Goal: Task Accomplishment & Management: Manage account settings

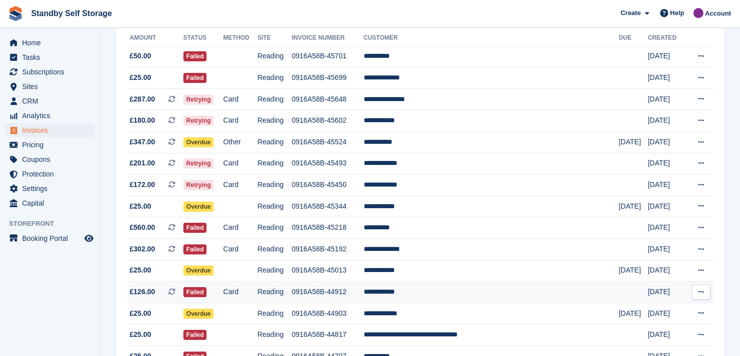
scroll to position [100, 0]
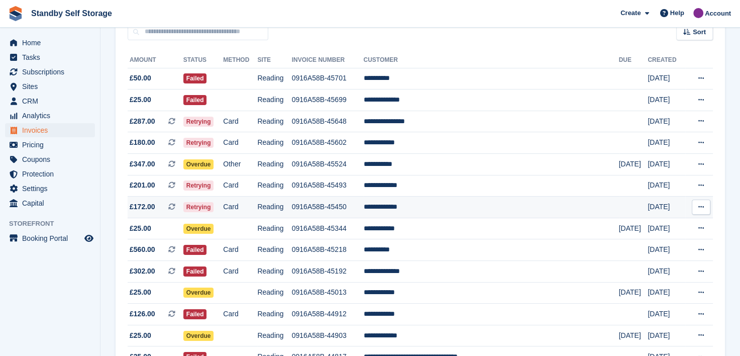
click at [419, 208] on td "**********" at bounding box center [490, 207] width 255 height 22
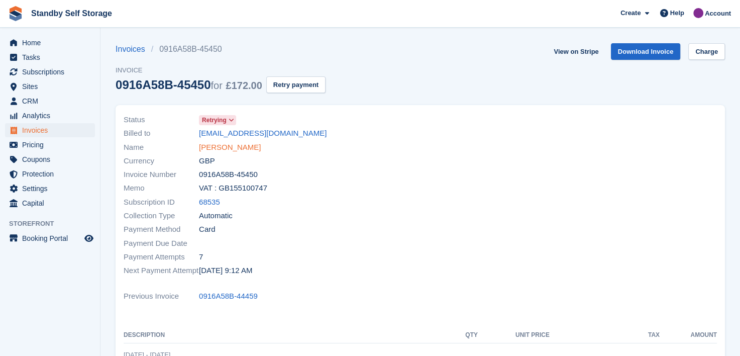
click at [202, 147] on link "Heather Simis" at bounding box center [230, 148] width 62 height 12
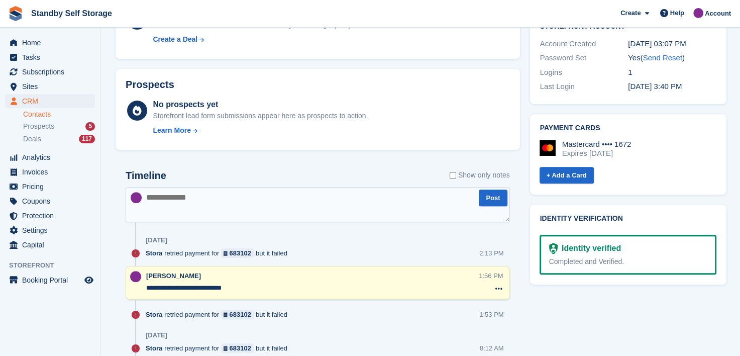
scroll to position [151, 0]
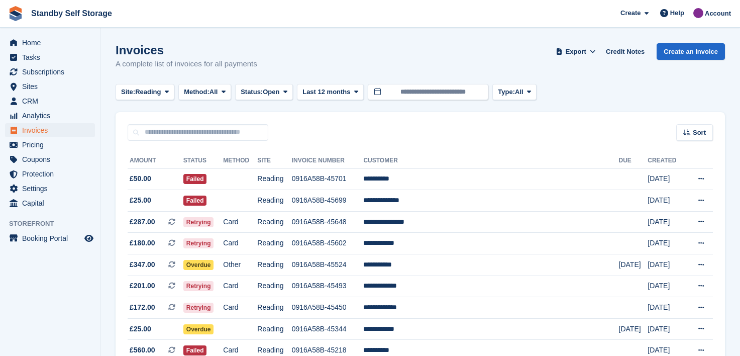
scroll to position [100, 0]
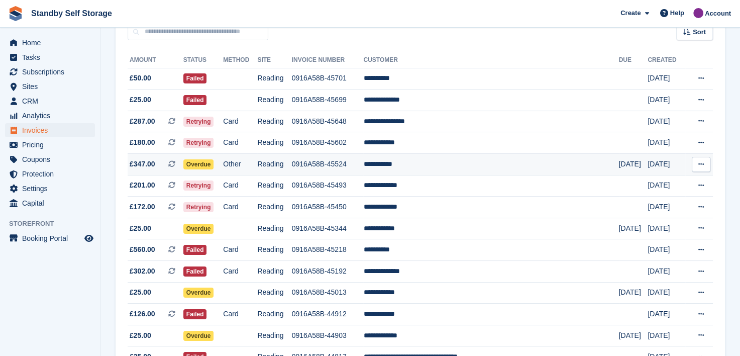
click at [420, 165] on td "**********" at bounding box center [490, 165] width 255 height 22
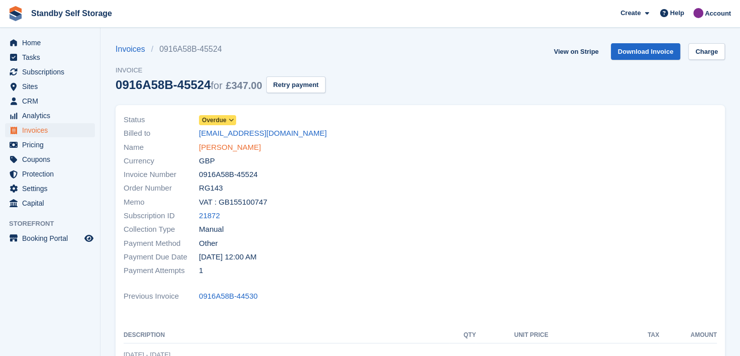
click at [213, 145] on link "Darun Hasan" at bounding box center [230, 148] width 62 height 12
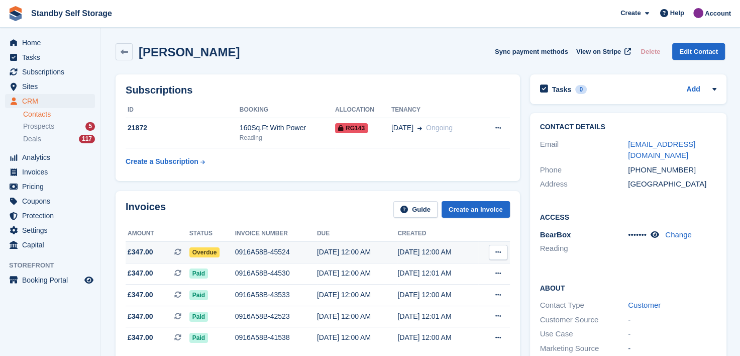
click at [497, 251] on icon at bounding box center [498, 252] width 6 height 7
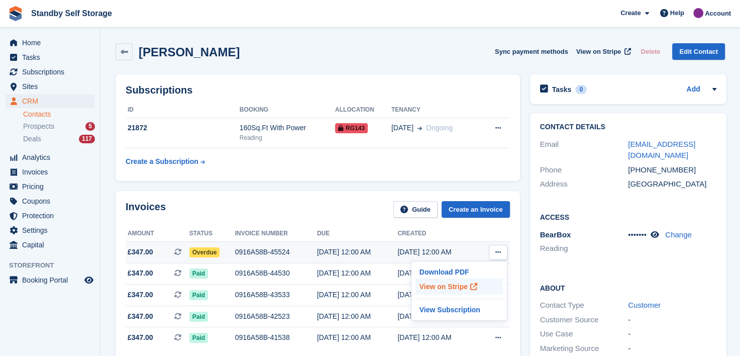
click at [428, 283] on p "View on Stripe" at bounding box center [458, 286] width 87 height 16
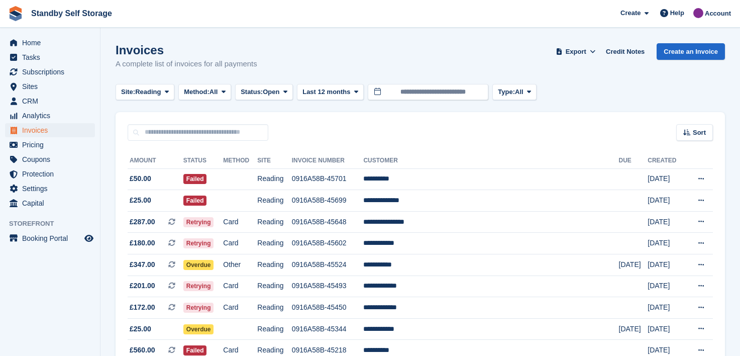
scroll to position [100, 0]
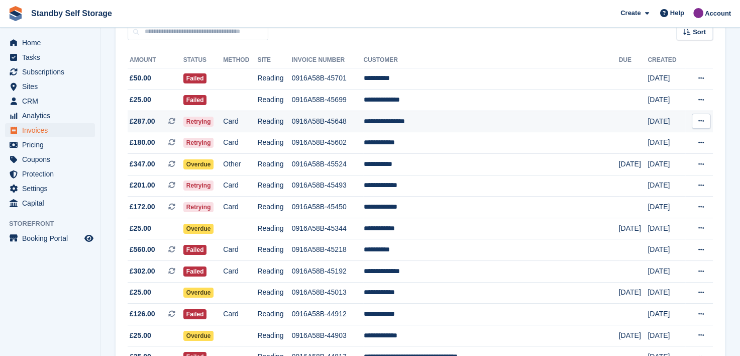
click at [354, 121] on td "0916A58B-45648" at bounding box center [328, 121] width 72 height 22
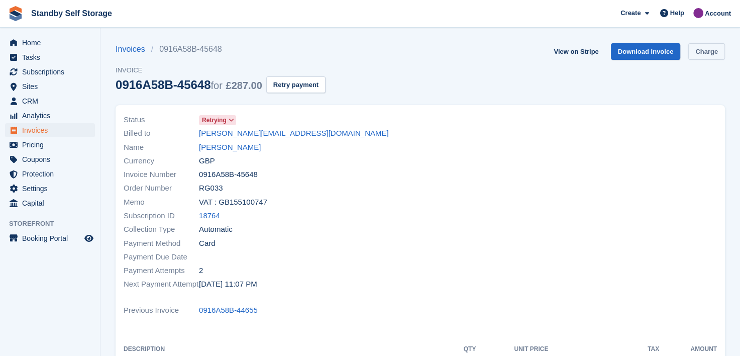
click at [707, 50] on link "Charge" at bounding box center [706, 51] width 37 height 17
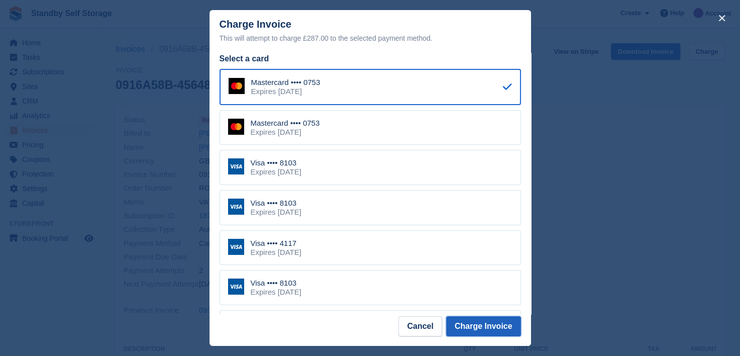
click at [464, 327] on button "Charge Invoice" at bounding box center [483, 326] width 75 height 20
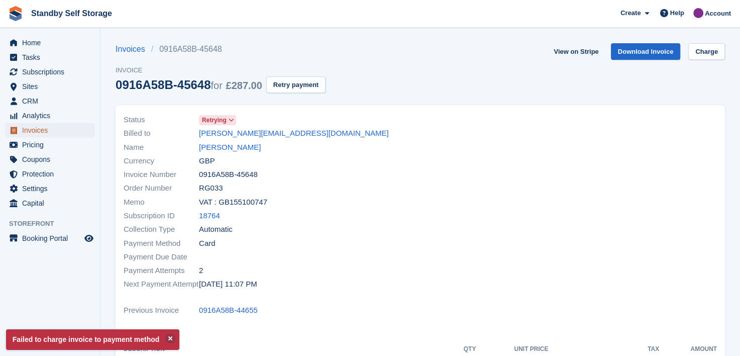
click at [29, 131] on span "Invoices" at bounding box center [52, 130] width 60 height 14
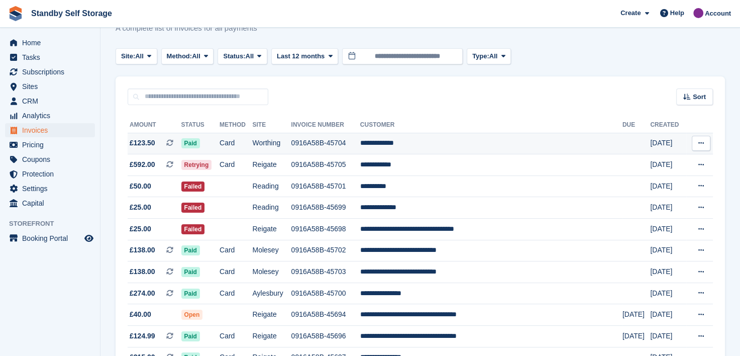
scroll to position [50, 0]
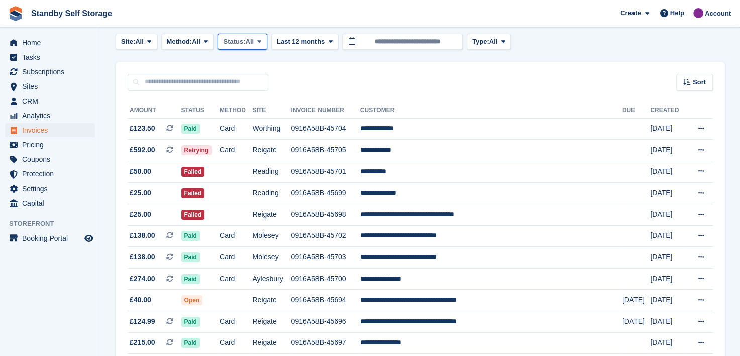
click at [261, 42] on icon at bounding box center [259, 41] width 4 height 7
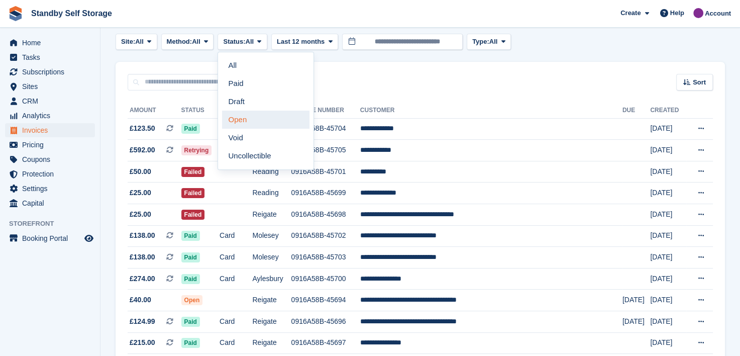
click at [240, 121] on link "Open" at bounding box center [265, 119] width 87 height 18
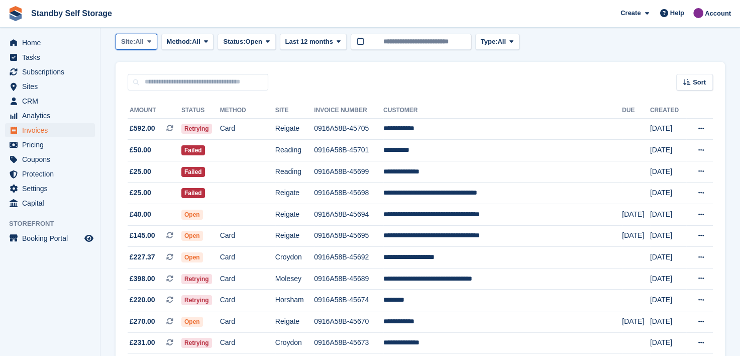
click at [148, 39] on icon at bounding box center [149, 41] width 4 height 7
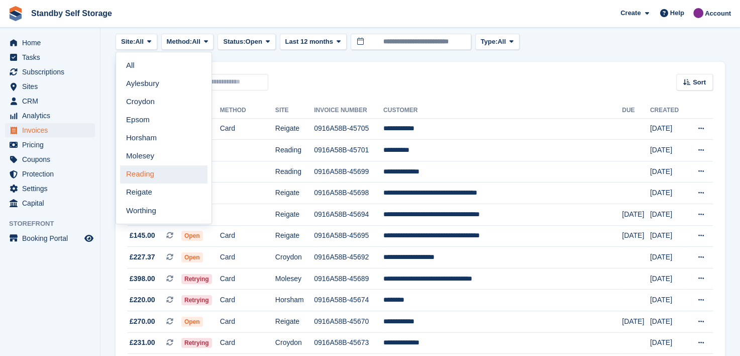
click at [138, 172] on link "Reading" at bounding box center [163, 174] width 87 height 18
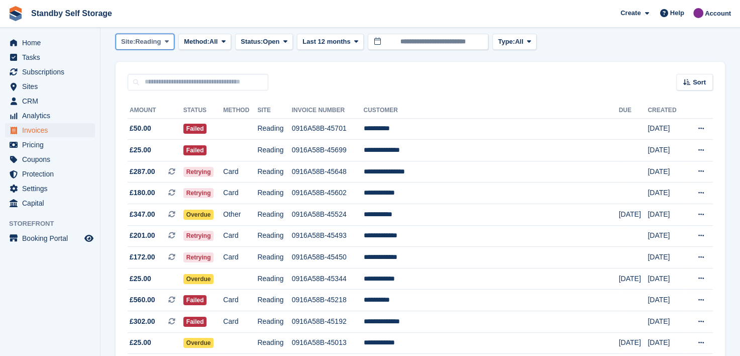
click at [168, 40] on icon at bounding box center [167, 41] width 4 height 7
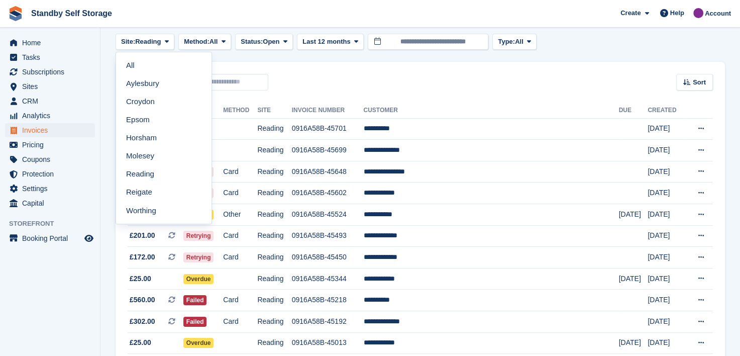
click at [136, 158] on link "Molesey" at bounding box center [163, 156] width 87 height 18
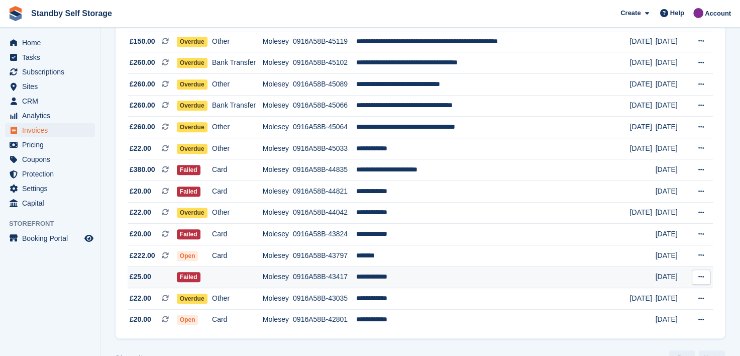
scroll to position [529, 0]
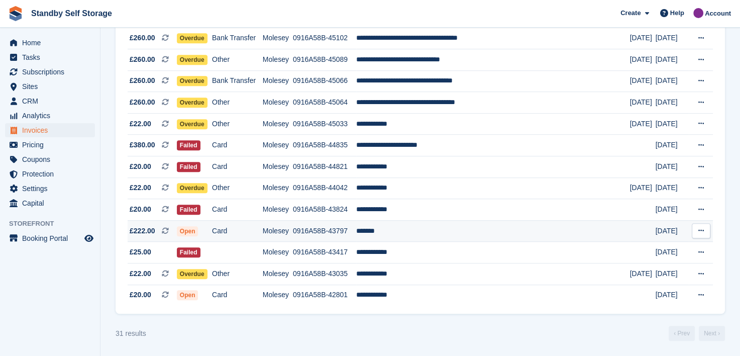
click at [393, 229] on td "*******" at bounding box center [493, 231] width 274 height 22
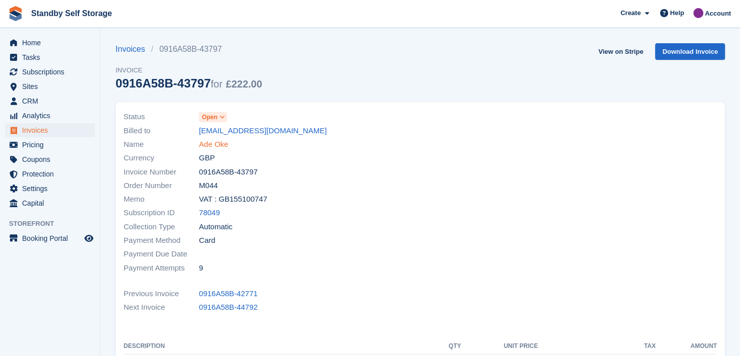
click at [206, 148] on link "Ade Oke" at bounding box center [213, 145] width 29 height 12
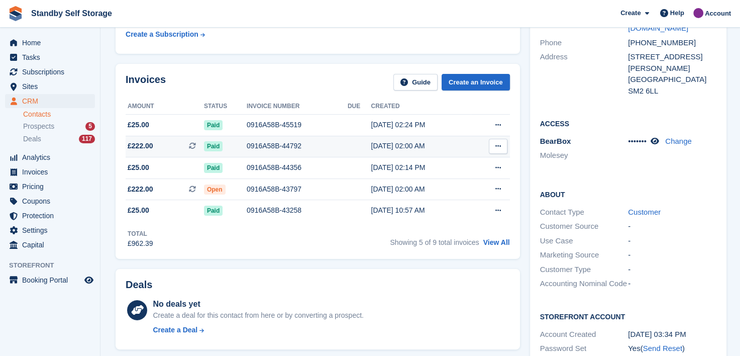
scroll to position [100, 0]
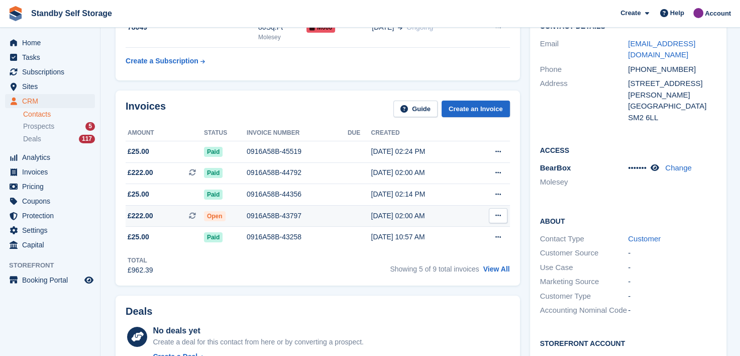
click at [282, 213] on div "0916A58B-43797" at bounding box center [297, 215] width 101 height 11
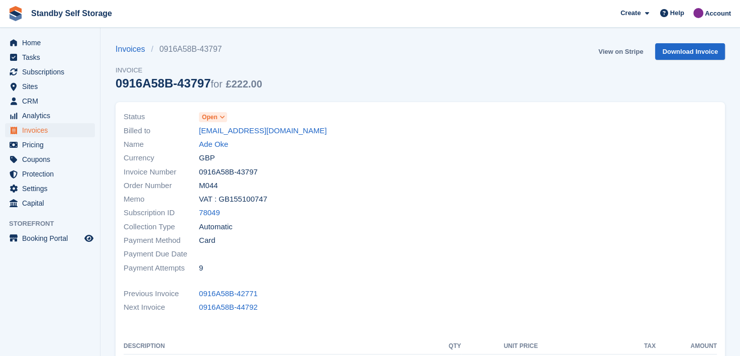
click at [620, 52] on link "View on Stripe" at bounding box center [620, 51] width 53 height 17
click at [217, 143] on link "Ade Oke" at bounding box center [213, 145] width 29 height 12
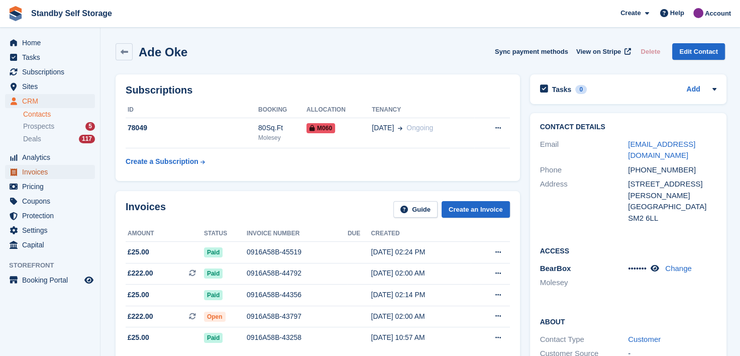
click at [25, 171] on span "Invoices" at bounding box center [52, 172] width 60 height 14
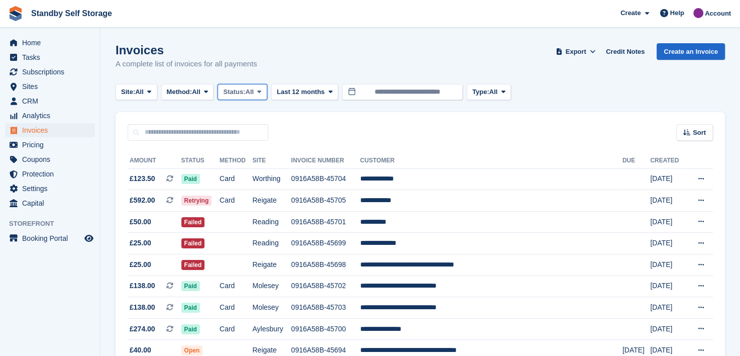
click at [261, 92] on icon at bounding box center [259, 91] width 4 height 7
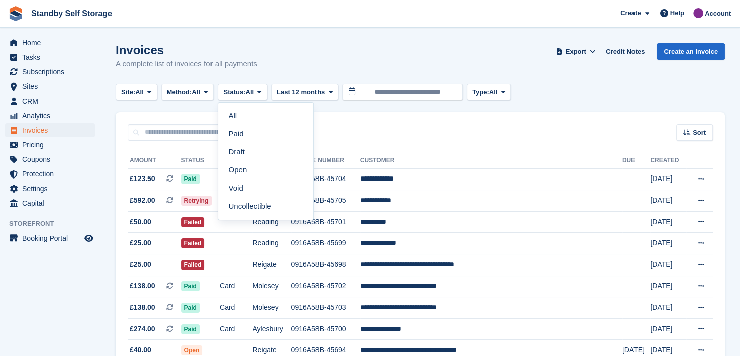
drag, startPoint x: 246, startPoint y: 167, endPoint x: 237, endPoint y: 168, distance: 8.7
click at [246, 167] on link "Open" at bounding box center [265, 170] width 87 height 18
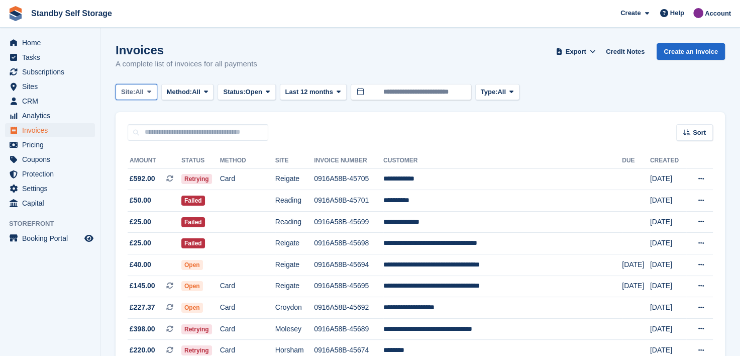
drag, startPoint x: 149, startPoint y: 92, endPoint x: 148, endPoint y: 135, distance: 42.7
click at [149, 92] on icon at bounding box center [149, 91] width 4 height 7
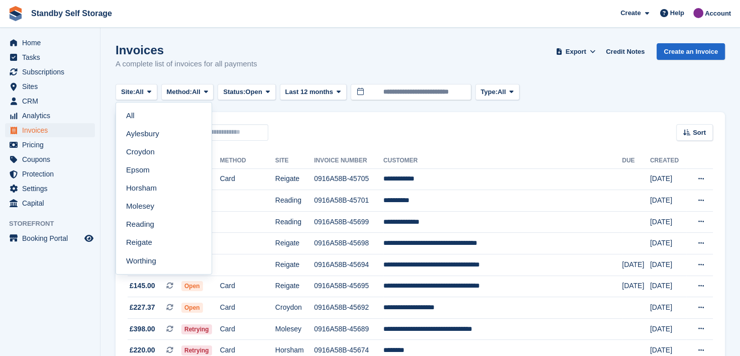
click at [137, 203] on link "Molesey" at bounding box center [163, 206] width 87 height 18
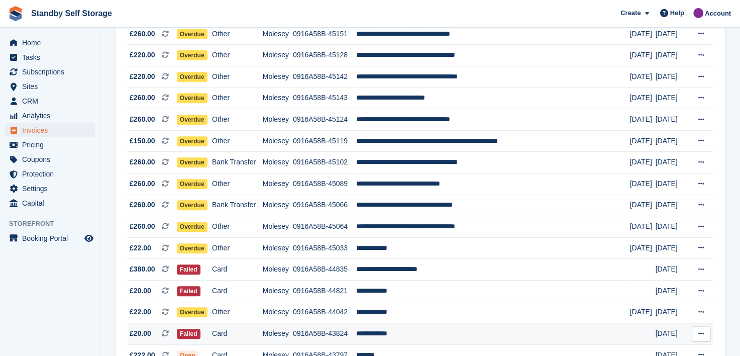
scroll to position [452, 0]
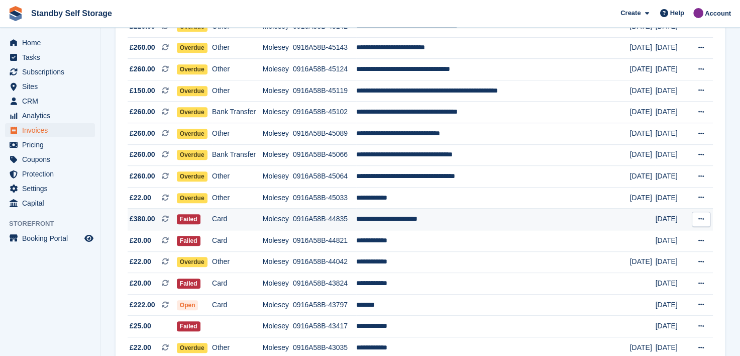
click at [392, 221] on td "**********" at bounding box center [493, 219] width 274 height 22
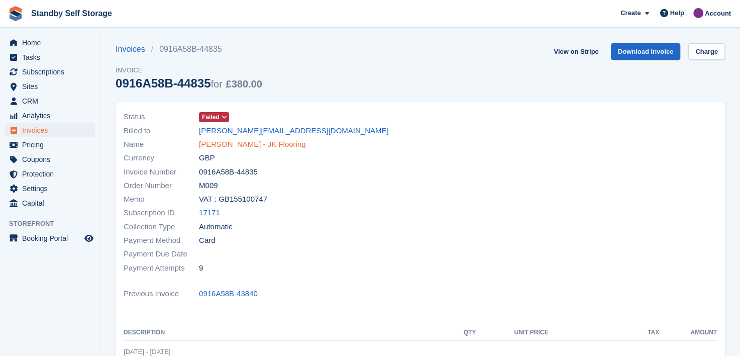
click at [210, 141] on link "[PERSON_NAME] - JK Flooring" at bounding box center [252, 145] width 107 height 12
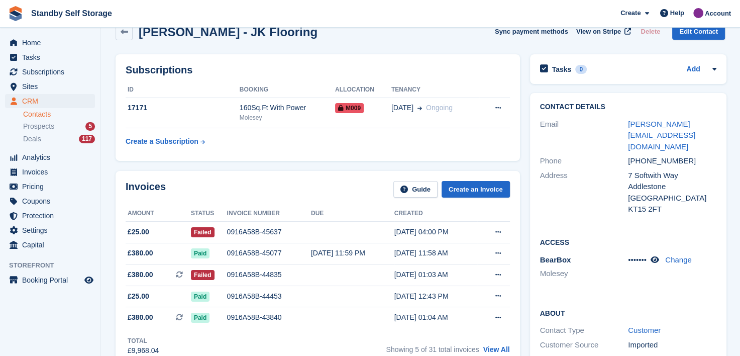
scroll to position [50, 0]
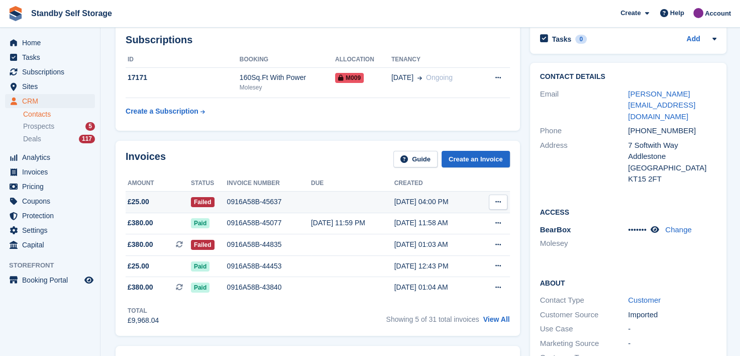
click at [255, 198] on div "0916A58B-45637" at bounding box center [269, 201] width 84 height 11
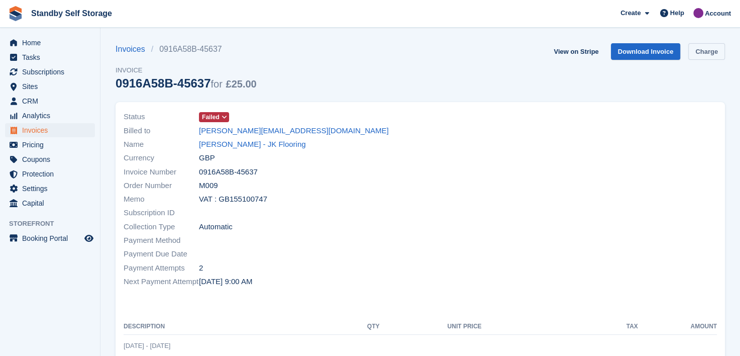
click at [704, 54] on link "Charge" at bounding box center [706, 51] width 37 height 17
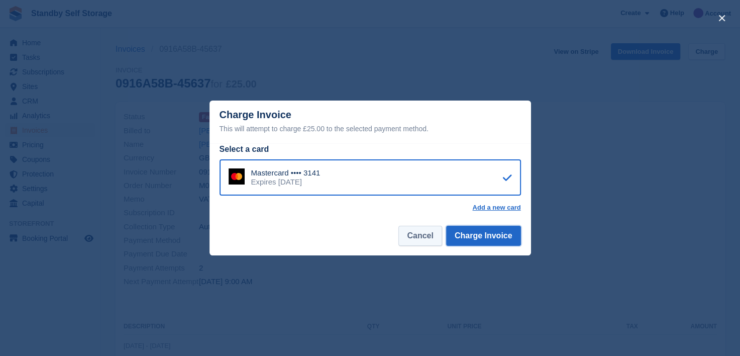
drag, startPoint x: 458, startPoint y: 230, endPoint x: 410, endPoint y: 233, distance: 47.8
click at [459, 230] on button "Charge Invoice" at bounding box center [483, 236] width 75 height 20
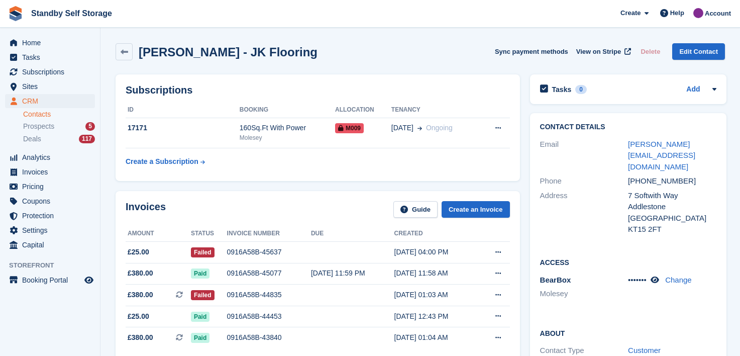
scroll to position [50, 0]
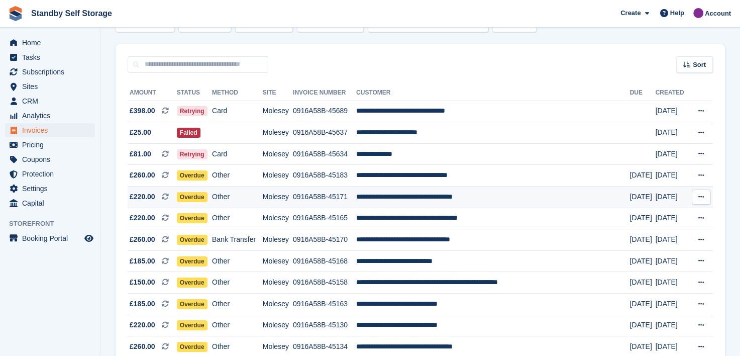
scroll to position [50, 0]
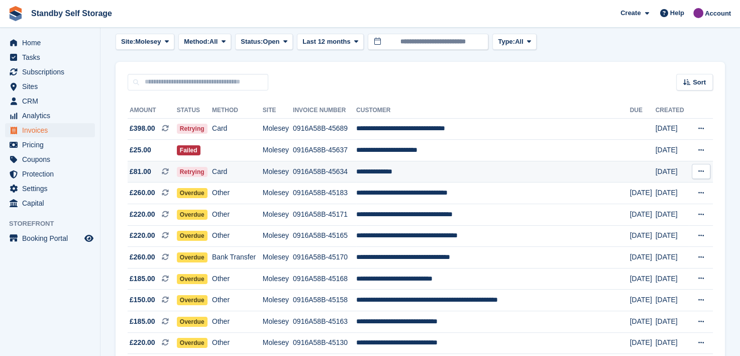
click at [332, 170] on td "0916A58B-45634" at bounding box center [324, 172] width 63 height 22
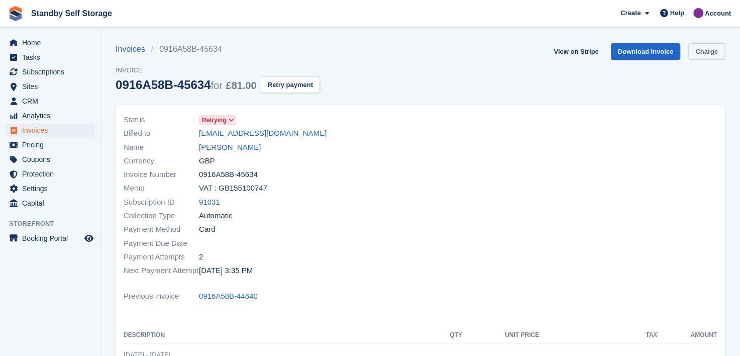
click at [702, 55] on link "Charge" at bounding box center [706, 51] width 37 height 17
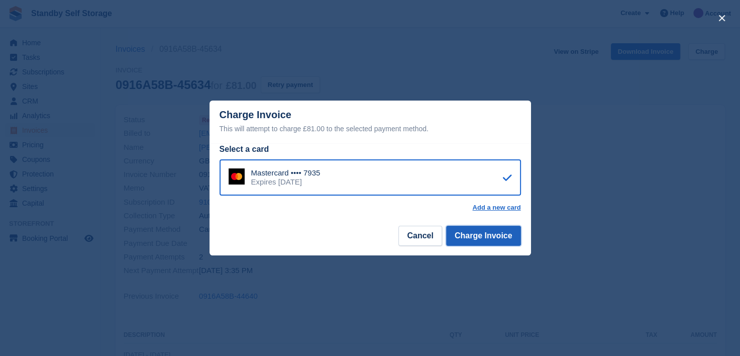
drag, startPoint x: 478, startPoint y: 237, endPoint x: 469, endPoint y: 236, distance: 9.1
click at [476, 236] on button "Charge Invoice" at bounding box center [483, 236] width 75 height 20
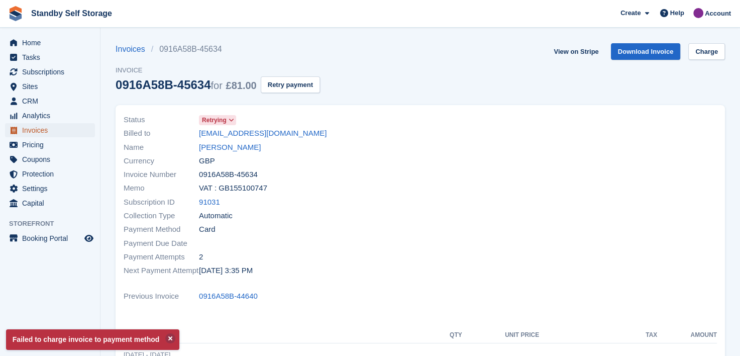
click at [30, 129] on span "Invoices" at bounding box center [52, 130] width 60 height 14
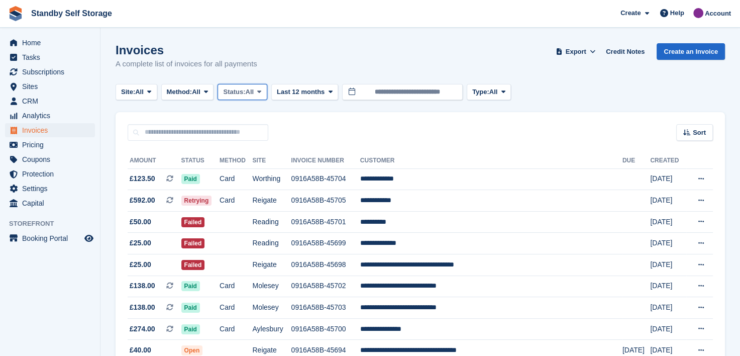
click at [261, 90] on icon at bounding box center [259, 91] width 4 height 7
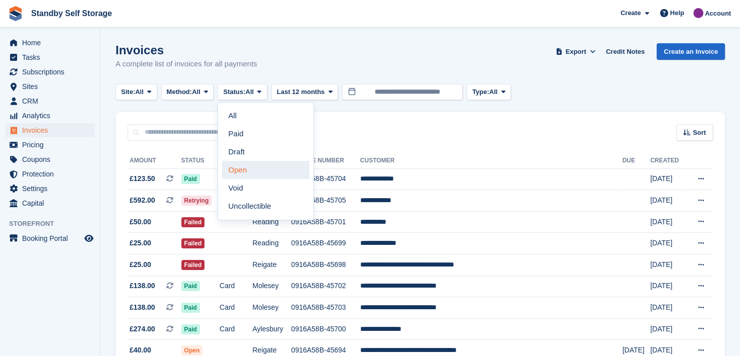
click at [241, 168] on link "Open" at bounding box center [265, 170] width 87 height 18
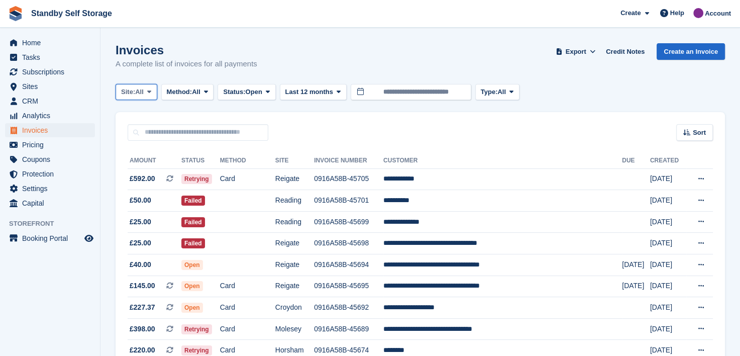
click at [150, 92] on icon at bounding box center [149, 91] width 4 height 7
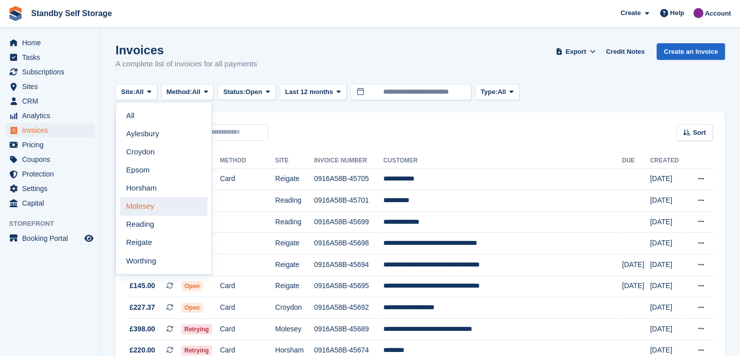
click at [142, 205] on link "Molesey" at bounding box center [163, 206] width 87 height 18
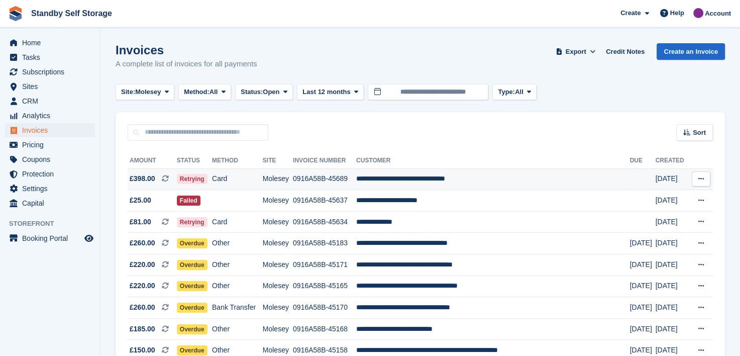
click at [344, 177] on td "0916A58B-45689" at bounding box center [324, 179] width 63 height 22
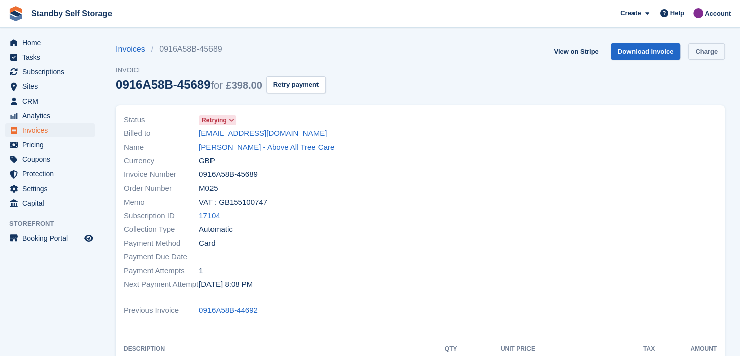
click at [701, 51] on link "Charge" at bounding box center [706, 51] width 37 height 17
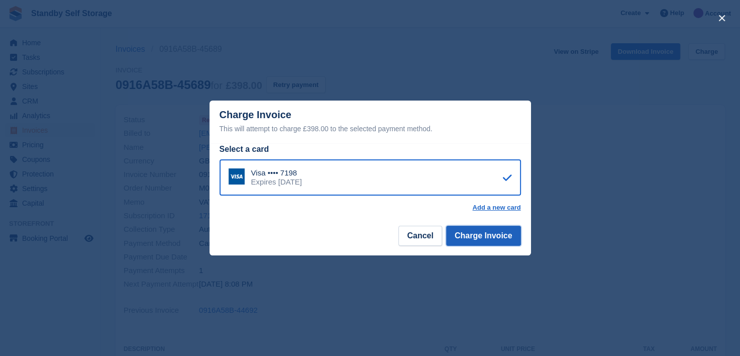
click at [485, 238] on button "Charge Invoice" at bounding box center [483, 236] width 75 height 20
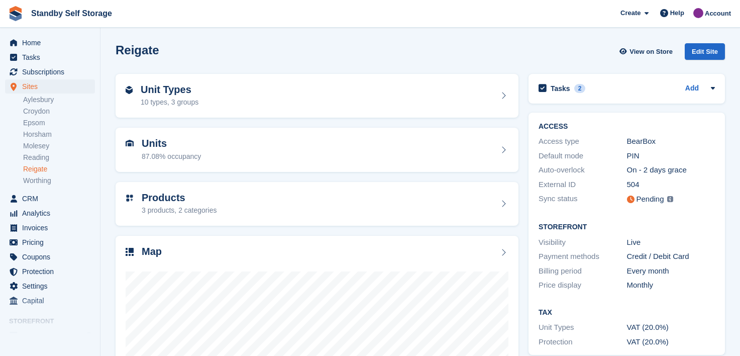
scroll to position [127, 0]
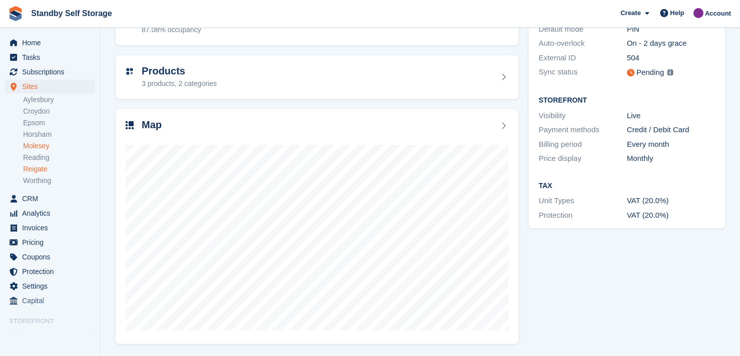
click at [32, 147] on link "Molesey" at bounding box center [59, 146] width 72 height 10
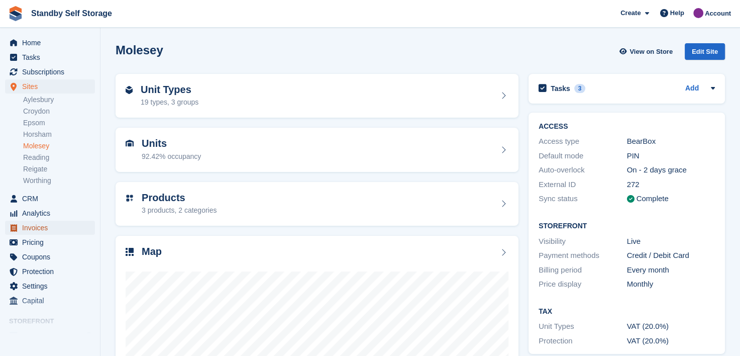
click at [33, 230] on span "Invoices" at bounding box center [52, 227] width 60 height 14
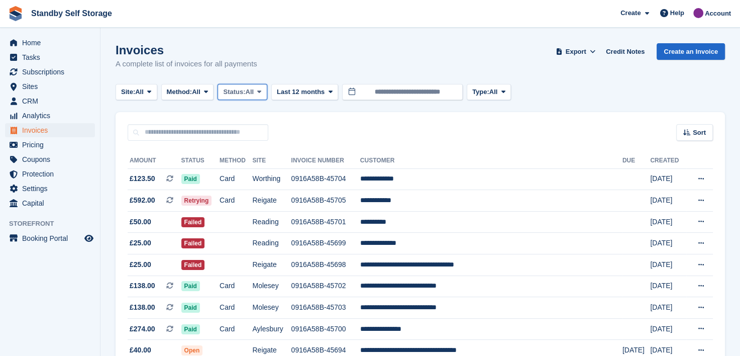
click at [261, 90] on icon at bounding box center [259, 91] width 4 height 7
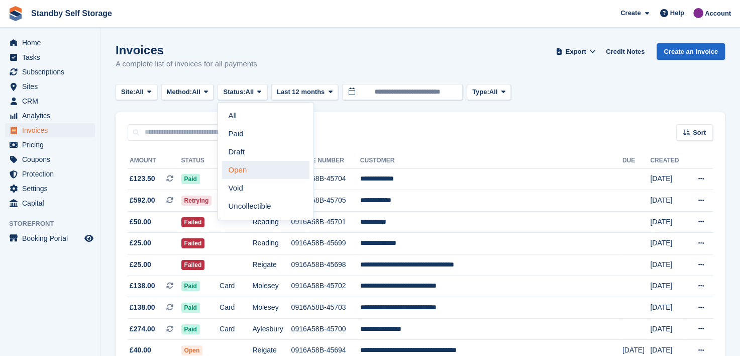
click at [241, 168] on link "Open" at bounding box center [265, 170] width 87 height 18
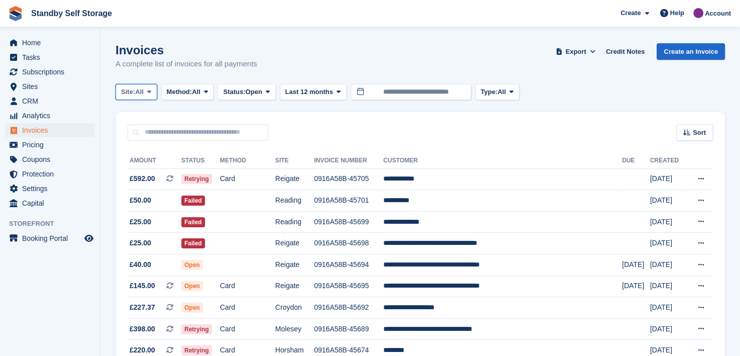
click at [151, 91] on icon at bounding box center [149, 91] width 4 height 7
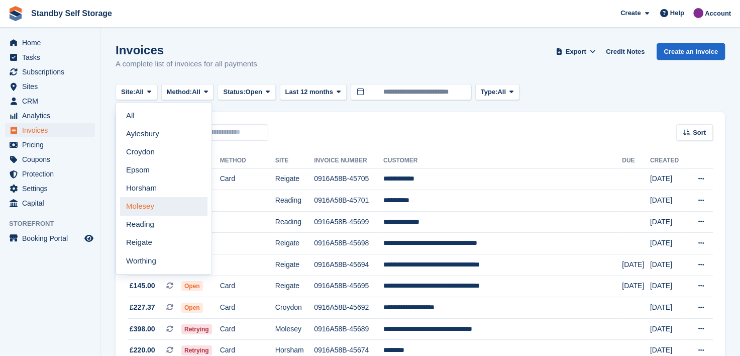
click at [141, 207] on link "Molesey" at bounding box center [163, 206] width 87 height 18
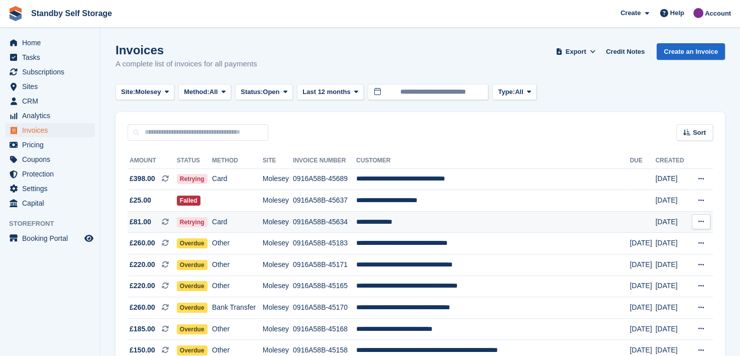
click at [331, 221] on td "0916A58B-45634" at bounding box center [324, 222] width 63 height 22
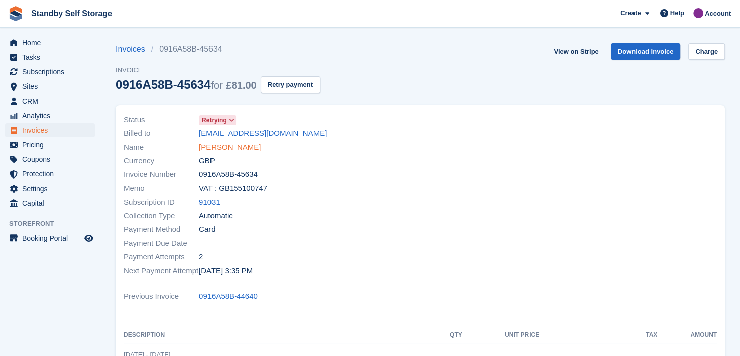
click at [216, 147] on link "Asha Kirpalani" at bounding box center [230, 148] width 62 height 12
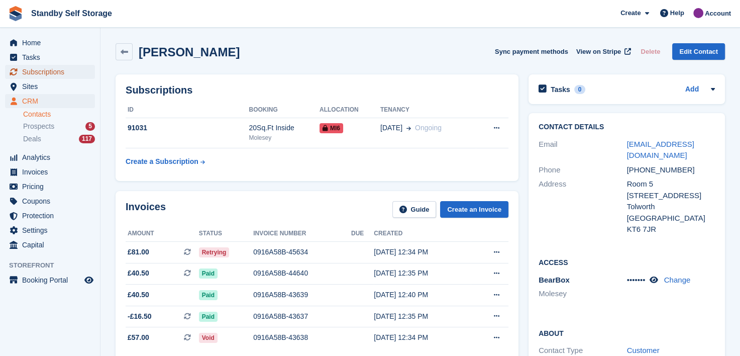
click at [28, 70] on span "Subscriptions" at bounding box center [52, 72] width 60 height 14
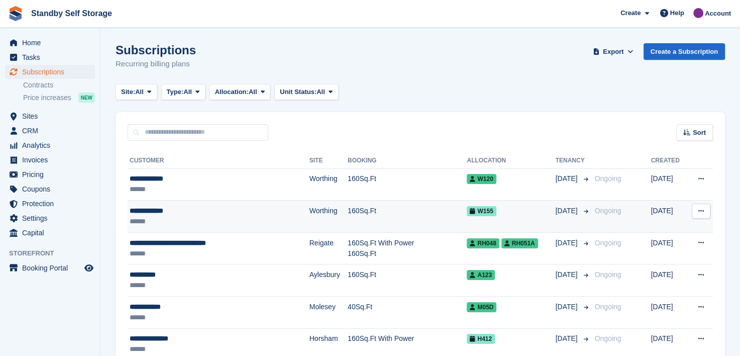
scroll to position [50, 0]
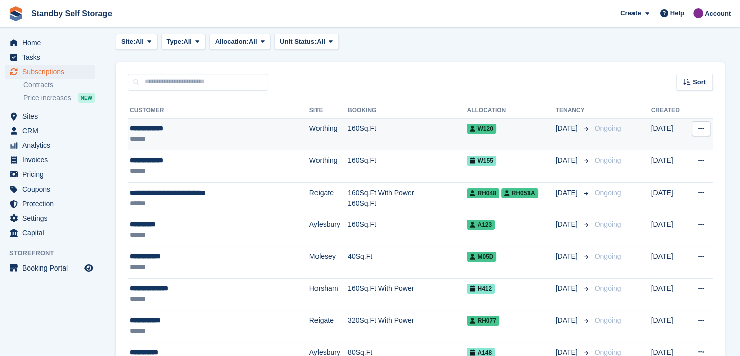
click at [198, 131] on div "**********" at bounding box center [202, 128] width 144 height 11
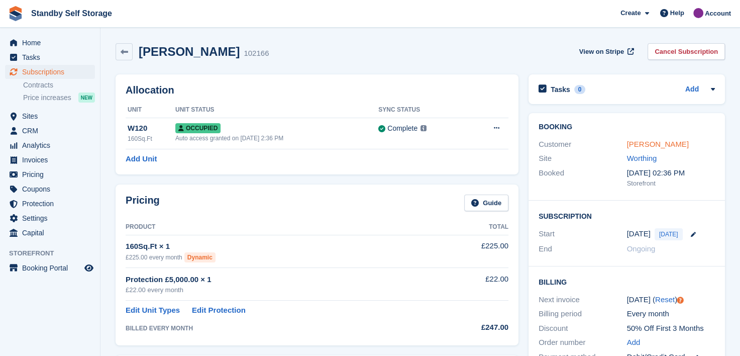
click at [642, 145] on link "Stuart Gilman" at bounding box center [658, 144] width 62 height 9
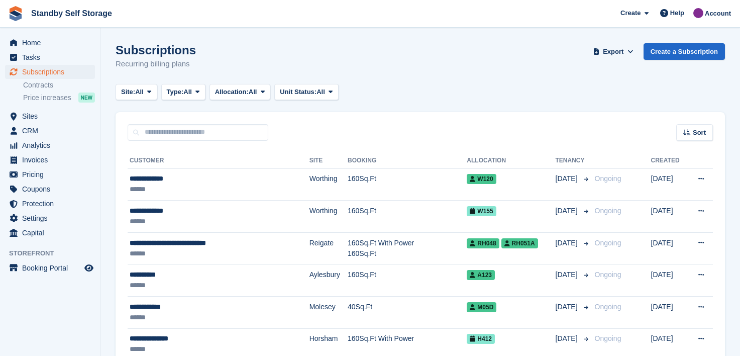
scroll to position [50, 0]
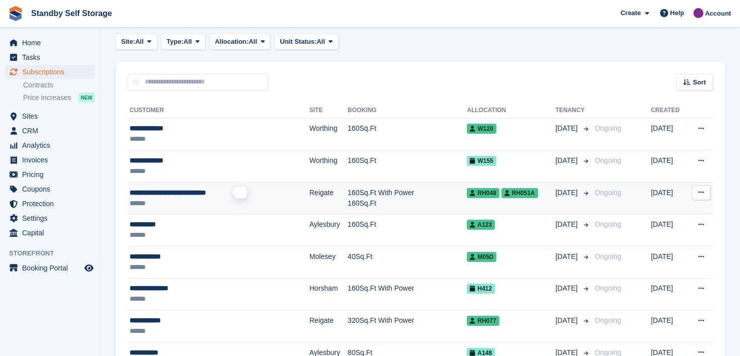
click at [153, 189] on span "**********" at bounding box center [168, 192] width 76 height 7
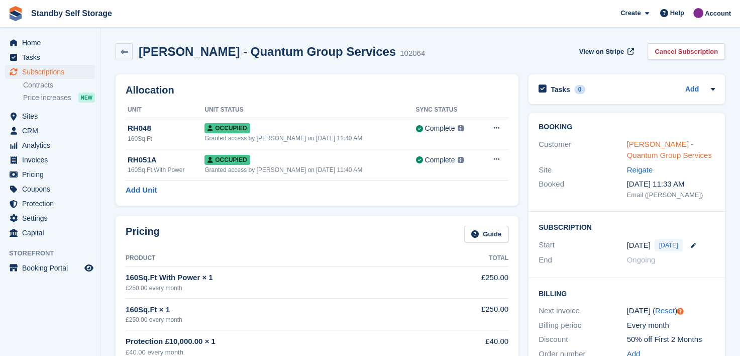
click at [670, 141] on link "[PERSON_NAME] - Quantum Group Services" at bounding box center [669, 150] width 85 height 20
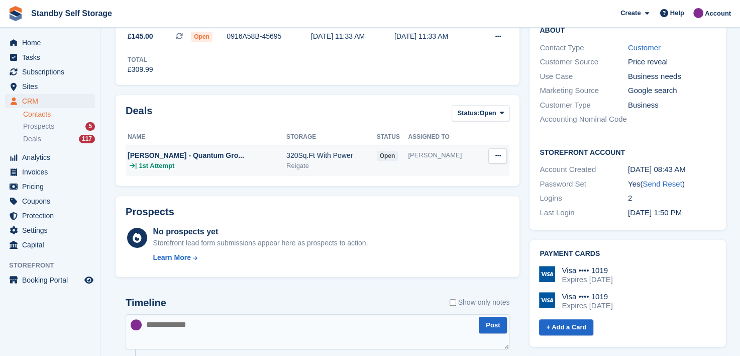
scroll to position [251, 0]
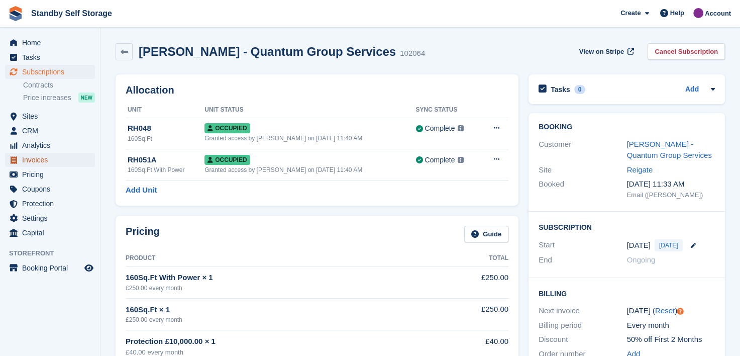
click at [29, 160] on span "Invoices" at bounding box center [52, 160] width 60 height 14
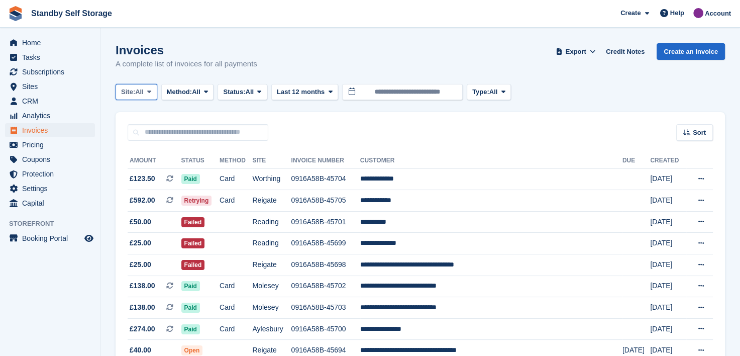
click at [150, 92] on icon at bounding box center [149, 91] width 4 height 7
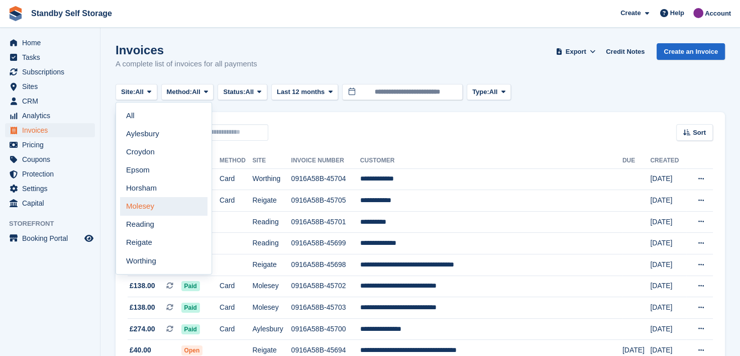
click at [145, 209] on link "Molesey" at bounding box center [163, 206] width 87 height 18
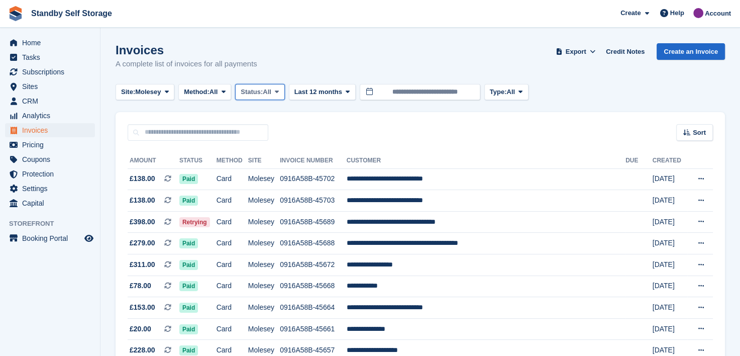
click at [279, 93] on icon at bounding box center [277, 91] width 4 height 7
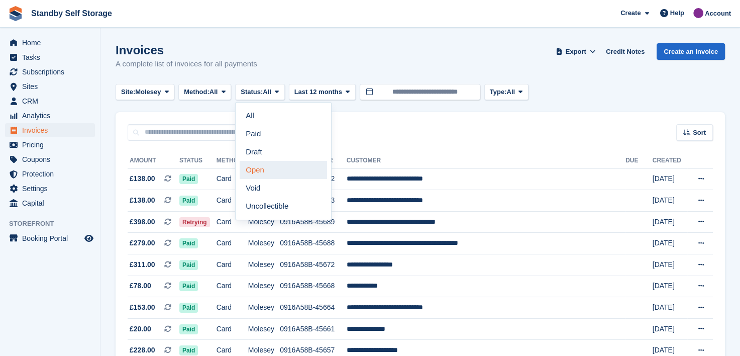
click at [269, 168] on link "Open" at bounding box center [283, 170] width 87 height 18
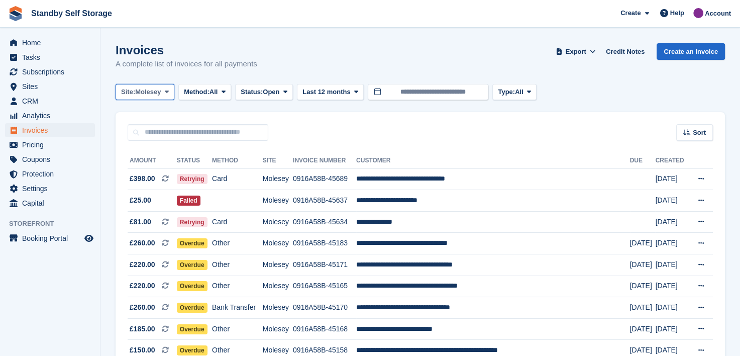
click at [166, 92] on icon at bounding box center [167, 91] width 4 height 7
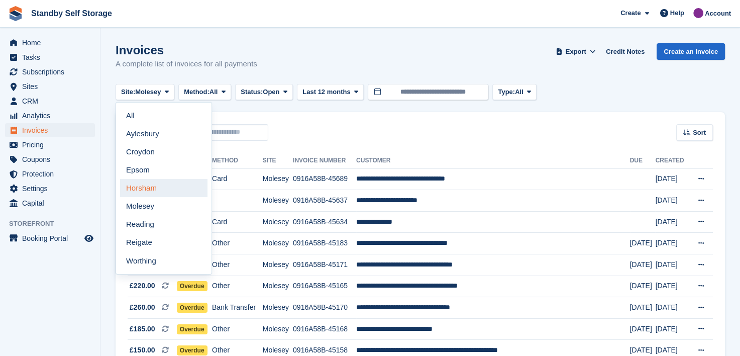
click at [163, 184] on link "Horsham" at bounding box center [163, 188] width 87 height 18
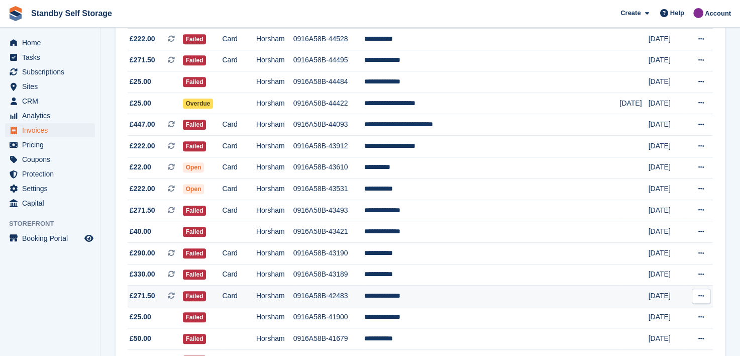
scroll to position [528, 0]
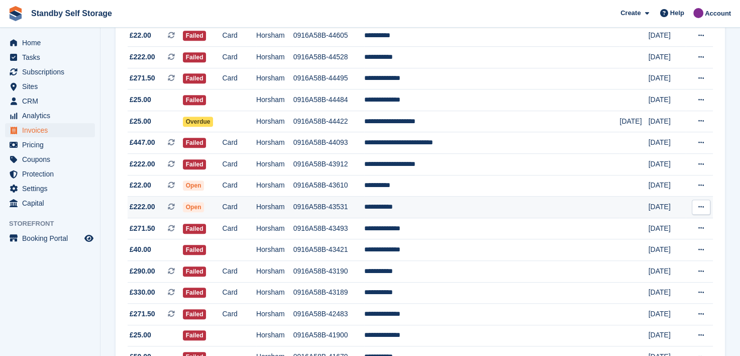
click at [422, 209] on td "**********" at bounding box center [491, 207] width 255 height 22
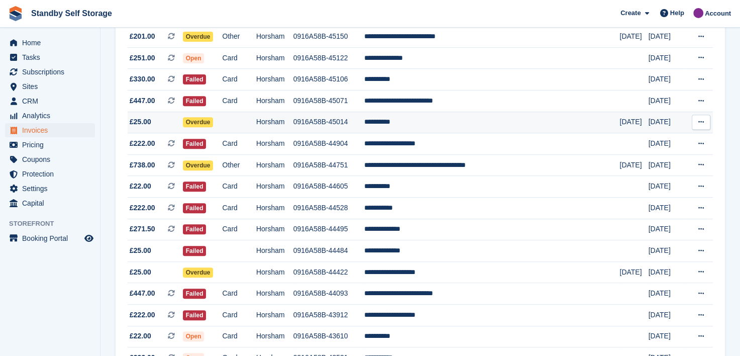
scroll to position [327, 0]
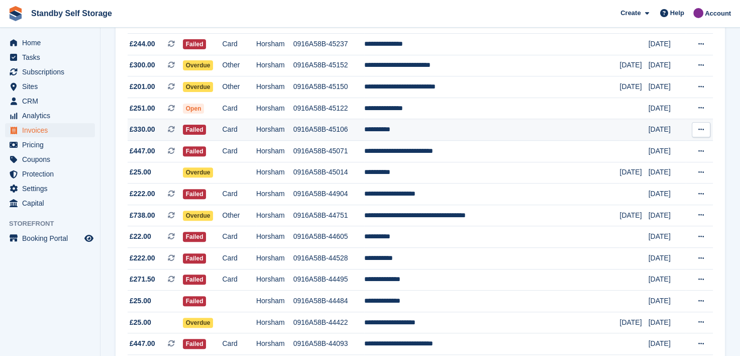
click at [419, 131] on td "**********" at bounding box center [491, 130] width 255 height 22
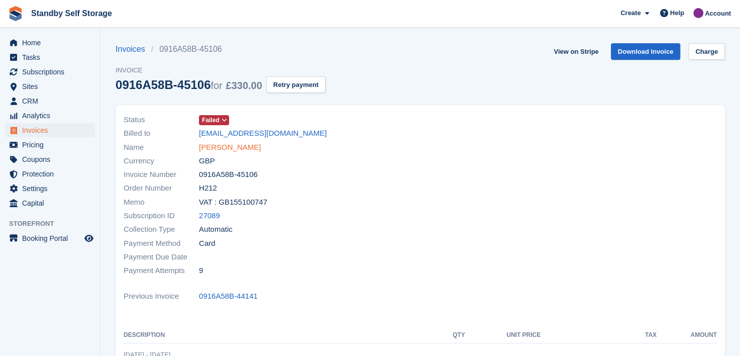
click at [220, 149] on link "[PERSON_NAME]" at bounding box center [230, 148] width 62 height 12
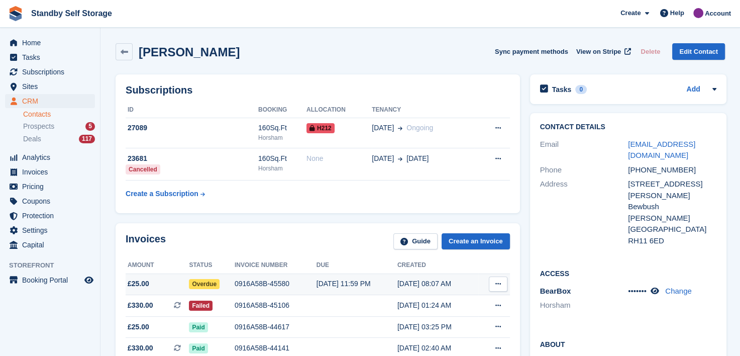
drag, startPoint x: 252, startPoint y: 285, endPoint x: 285, endPoint y: 273, distance: 35.3
click at [252, 285] on div "0916A58B-45580" at bounding box center [276, 283] width 82 height 11
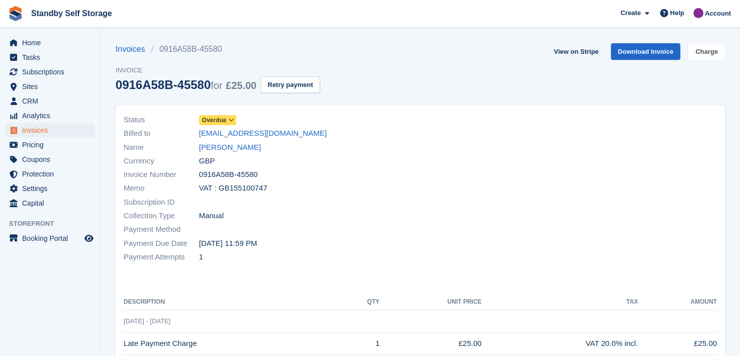
drag, startPoint x: 707, startPoint y: 54, endPoint x: 661, endPoint y: 78, distance: 51.4
click at [706, 54] on link "Charge" at bounding box center [706, 51] width 37 height 17
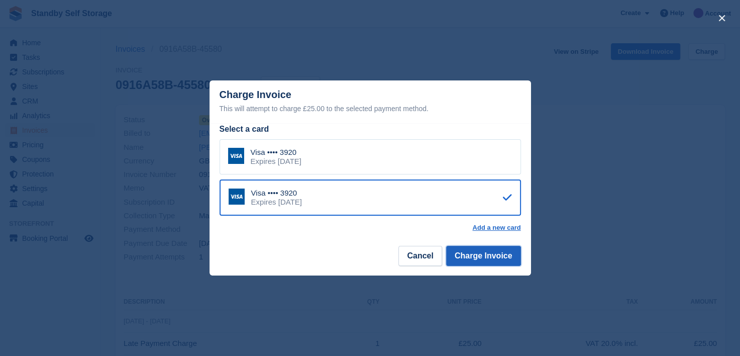
click at [477, 252] on button "Charge Invoice" at bounding box center [483, 256] width 75 height 20
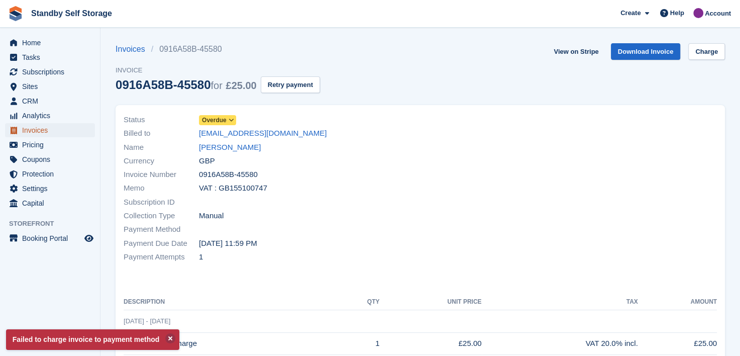
click at [33, 130] on span "Invoices" at bounding box center [52, 130] width 60 height 14
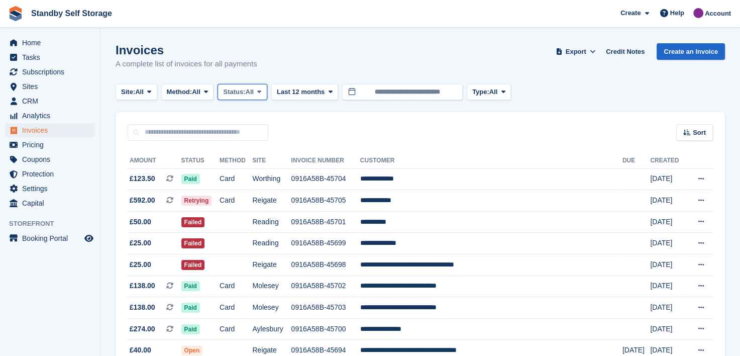
click at [263, 95] on span at bounding box center [259, 92] width 8 height 8
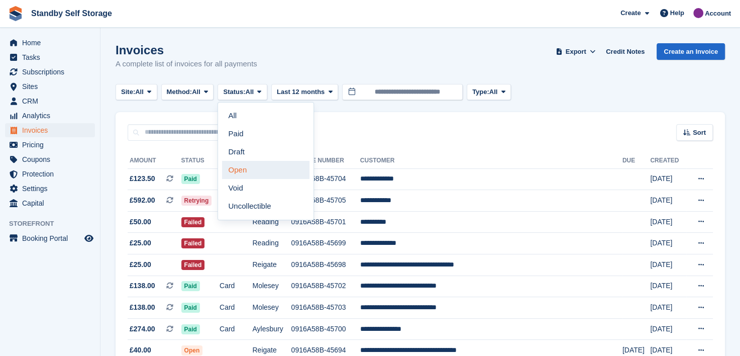
click at [239, 171] on link "Open" at bounding box center [265, 170] width 87 height 18
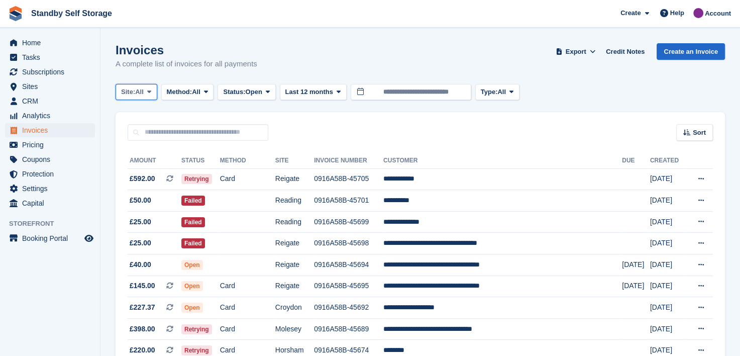
drag, startPoint x: 150, startPoint y: 91, endPoint x: 160, endPoint y: 127, distance: 37.0
click at [150, 91] on icon at bounding box center [149, 91] width 4 height 7
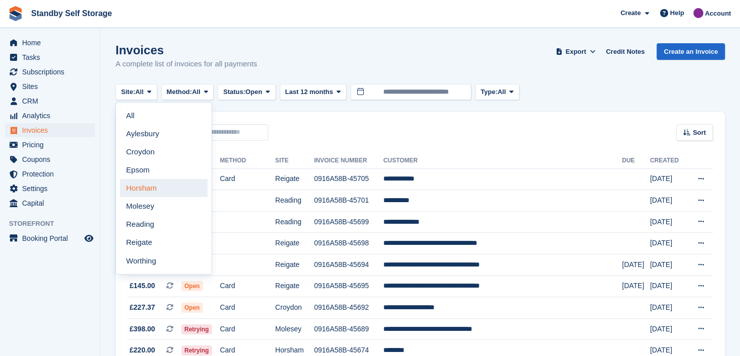
click at [148, 193] on link "Horsham" at bounding box center [163, 188] width 87 height 18
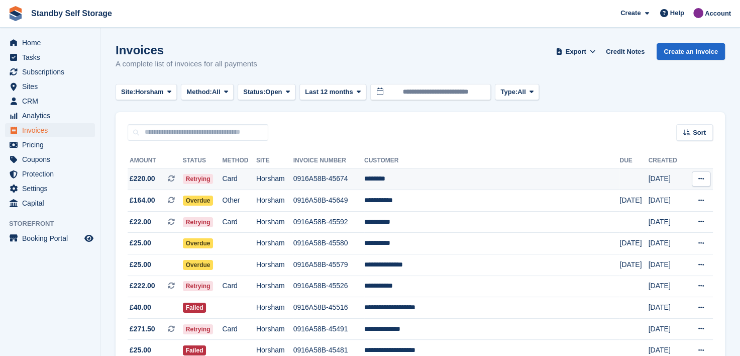
click at [352, 179] on td "0916A58B-45674" at bounding box center [328, 179] width 71 height 22
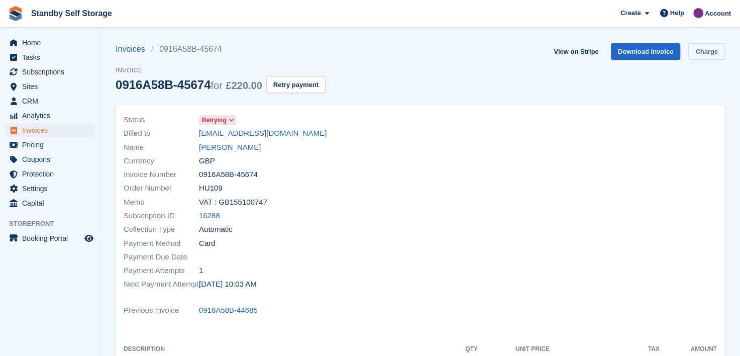
click at [703, 52] on link "Charge" at bounding box center [706, 51] width 37 height 17
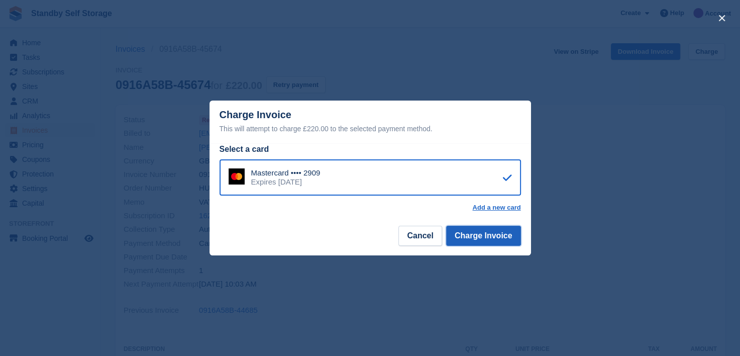
click at [468, 238] on button "Charge Invoice" at bounding box center [483, 236] width 75 height 20
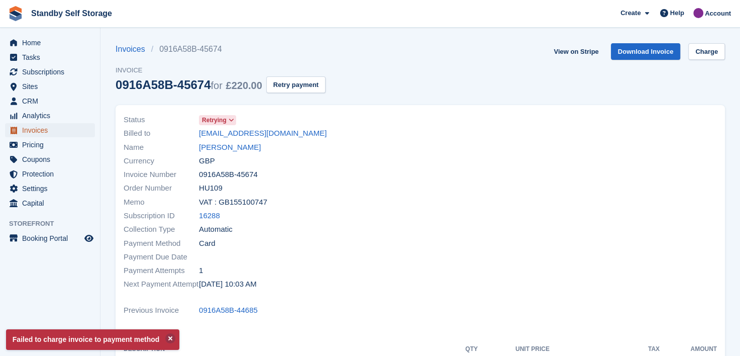
click at [30, 131] on span "Invoices" at bounding box center [52, 130] width 60 height 14
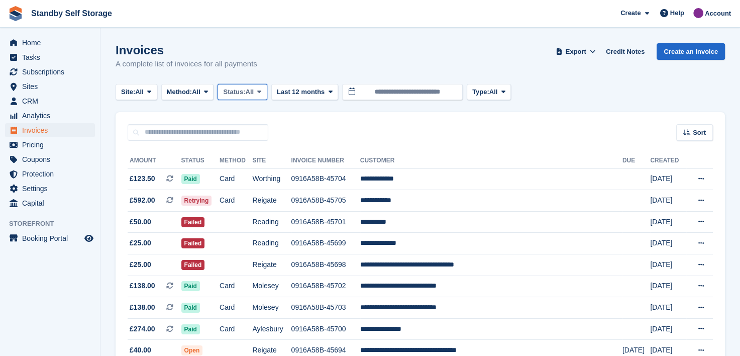
click at [261, 90] on icon at bounding box center [259, 91] width 4 height 7
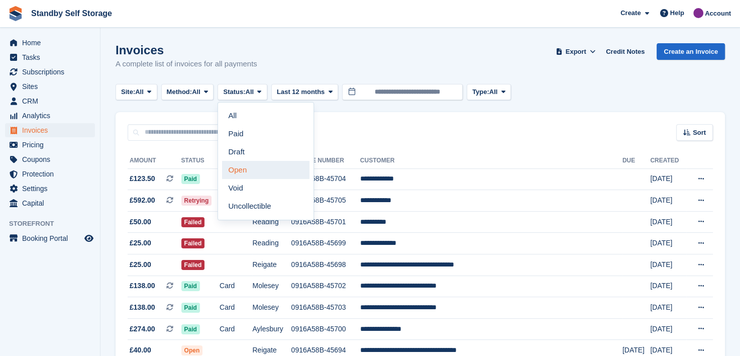
click at [234, 168] on link "Open" at bounding box center [265, 170] width 87 height 18
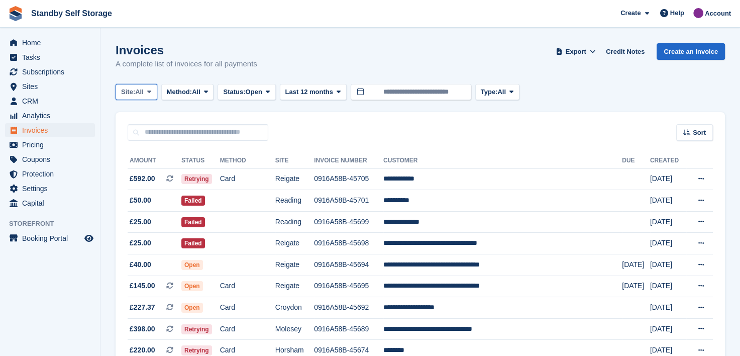
click at [150, 92] on icon at bounding box center [149, 91] width 4 height 7
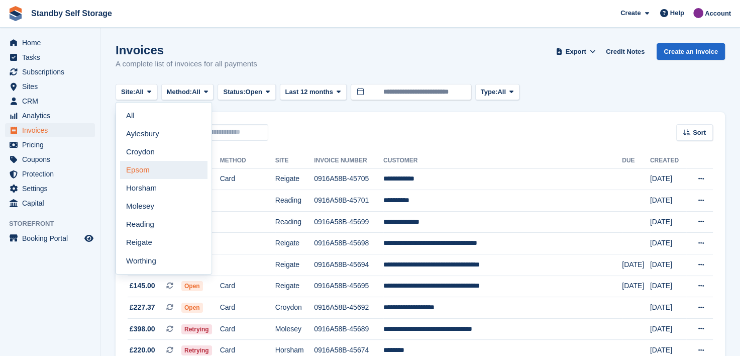
click at [137, 167] on link "Epsom" at bounding box center [163, 170] width 87 height 18
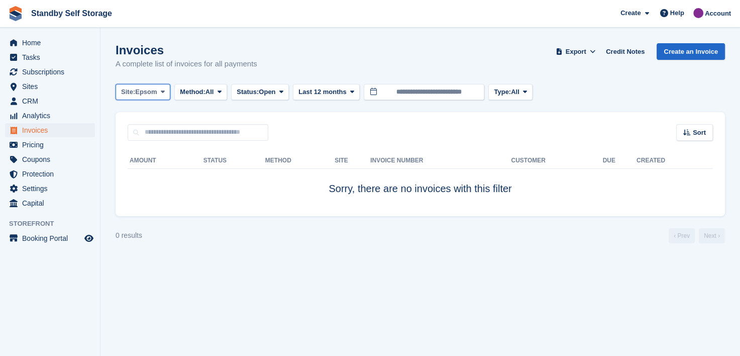
click at [161, 92] on icon at bounding box center [163, 91] width 4 height 7
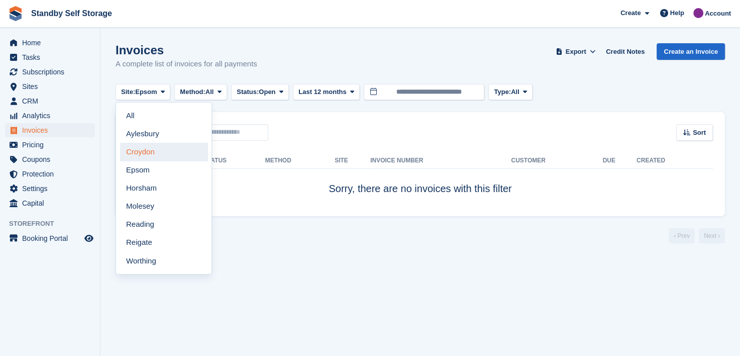
click at [131, 151] on link "Croydon" at bounding box center [163, 152] width 87 height 18
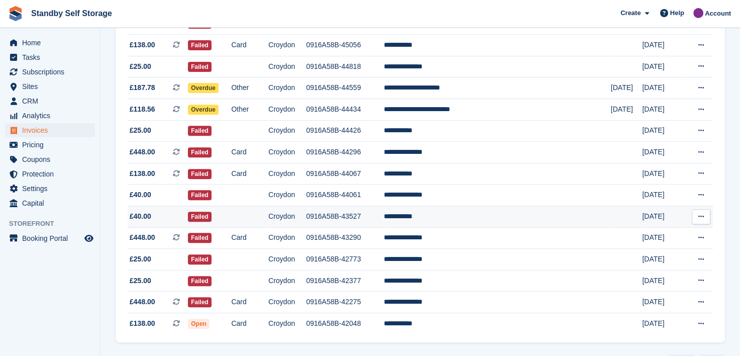
scroll to position [400, 0]
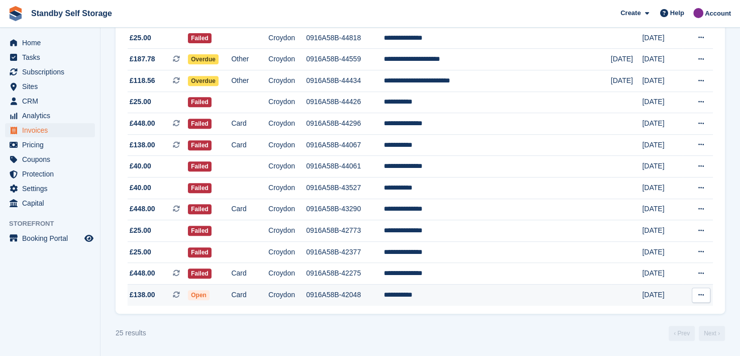
click at [444, 293] on td "**********" at bounding box center [497, 294] width 227 height 21
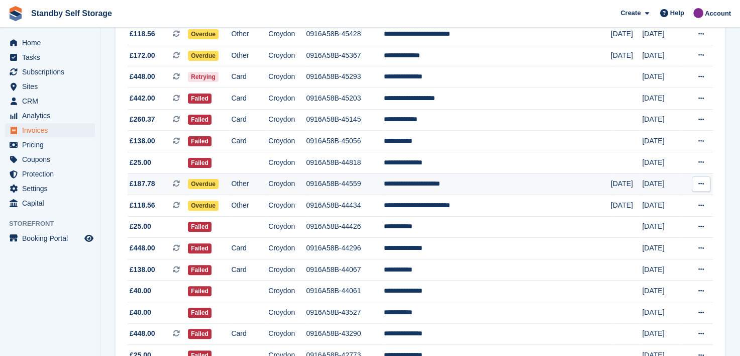
scroll to position [249, 0]
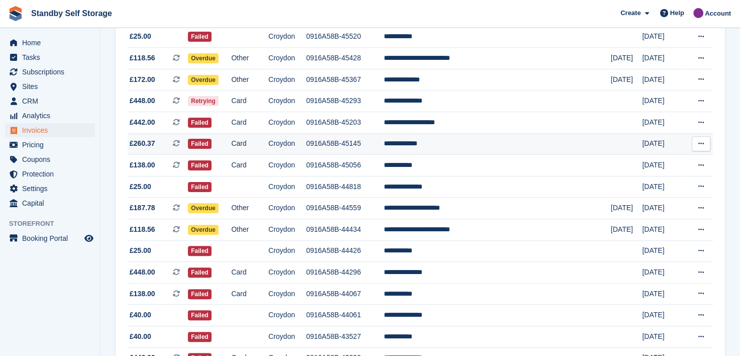
click at [444, 142] on td "**********" at bounding box center [497, 144] width 227 height 22
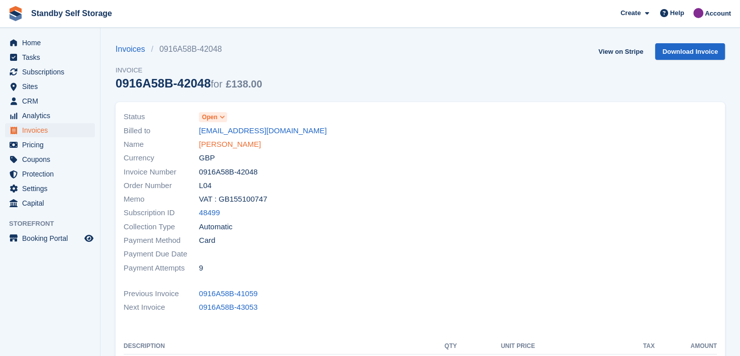
click at [211, 144] on link "Jade Cowans" at bounding box center [230, 145] width 62 height 12
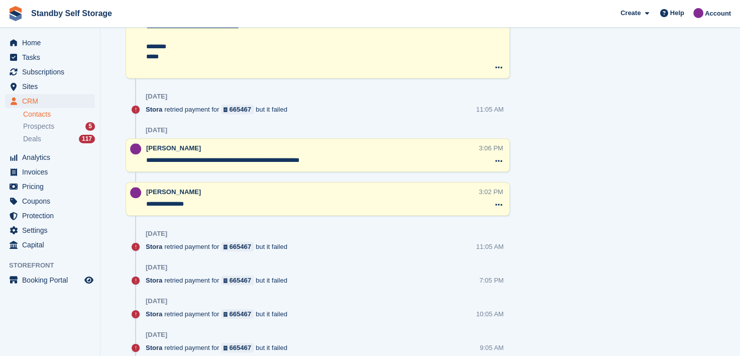
scroll to position [402, 0]
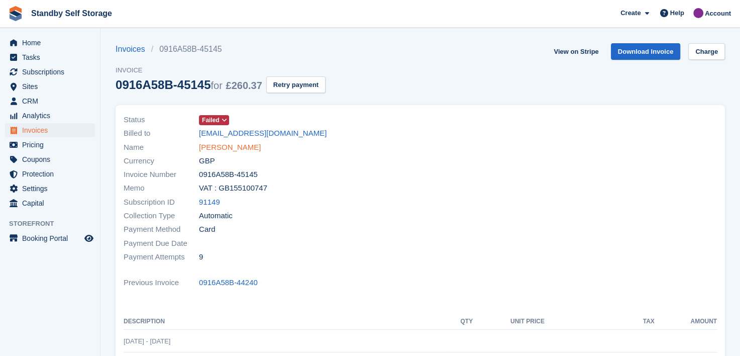
click at [237, 145] on link "[PERSON_NAME]" at bounding box center [230, 148] width 62 height 12
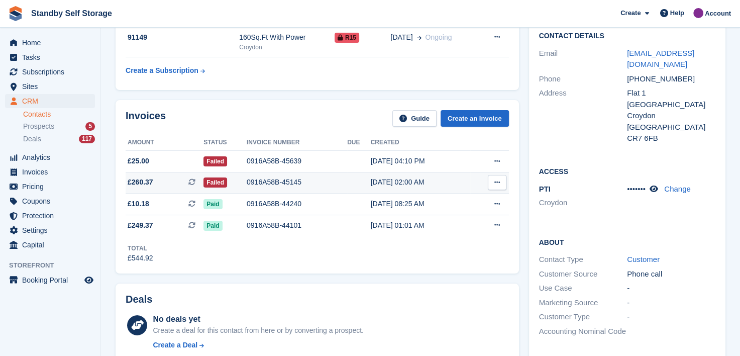
scroll to position [151, 0]
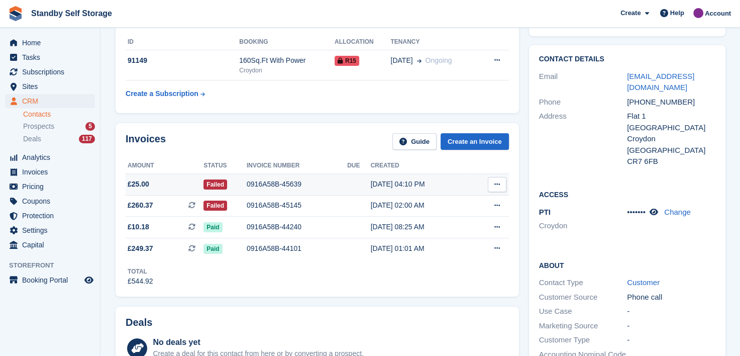
click at [267, 183] on div "0916A58B-45639" at bounding box center [297, 184] width 100 height 11
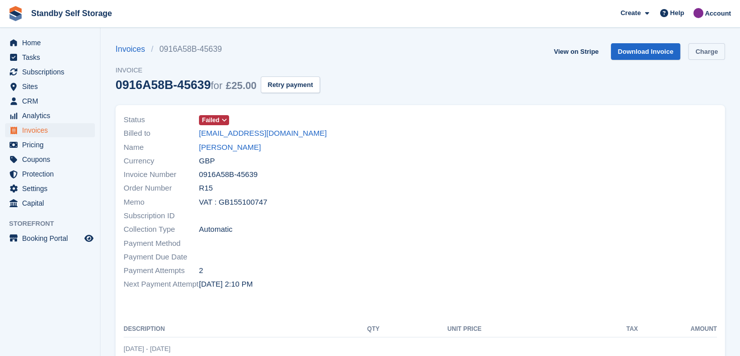
click at [711, 51] on link "Charge" at bounding box center [706, 51] width 37 height 17
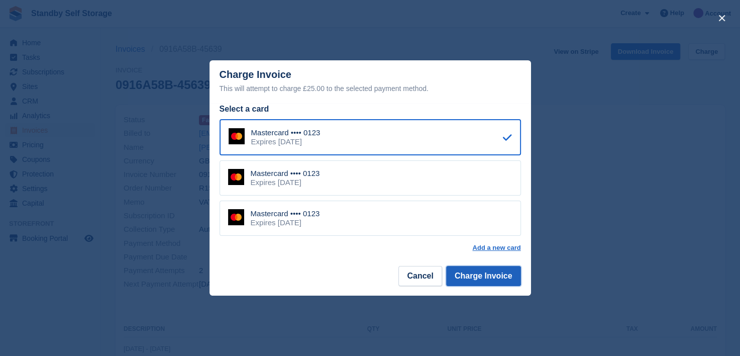
click at [466, 273] on button "Charge Invoice" at bounding box center [483, 276] width 75 height 20
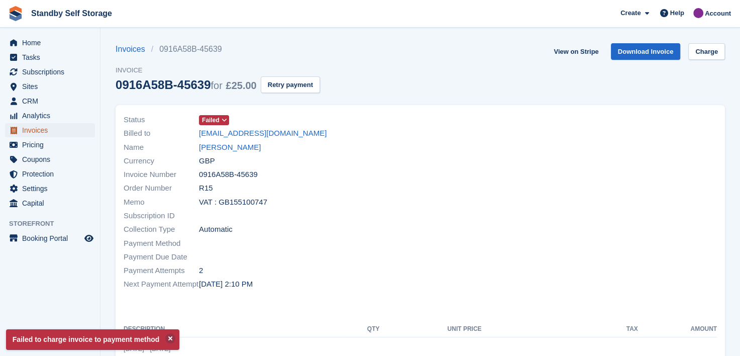
click at [33, 129] on span "Invoices" at bounding box center [52, 130] width 60 height 14
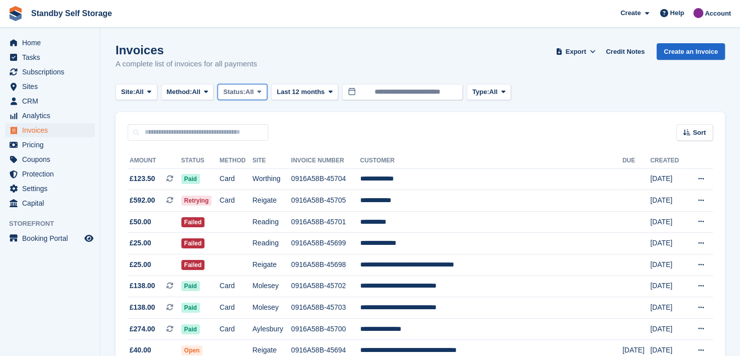
click at [261, 90] on icon at bounding box center [259, 91] width 4 height 7
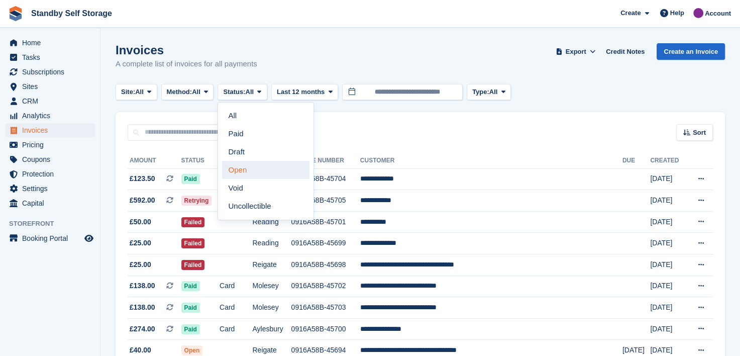
click at [243, 168] on link "Open" at bounding box center [265, 170] width 87 height 18
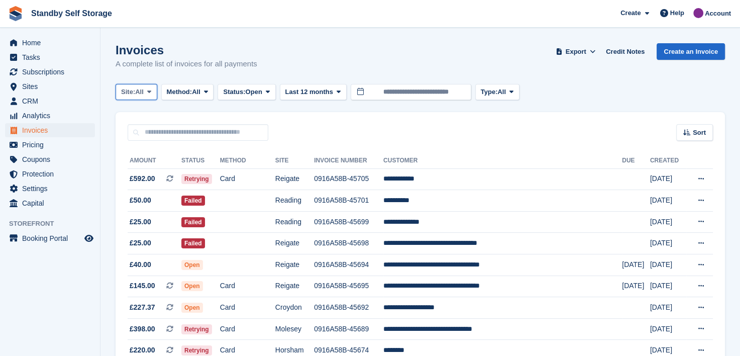
click at [149, 92] on icon at bounding box center [149, 91] width 4 height 7
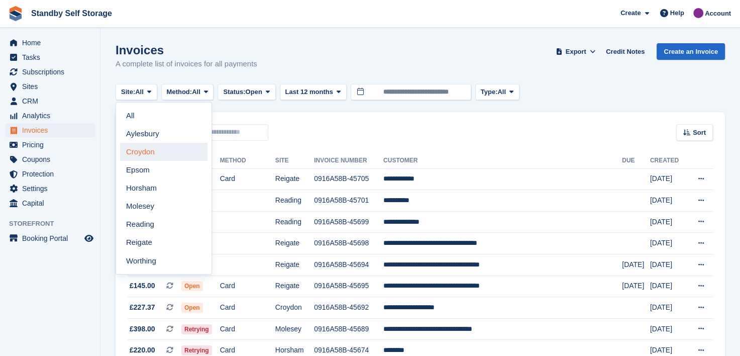
click at [139, 151] on link "Croydon" at bounding box center [163, 152] width 87 height 18
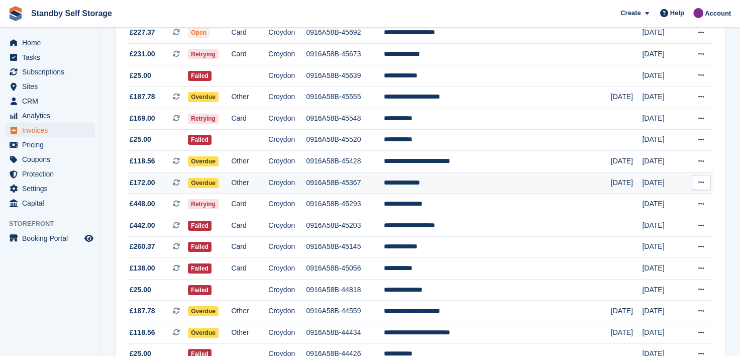
scroll to position [151, 0]
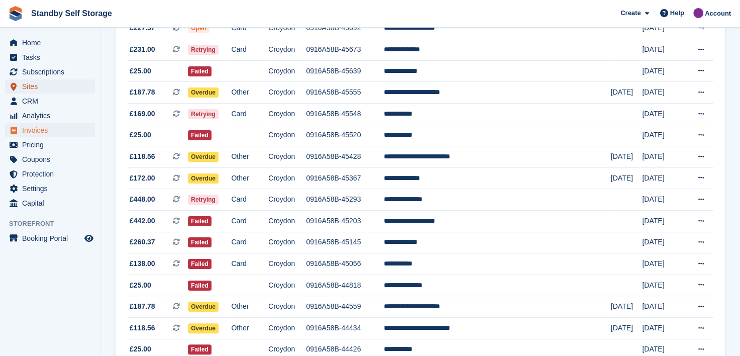
click at [28, 87] on span "Sites" at bounding box center [52, 86] width 60 height 14
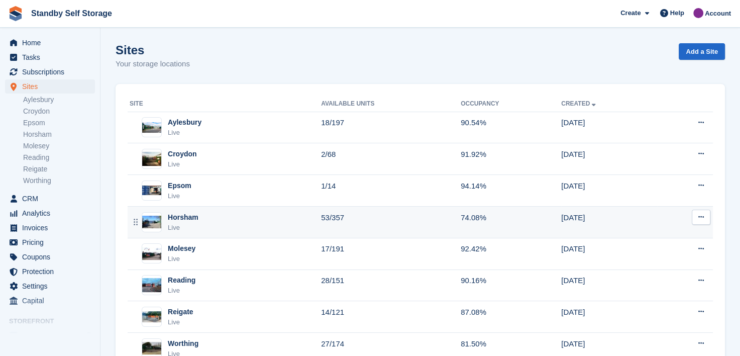
click at [184, 214] on div "Horsham" at bounding box center [183, 217] width 31 height 11
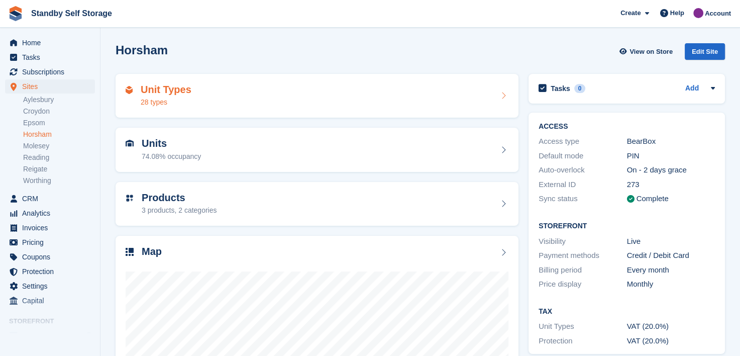
click at [209, 97] on div "Unit Types 28 types" at bounding box center [317, 96] width 383 height 24
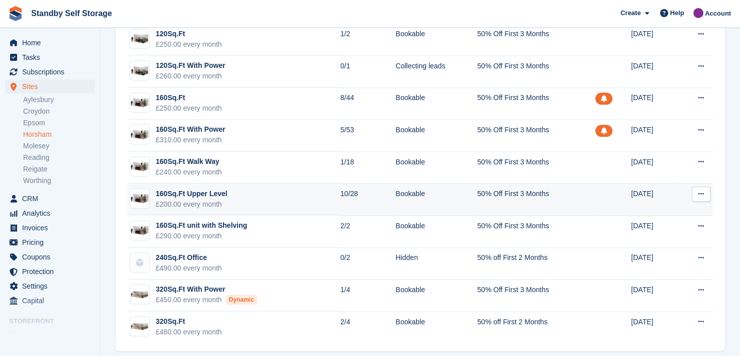
scroll to position [661, 0]
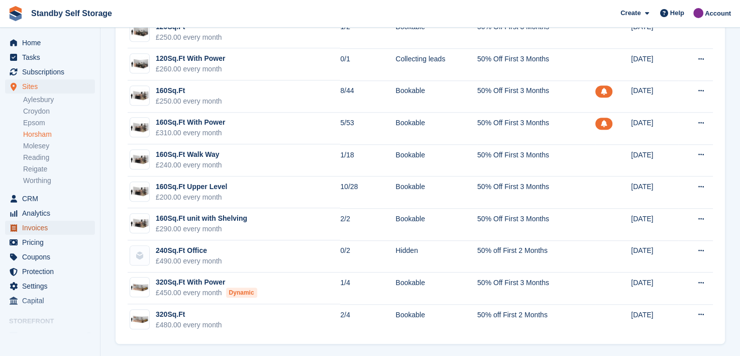
click at [32, 227] on span "Invoices" at bounding box center [52, 227] width 60 height 14
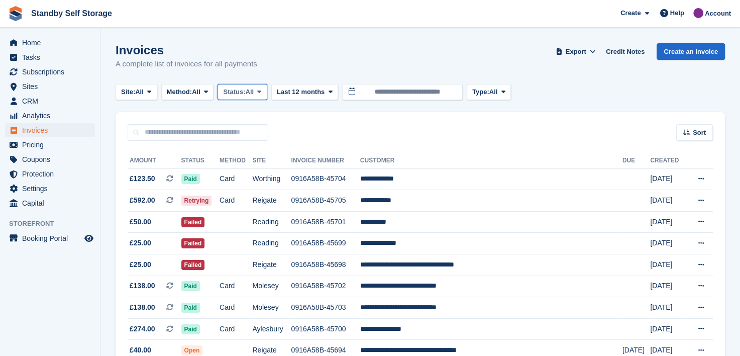
click at [261, 91] on icon at bounding box center [259, 91] width 4 height 7
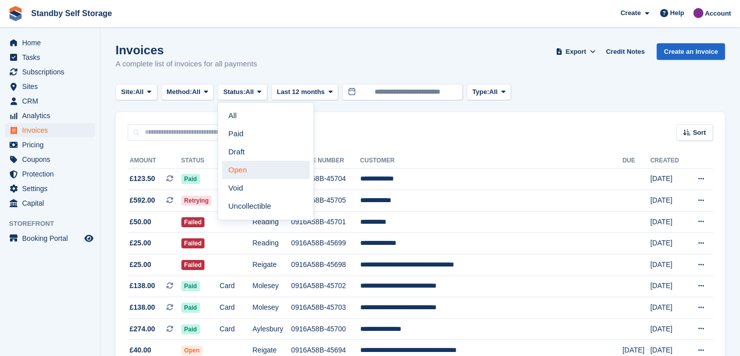
click at [259, 164] on link "Open" at bounding box center [265, 170] width 87 height 18
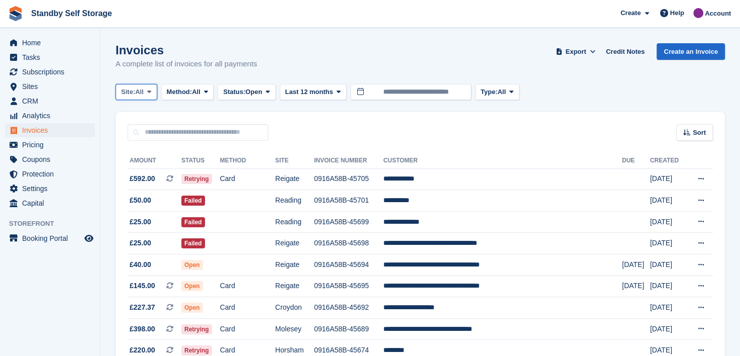
click at [151, 90] on icon at bounding box center [149, 91] width 4 height 7
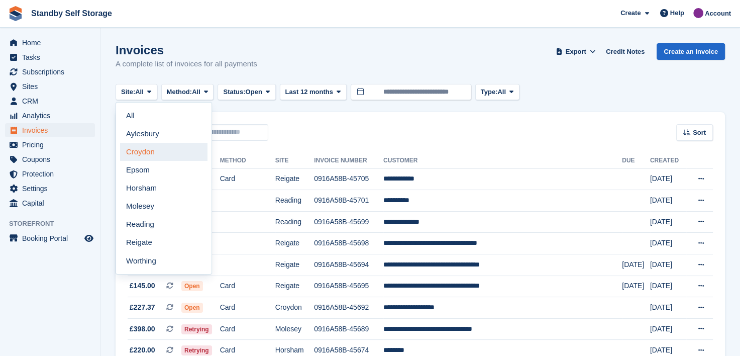
click at [139, 154] on link "Croydon" at bounding box center [163, 152] width 87 height 18
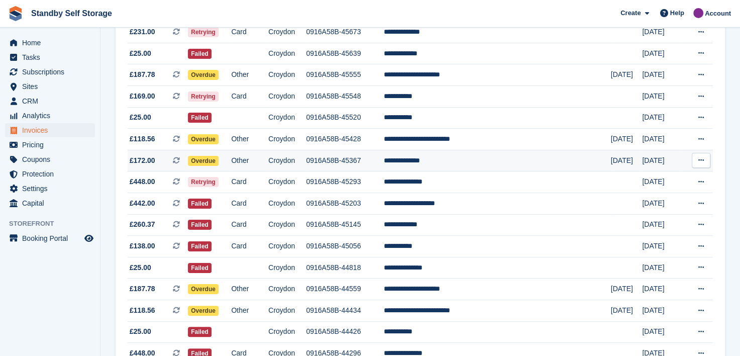
scroll to position [151, 0]
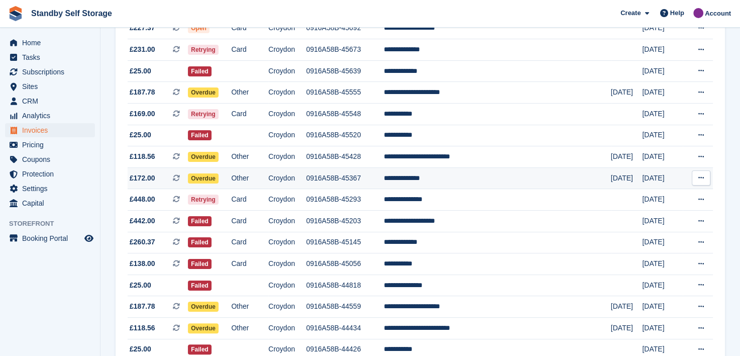
click at [453, 176] on td "**********" at bounding box center [497, 178] width 227 height 22
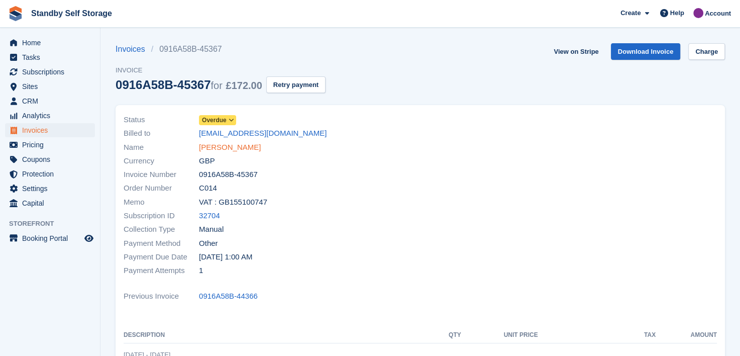
click at [217, 147] on link "[PERSON_NAME]" at bounding box center [230, 148] width 62 height 12
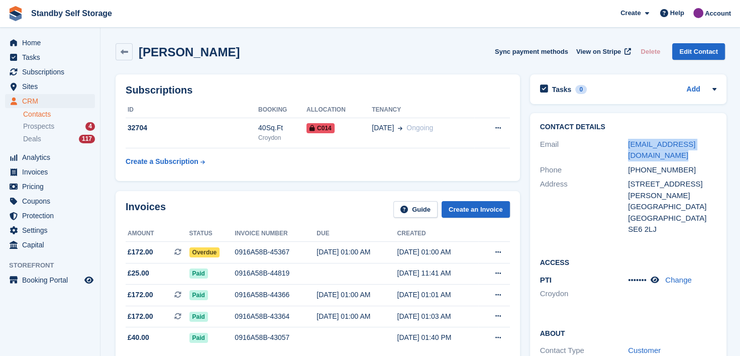
drag, startPoint x: 645, startPoint y: 155, endPoint x: 616, endPoint y: 145, distance: 31.0
click at [616, 145] on div "Email [EMAIL_ADDRESS][DOMAIN_NAME]" at bounding box center [628, 150] width 176 height 26
copy div "[EMAIL_ADDRESS][DOMAIN_NAME]"
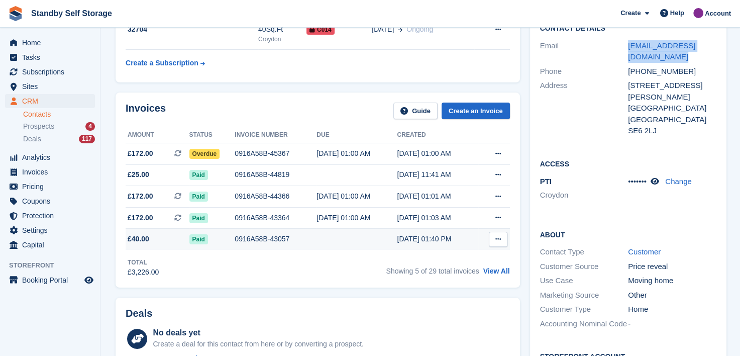
scroll to position [100, 0]
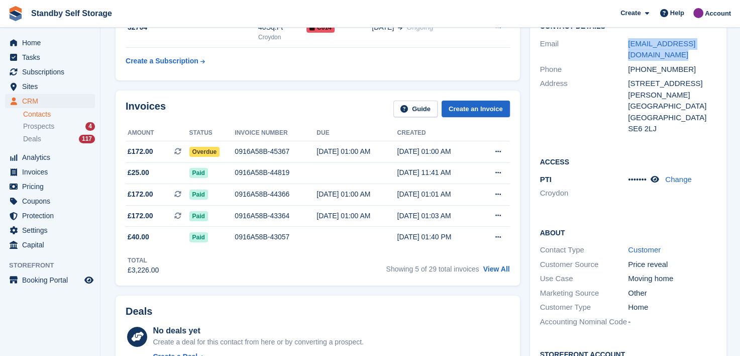
drag, startPoint x: 491, startPoint y: 270, endPoint x: 468, endPoint y: 273, distance: 23.8
click at [491, 270] on link "View All" at bounding box center [496, 269] width 27 height 8
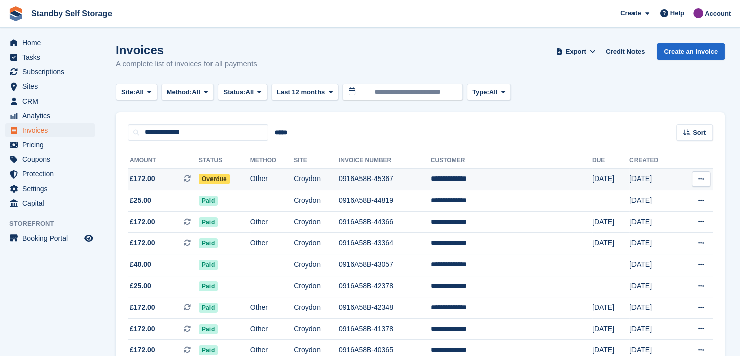
click at [475, 176] on td "**********" at bounding box center [511, 179] width 162 height 22
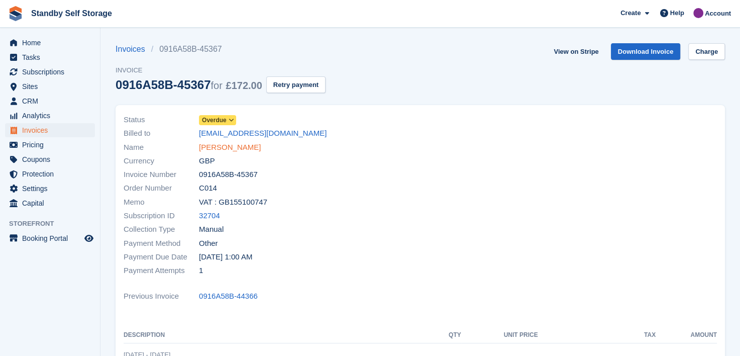
click at [202, 147] on link "Nadiya Hoffman" at bounding box center [230, 148] width 62 height 12
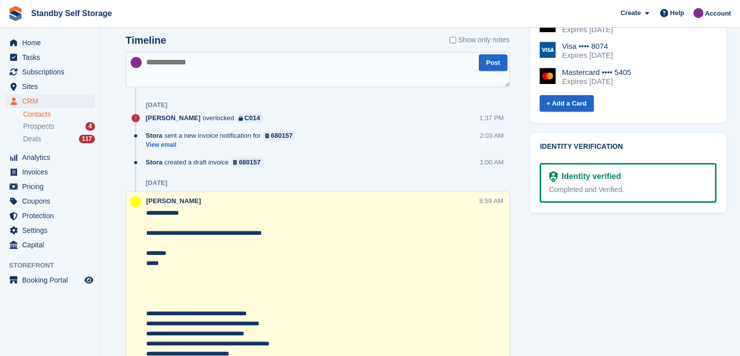
scroll to position [352, 0]
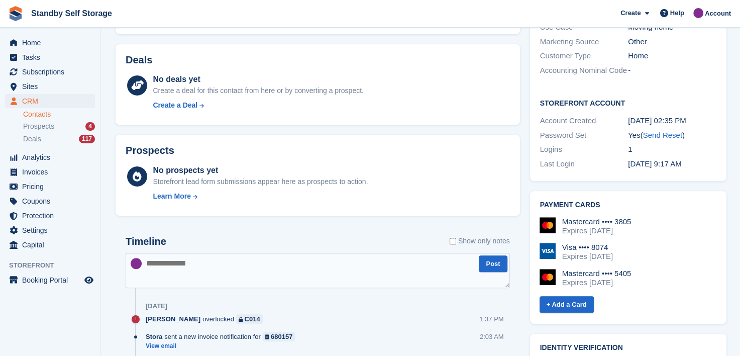
click at [203, 265] on textarea at bounding box center [318, 270] width 384 height 35
type textarea "**********"
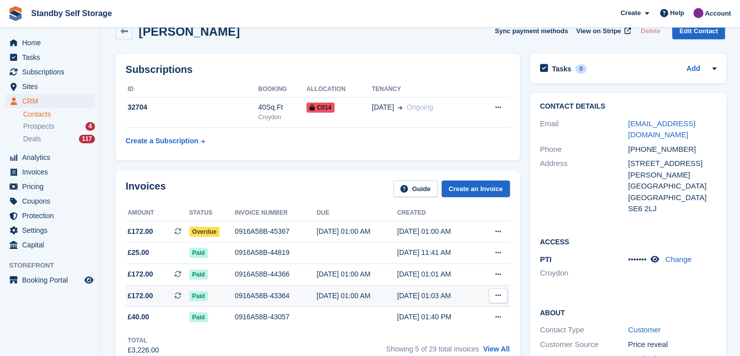
scroll to position [0, 0]
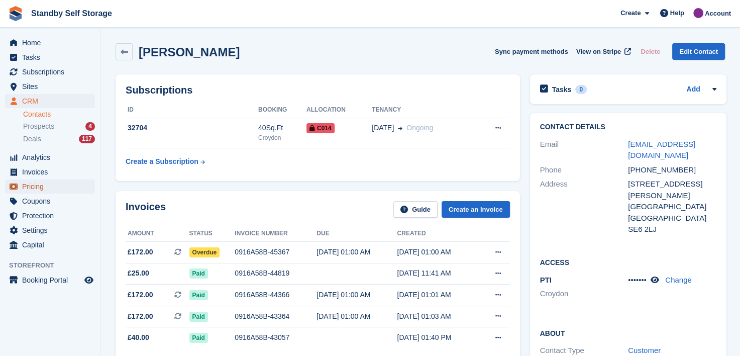
click at [29, 186] on span "Pricing" at bounding box center [52, 186] width 60 height 14
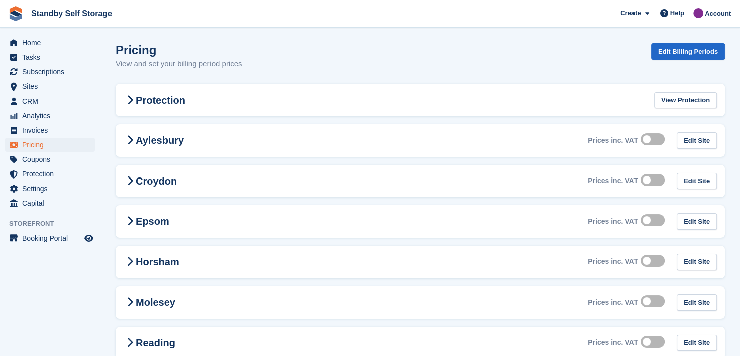
click at [34, 169] on span "Protection" at bounding box center [52, 174] width 60 height 14
click at [27, 133] on span "Invoices" at bounding box center [52, 130] width 60 height 14
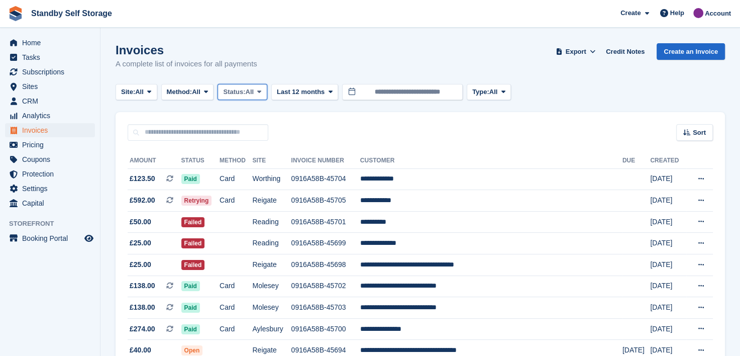
click at [261, 90] on icon at bounding box center [259, 91] width 4 height 7
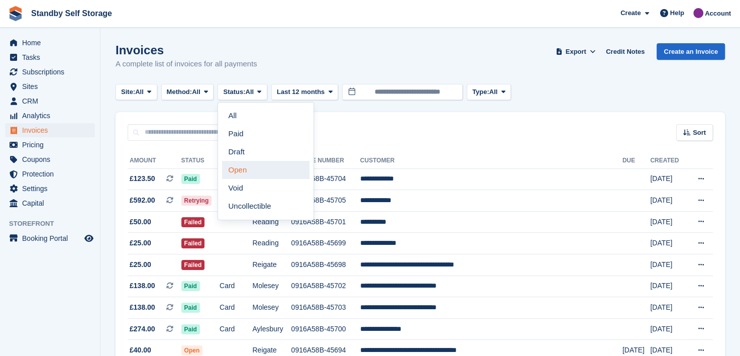
click at [244, 174] on link "Open" at bounding box center [265, 170] width 87 height 18
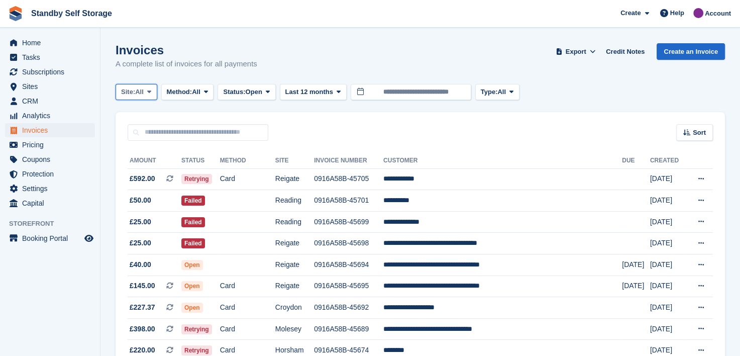
click at [151, 90] on icon at bounding box center [149, 91] width 4 height 7
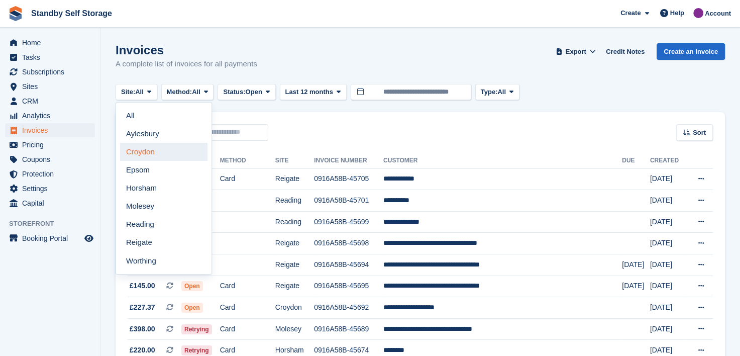
drag, startPoint x: 143, startPoint y: 149, endPoint x: 152, endPoint y: 149, distance: 9.0
click at [143, 149] on link "Croydon" at bounding box center [163, 152] width 87 height 18
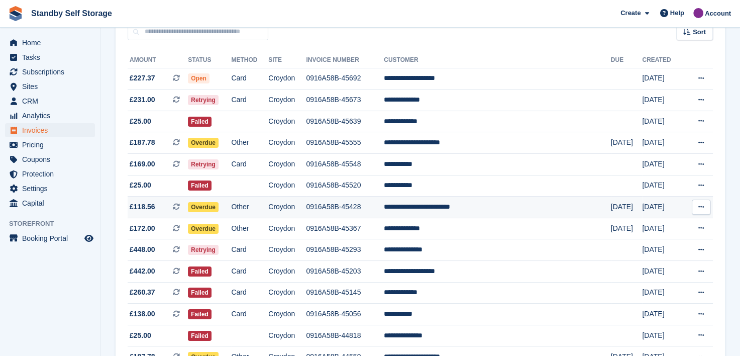
scroll to position [50, 0]
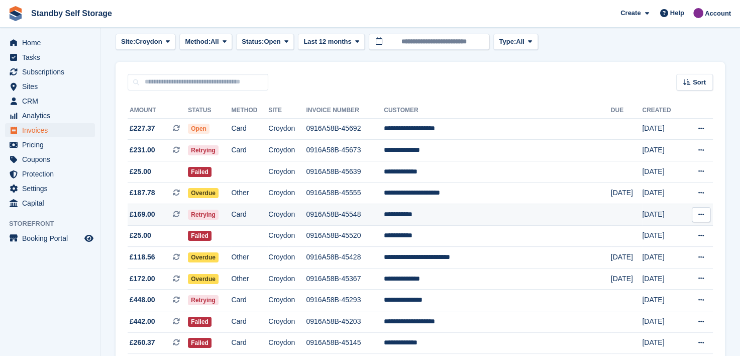
click at [444, 215] on td "**********" at bounding box center [497, 215] width 227 height 22
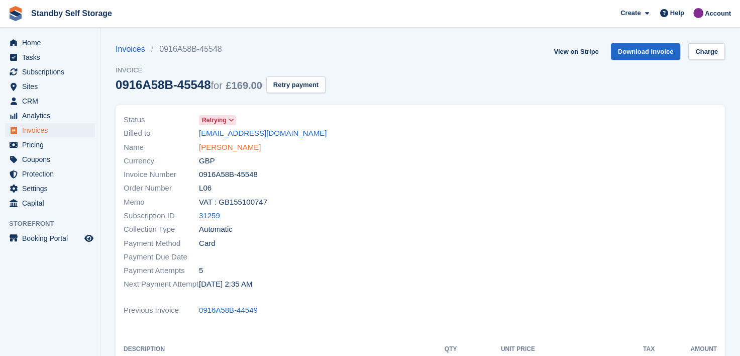
click at [210, 146] on link "[PERSON_NAME]" at bounding box center [230, 148] width 62 height 12
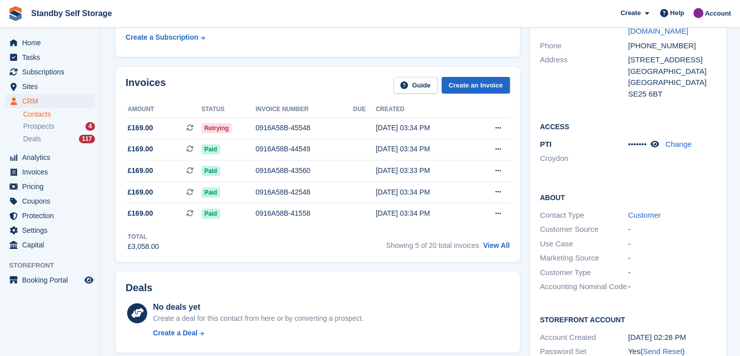
scroll to position [50, 0]
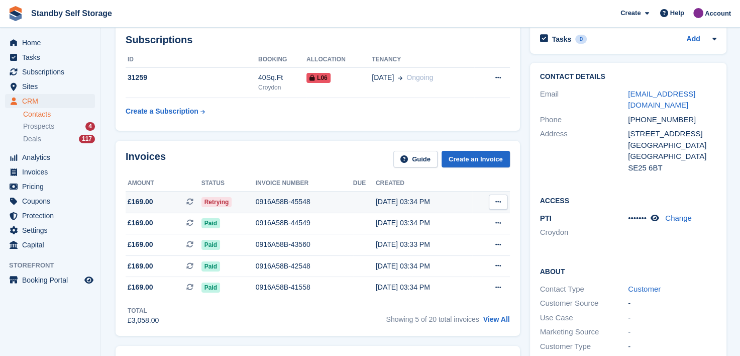
click at [271, 202] on div "0916A58B-45548" at bounding box center [304, 201] width 97 height 11
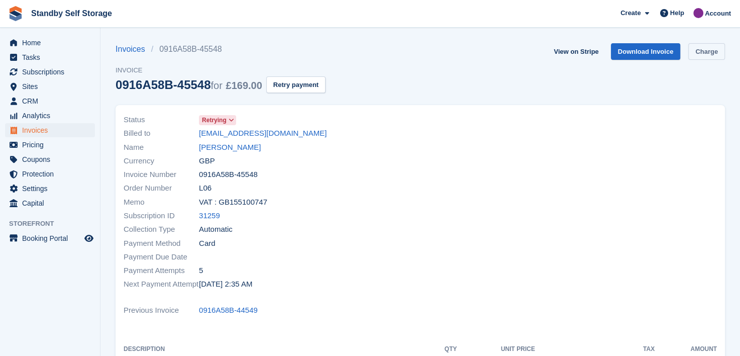
click at [709, 52] on link "Charge" at bounding box center [706, 51] width 37 height 17
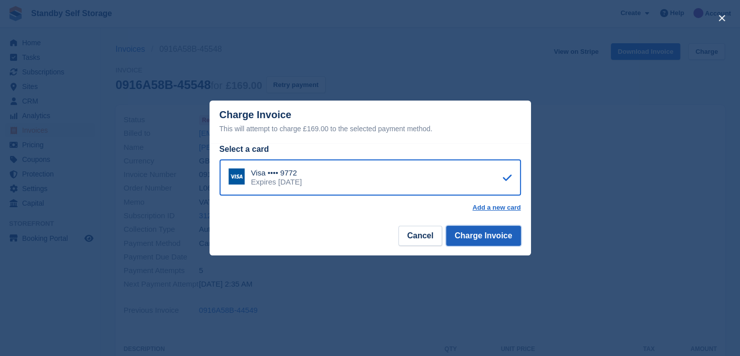
drag, startPoint x: 491, startPoint y: 237, endPoint x: 473, endPoint y: 237, distance: 18.1
click at [491, 236] on button "Charge Invoice" at bounding box center [483, 236] width 75 height 20
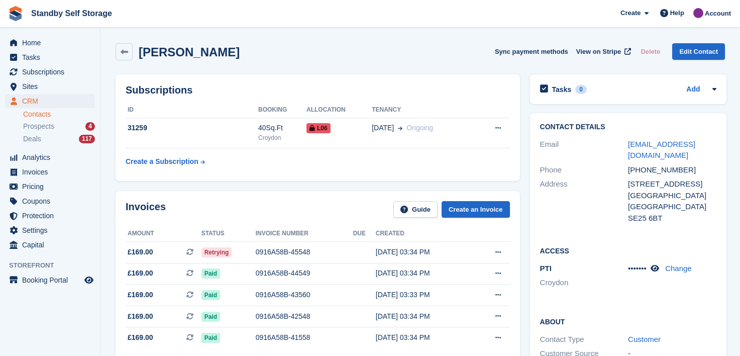
scroll to position [50, 0]
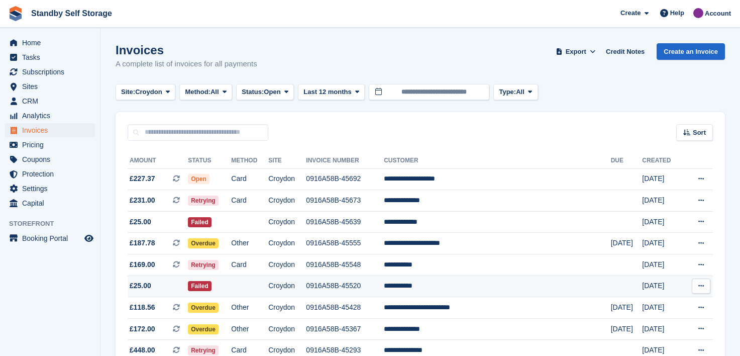
scroll to position [50, 0]
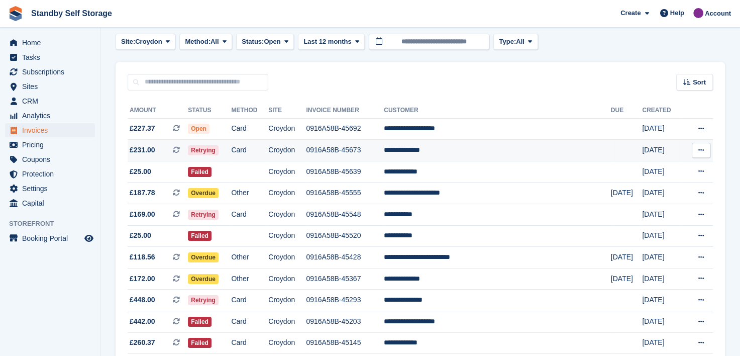
click at [450, 149] on td "**********" at bounding box center [497, 151] width 227 height 22
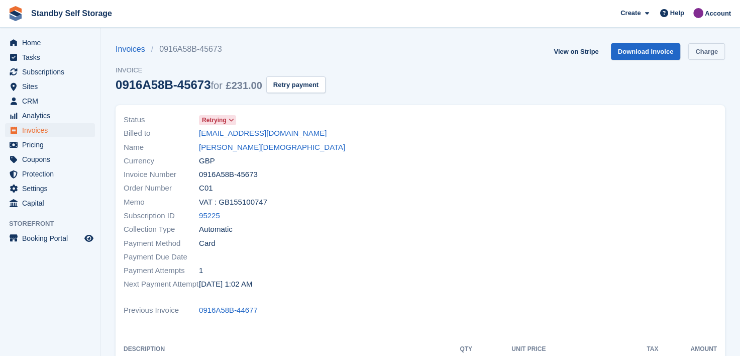
click at [713, 51] on link "Charge" at bounding box center [706, 51] width 37 height 17
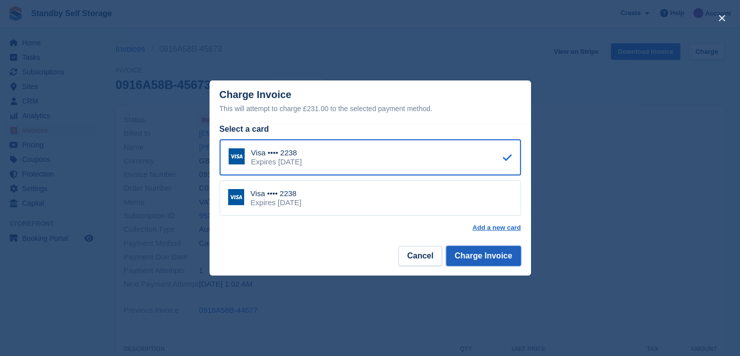
click at [490, 251] on button "Charge Invoice" at bounding box center [483, 256] width 75 height 20
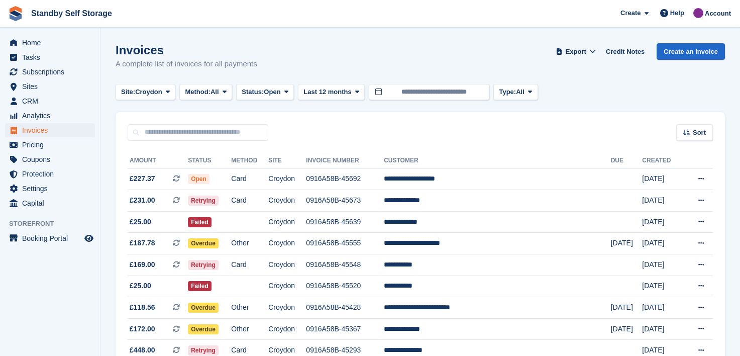
scroll to position [50, 0]
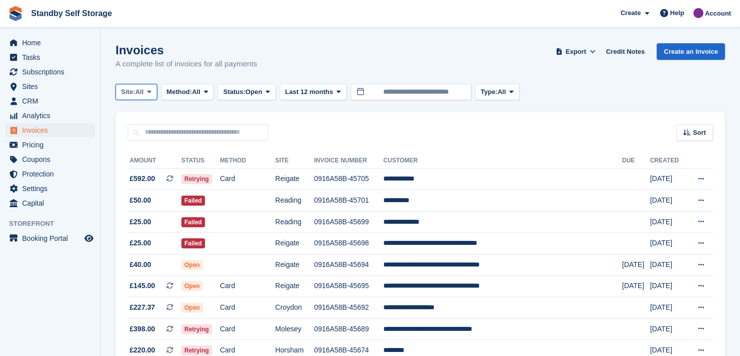
click at [151, 90] on icon at bounding box center [149, 91] width 4 height 7
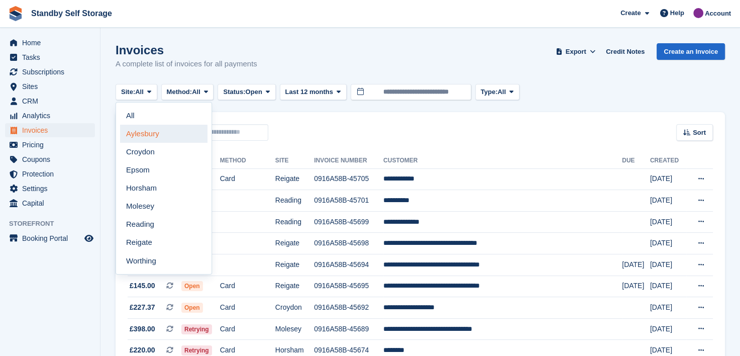
click at [143, 135] on link "Aylesbury" at bounding box center [163, 134] width 87 height 18
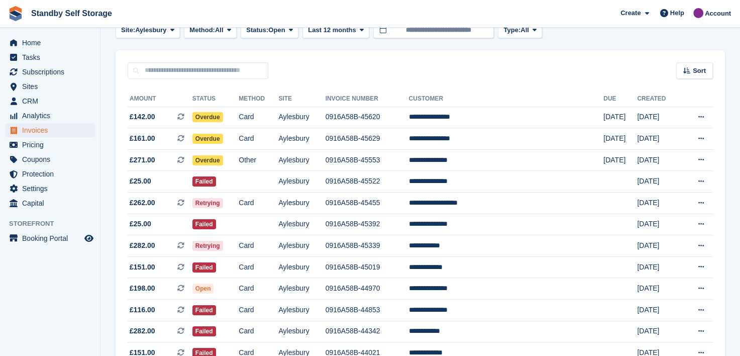
scroll to position [314, 0]
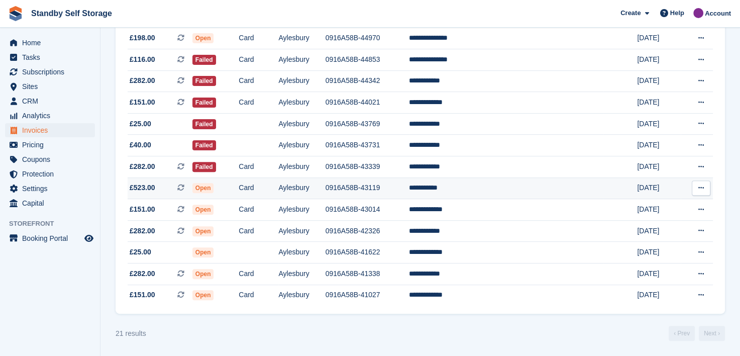
click at [469, 186] on td "**********" at bounding box center [506, 188] width 195 height 22
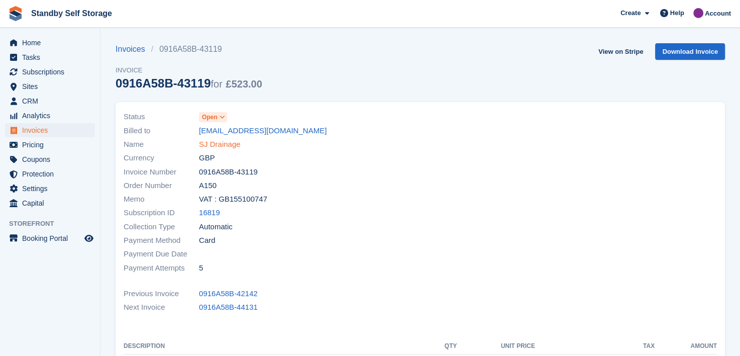
drag, startPoint x: 207, startPoint y: 143, endPoint x: 218, endPoint y: 143, distance: 11.6
click at [207, 143] on link "SJ Drainage" at bounding box center [220, 145] width 42 height 12
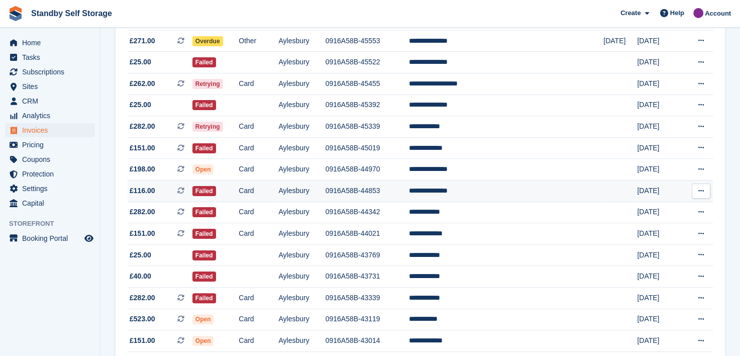
scroll to position [163, 0]
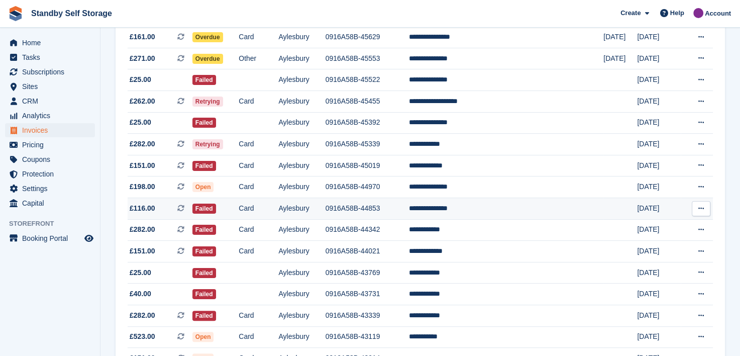
click at [470, 207] on td "**********" at bounding box center [506, 209] width 195 height 22
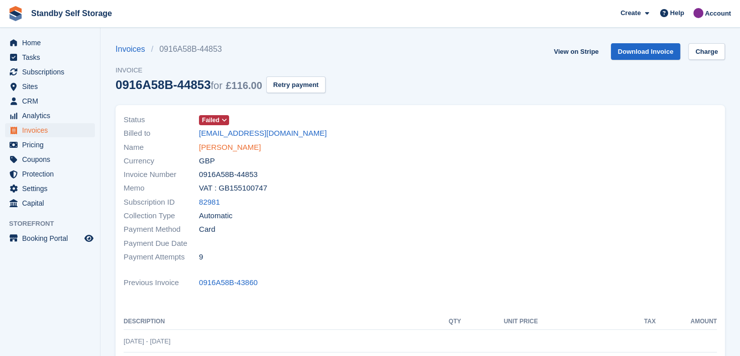
click at [215, 145] on link "Matthew Yelling" at bounding box center [230, 148] width 62 height 12
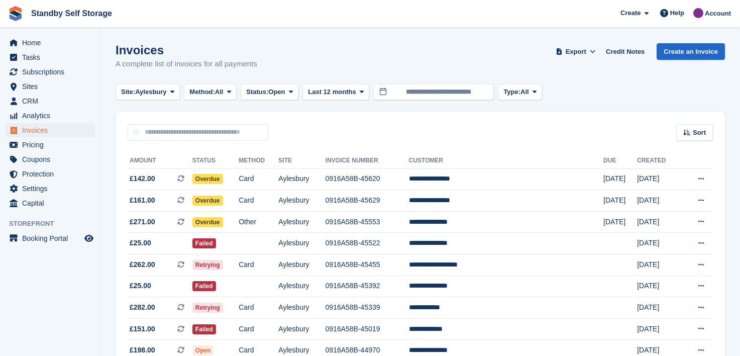
scroll to position [163, 0]
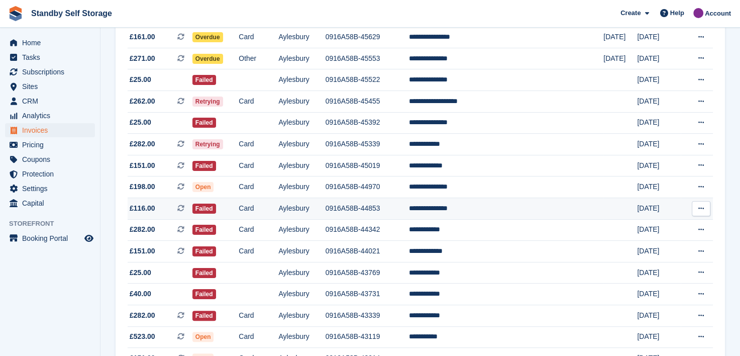
click at [461, 208] on td "**********" at bounding box center [506, 209] width 195 height 22
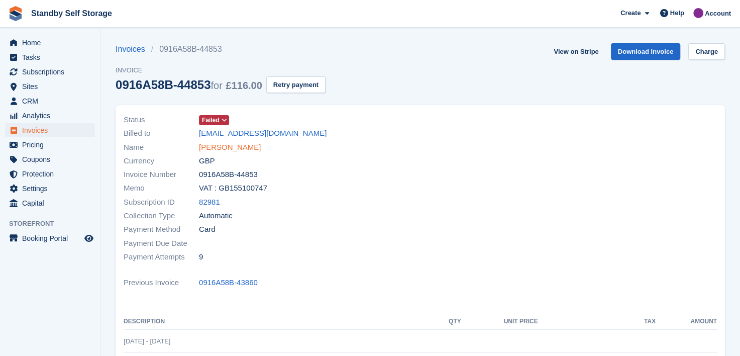
click at [211, 147] on link "Matthew Yelling" at bounding box center [230, 148] width 62 height 12
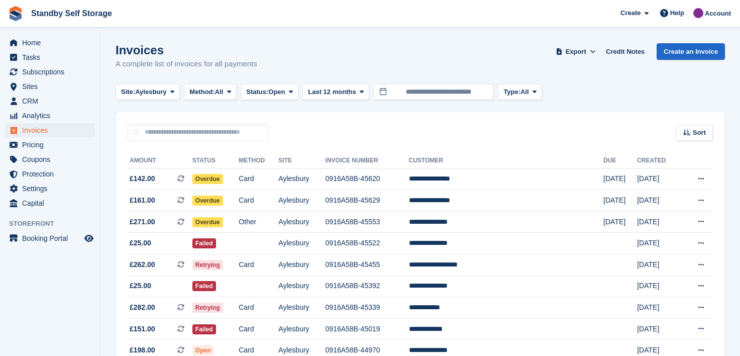
scroll to position [163, 0]
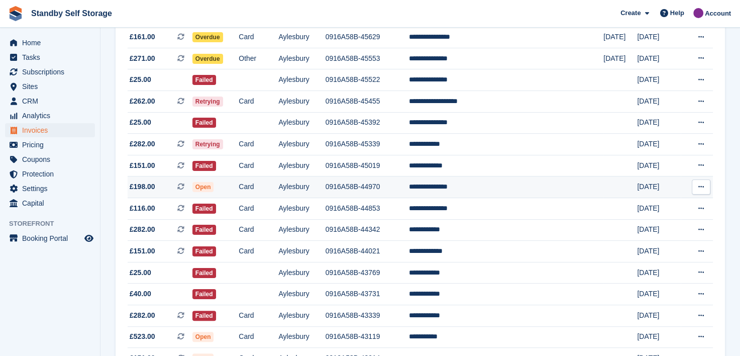
click at [470, 186] on td "**********" at bounding box center [506, 187] width 195 height 22
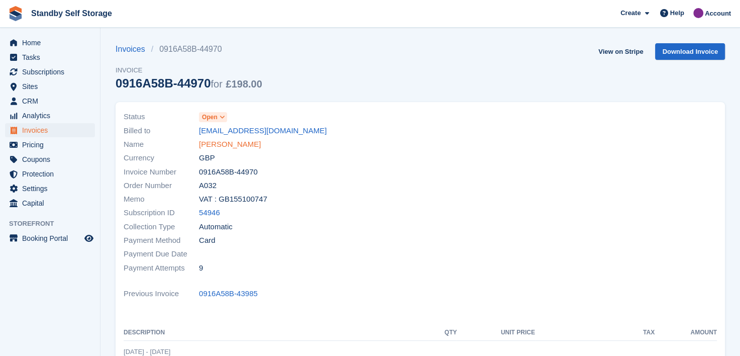
click at [208, 146] on link "Lawrence Wiffin" at bounding box center [230, 145] width 62 height 12
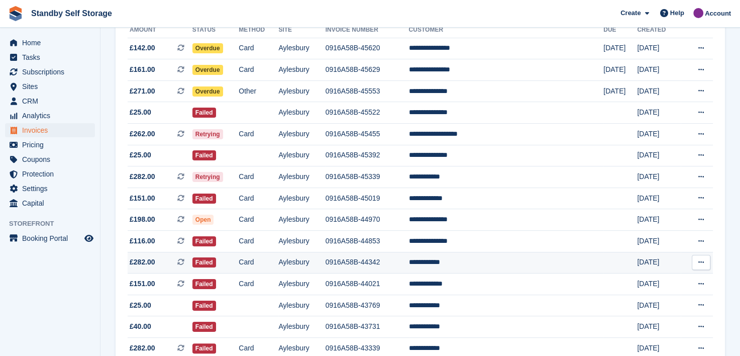
scroll to position [113, 0]
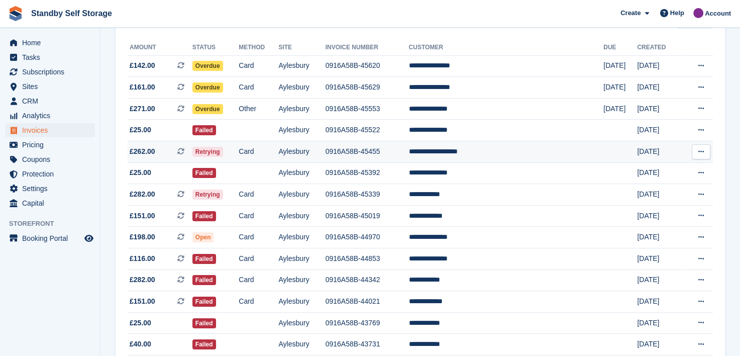
click at [470, 150] on td "**********" at bounding box center [506, 152] width 195 height 22
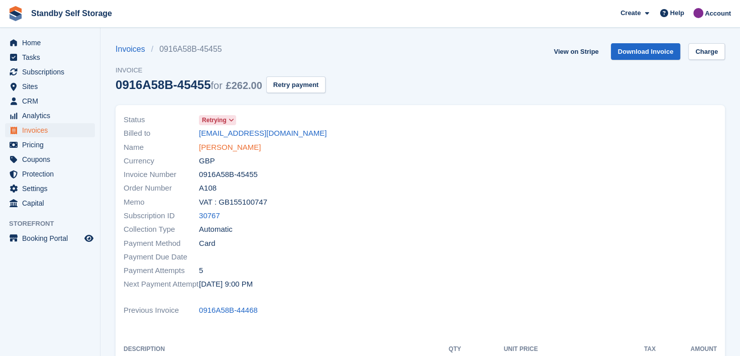
click at [227, 148] on link "[PERSON_NAME]" at bounding box center [230, 148] width 62 height 12
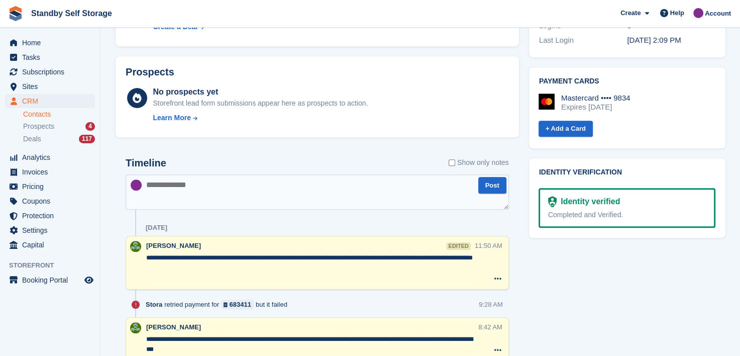
scroll to position [603, 0]
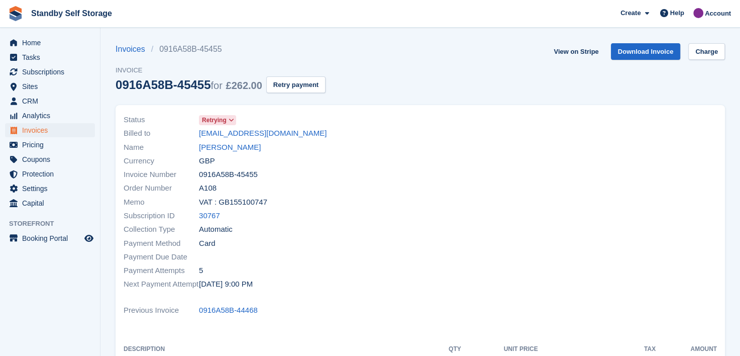
drag, startPoint x: 186, startPoint y: 134, endPoint x: 335, endPoint y: 132, distance: 149.7
click at [335, 132] on div "Billed to rozannapollock84@gmail.com" at bounding box center [269, 134] width 291 height 14
copy div "rozannapollock84@gmail.com"
click at [261, 147] on link "Rozannaemma Pollock" at bounding box center [230, 148] width 62 height 12
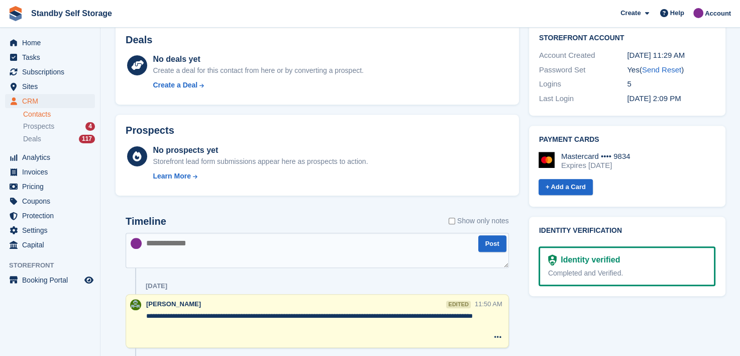
scroll to position [452, 0]
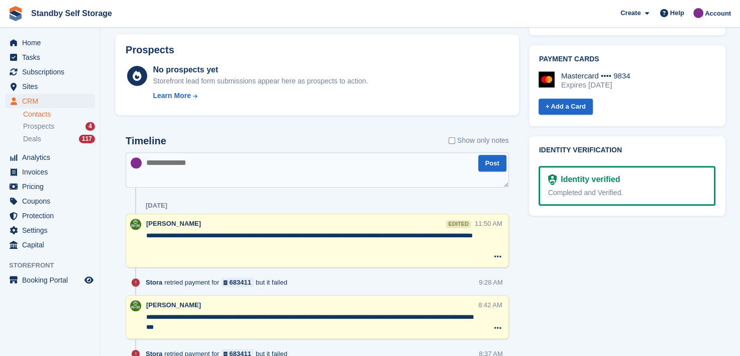
click at [223, 175] on textarea at bounding box center [317, 169] width 383 height 35
paste textarea "**********"
type textarea "**********"
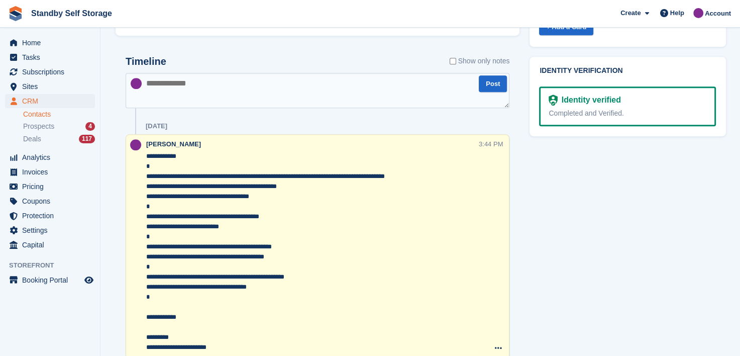
scroll to position [552, 0]
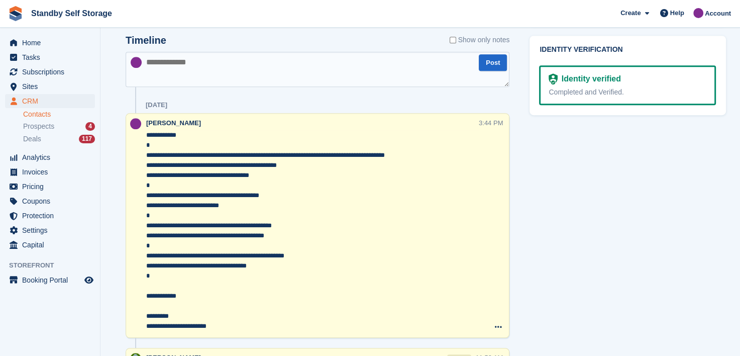
click at [147, 175] on textarea "**********" at bounding box center [312, 230] width 332 height 201
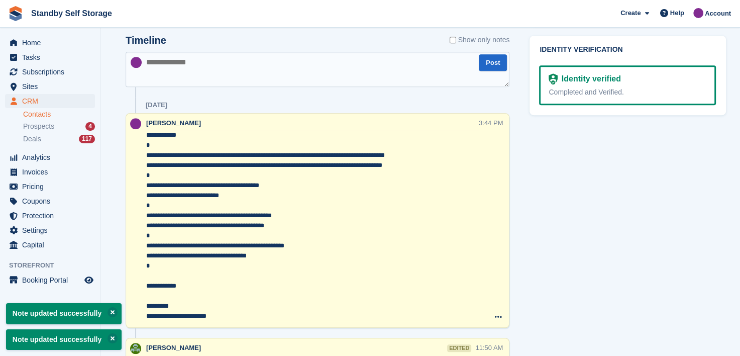
click at [147, 192] on textarea "**********" at bounding box center [312, 225] width 332 height 191
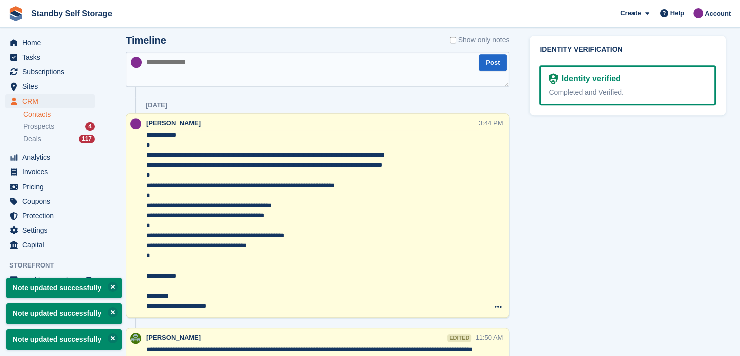
click at [147, 217] on textarea "**********" at bounding box center [312, 220] width 332 height 181
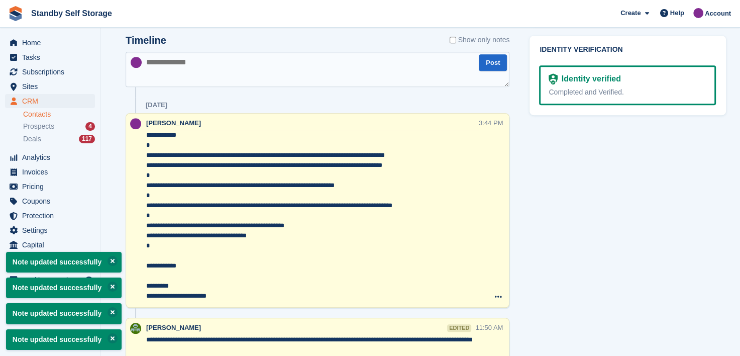
click at [146, 237] on div at bounding box center [136, 210] width 20 height 185
click at [147, 235] on textarea "**********" at bounding box center [312, 215] width 332 height 171
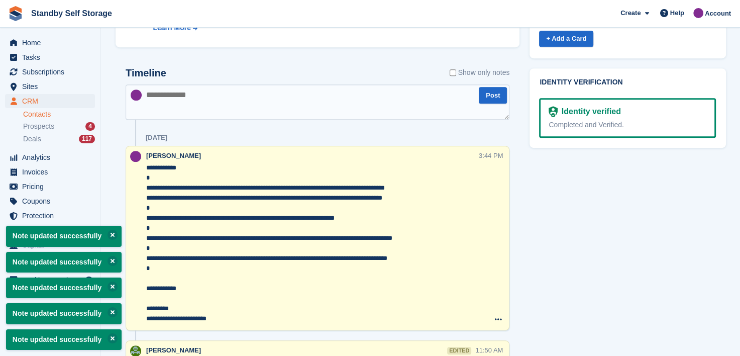
scroll to position [502, 0]
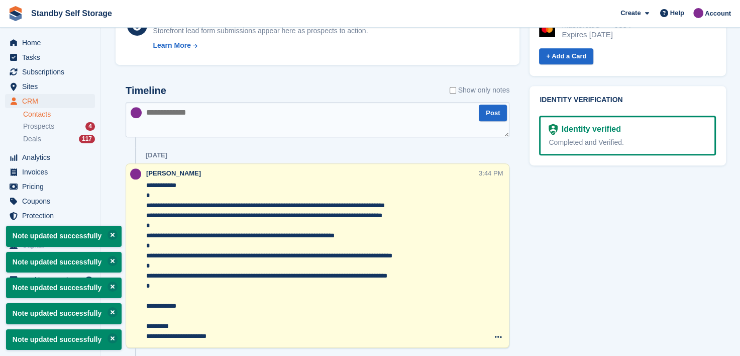
type textarea "**********"
click at [201, 119] on textarea at bounding box center [318, 119] width 384 height 35
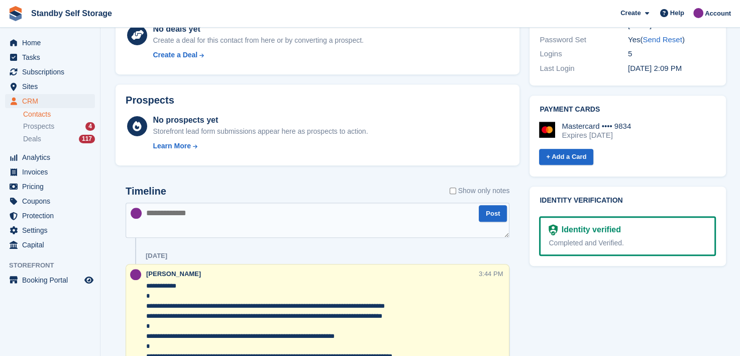
scroll to position [151, 0]
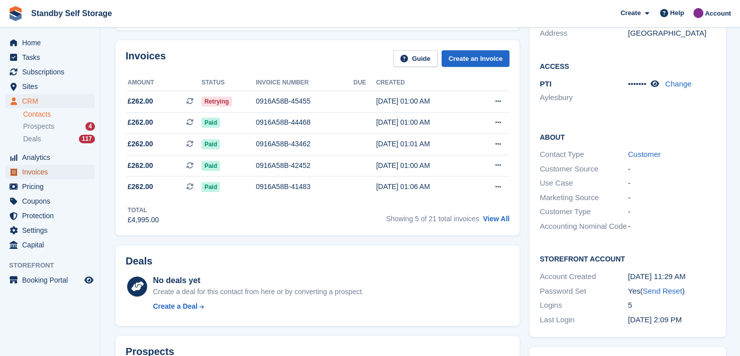
click at [33, 170] on span "Invoices" at bounding box center [52, 172] width 60 height 14
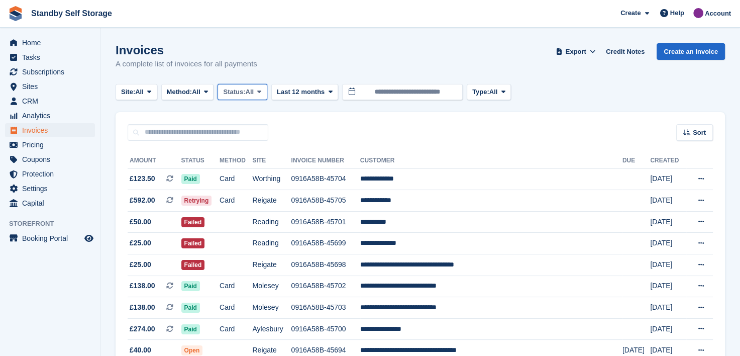
click at [261, 92] on icon at bounding box center [259, 91] width 4 height 7
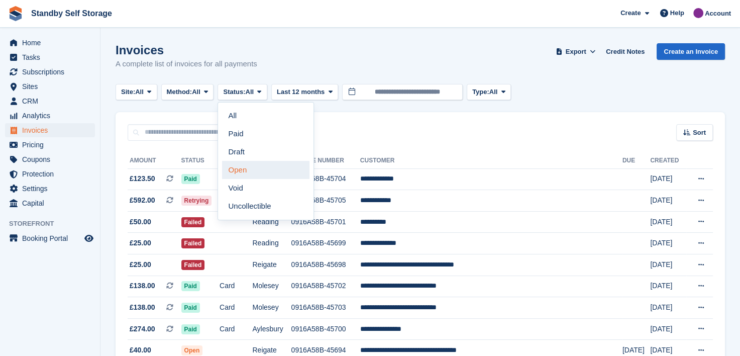
click at [235, 174] on link "Open" at bounding box center [265, 170] width 87 height 18
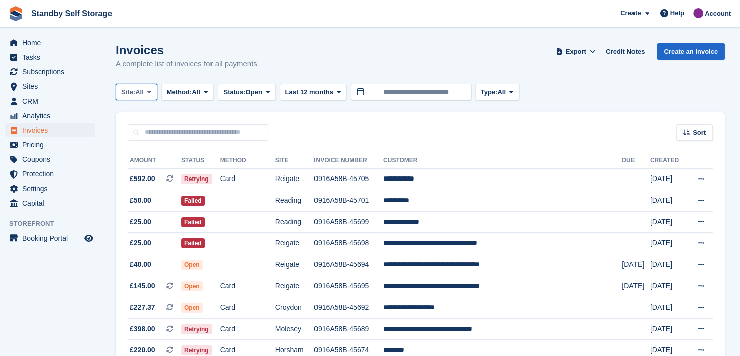
click at [149, 87] on button "Site: All" at bounding box center [137, 92] width 42 height 17
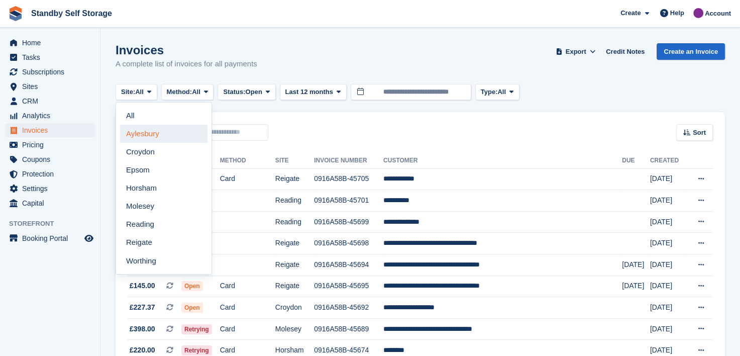
click at [141, 136] on link "Aylesbury" at bounding box center [163, 134] width 87 height 18
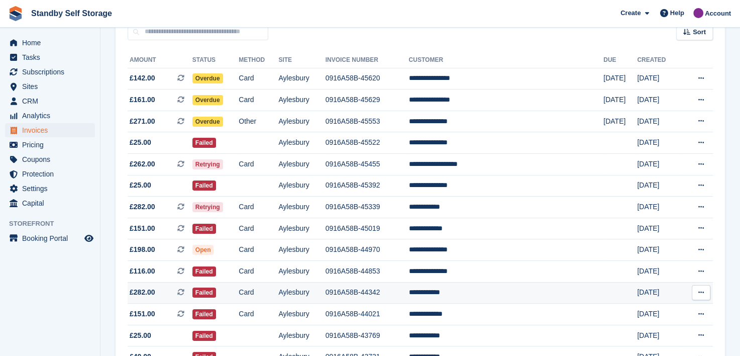
scroll to position [50, 0]
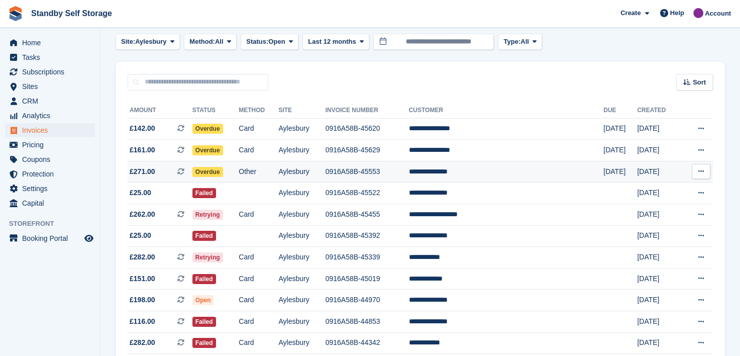
click at [468, 171] on td "**********" at bounding box center [506, 172] width 195 height 22
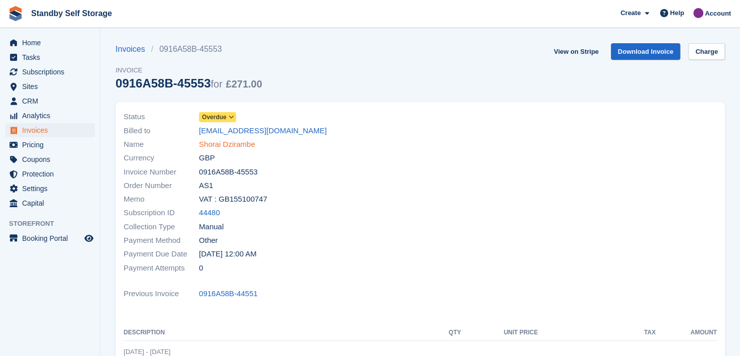
click at [227, 143] on link "Shorai Dzirambe" at bounding box center [227, 145] width 56 height 12
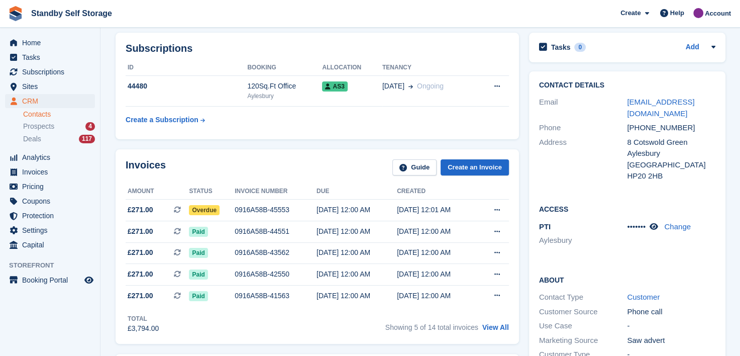
scroll to position [151, 0]
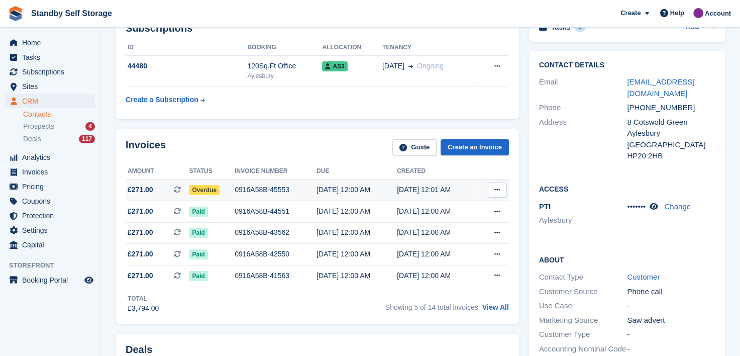
click at [250, 188] on div "0916A58B-45553" at bounding box center [276, 189] width 82 height 11
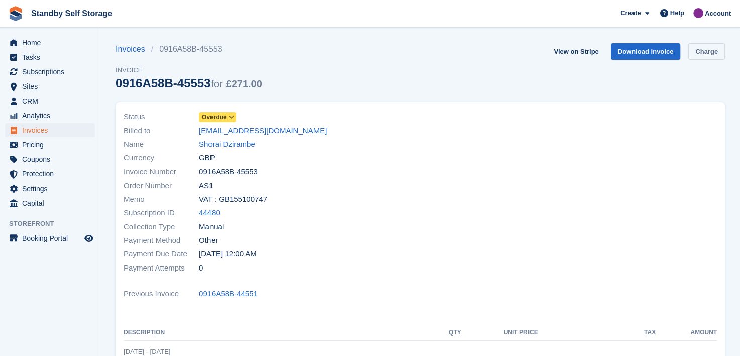
click at [700, 52] on link "Charge" at bounding box center [706, 51] width 37 height 17
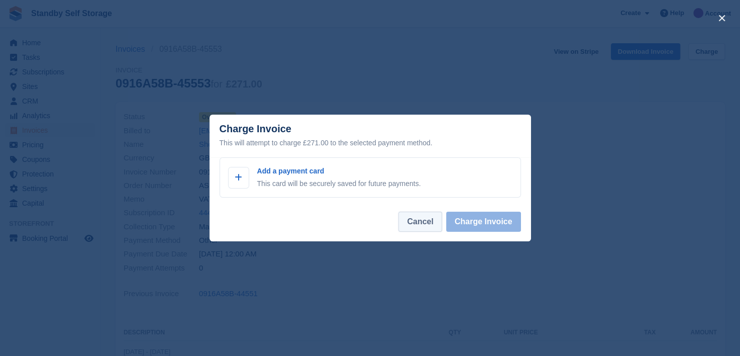
click at [411, 223] on button "Cancel" at bounding box center [419, 221] width 43 height 20
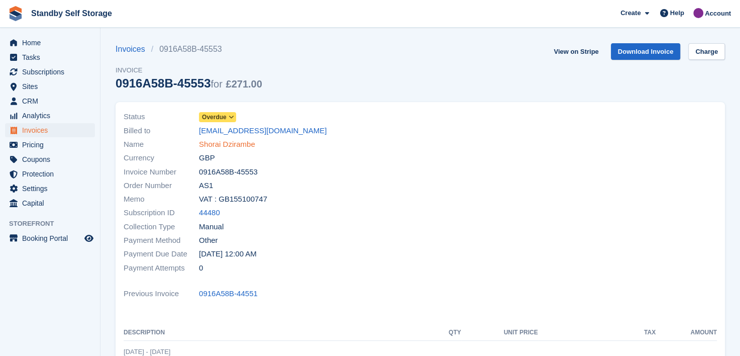
click at [244, 145] on link "Shorai Dzirambe" at bounding box center [227, 145] width 56 height 12
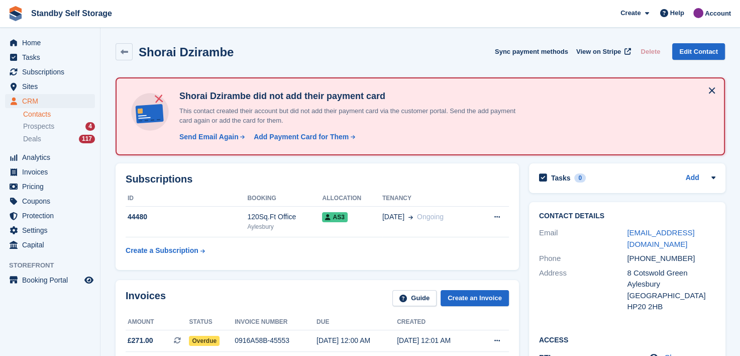
click at [713, 86] on button at bounding box center [712, 90] width 16 height 16
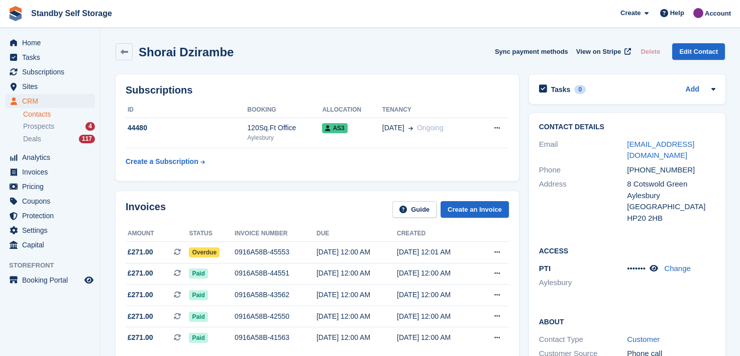
scroll to position [151, 0]
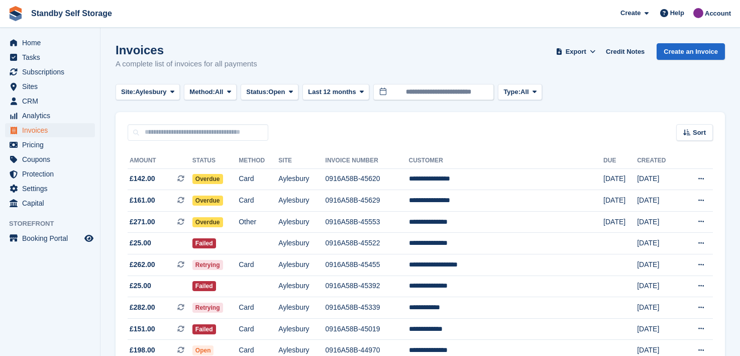
scroll to position [50, 0]
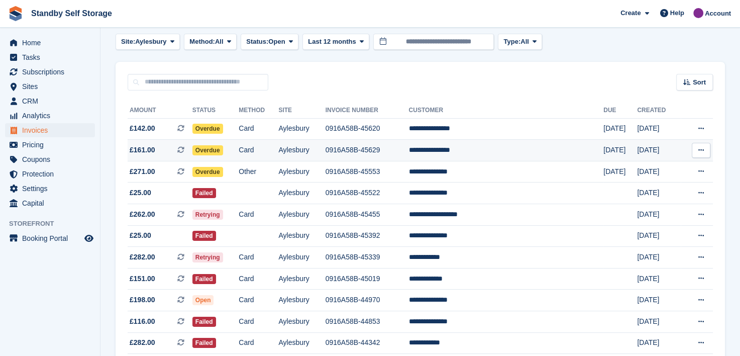
click at [392, 147] on td "0916A58B-45629" at bounding box center [366, 151] width 83 height 22
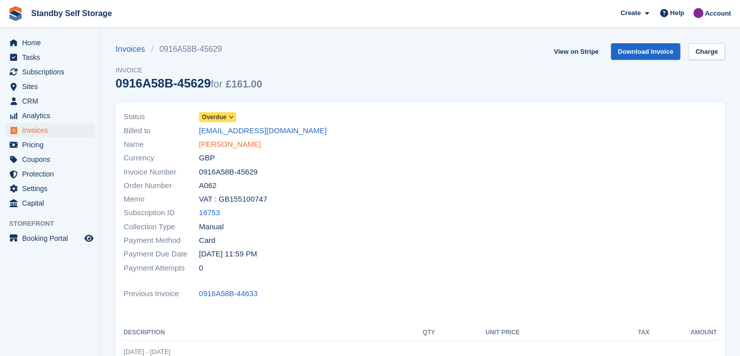
click at [239, 141] on link "Sandra Nardduzzo" at bounding box center [230, 145] width 62 height 12
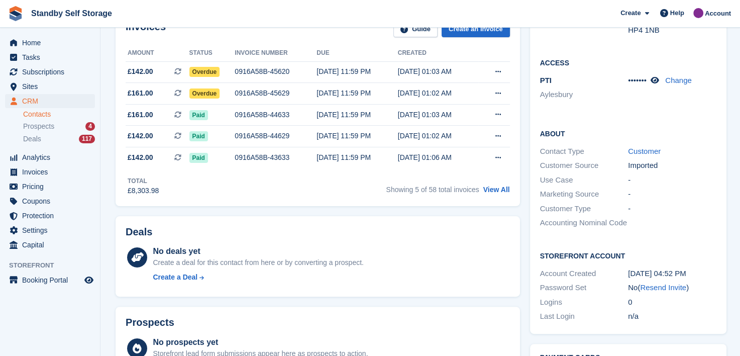
scroll to position [151, 0]
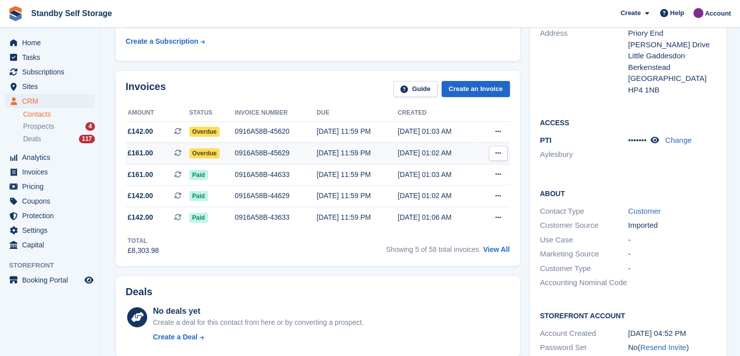
click at [498, 149] on button at bounding box center [498, 153] width 19 height 15
click at [426, 186] on p "View on Stripe" at bounding box center [458, 187] width 87 height 16
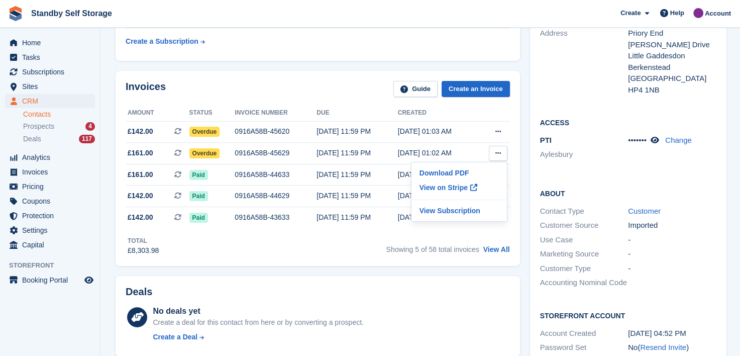
click at [223, 256] on div "Invoices Guide Create an Invoice Amount Status Invoice number Due Created £142.…" at bounding box center [318, 168] width 404 height 195
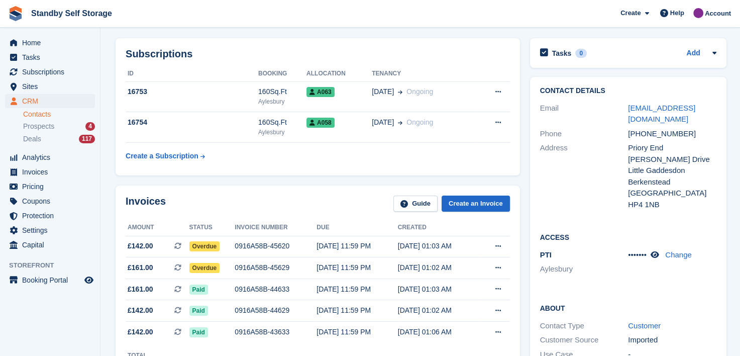
scroll to position [0, 0]
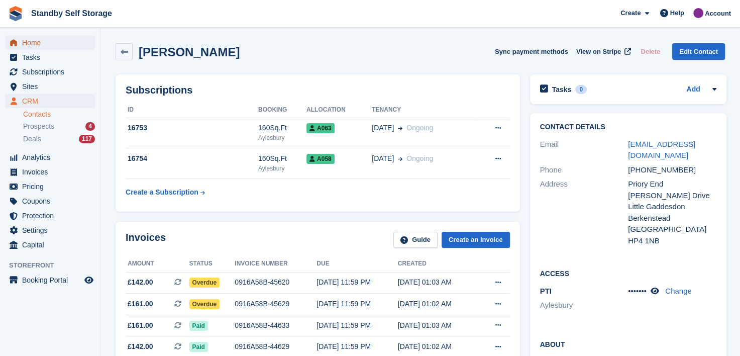
click at [28, 41] on span "Home" at bounding box center [52, 43] width 60 height 14
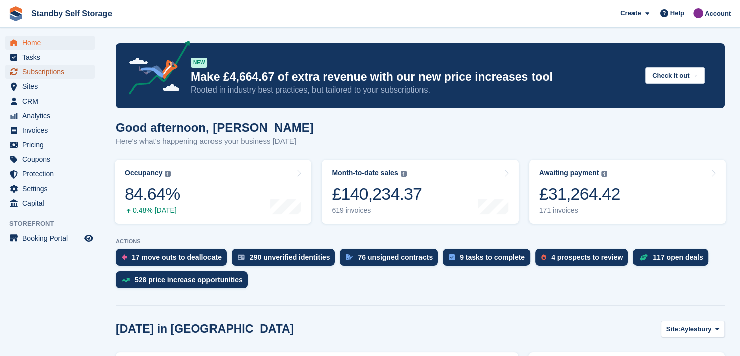
drag, startPoint x: 35, startPoint y: 73, endPoint x: 95, endPoint y: 76, distance: 60.4
click at [35, 73] on span "Subscriptions" at bounding box center [52, 72] width 60 height 14
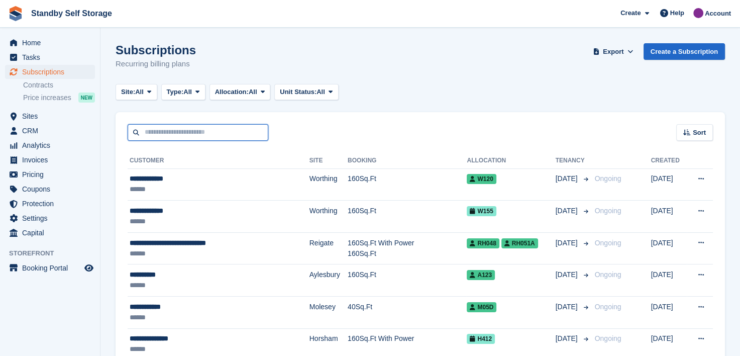
click at [187, 136] on input "text" at bounding box center [198, 132] width 141 height 17
type input "******"
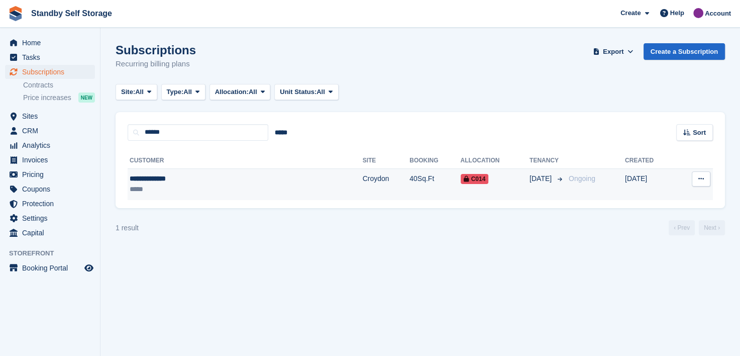
click at [149, 181] on div "**********" at bounding box center [195, 178] width 131 height 11
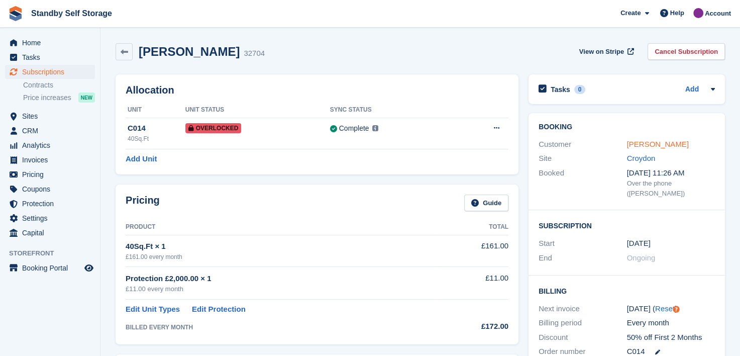
click at [650, 143] on link "[PERSON_NAME]" at bounding box center [658, 144] width 62 height 9
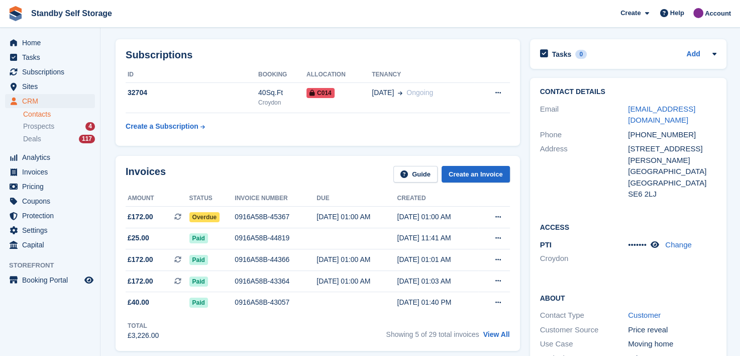
scroll to position [50, 0]
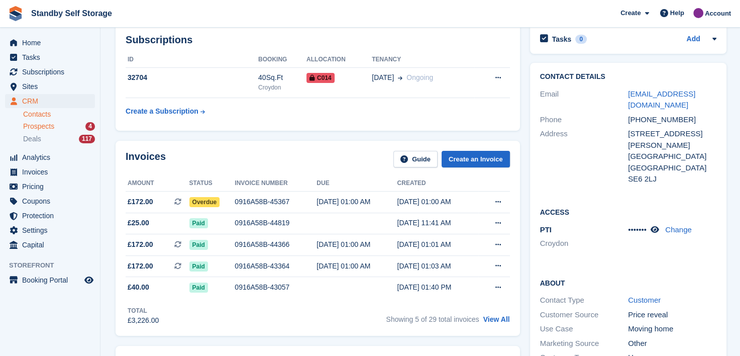
click at [33, 125] on span "Prospects" at bounding box center [38, 127] width 31 height 10
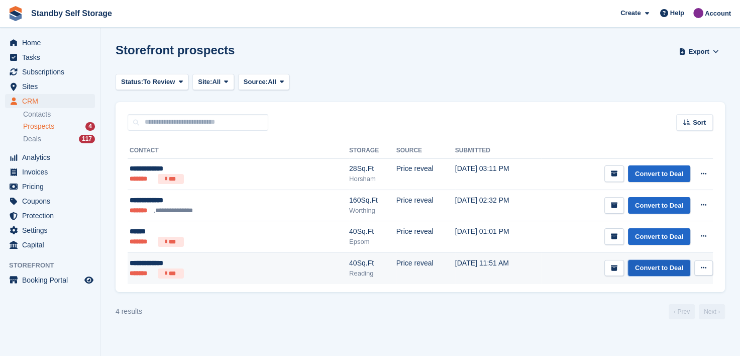
click at [645, 265] on link "Convert to Deal" at bounding box center [659, 268] width 62 height 17
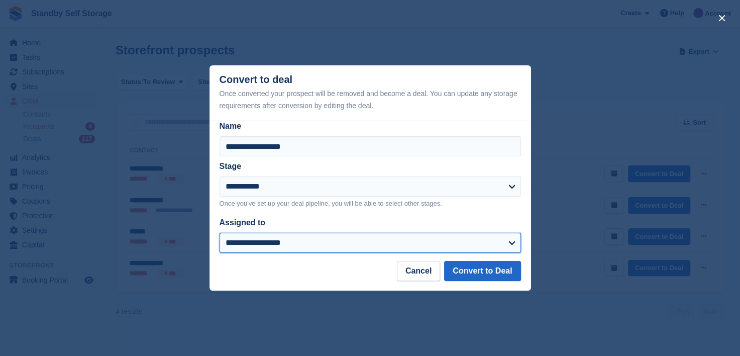
click at [274, 246] on select "**********" at bounding box center [369, 243] width 301 height 20
select select "****"
click at [219, 233] on select "**********" at bounding box center [369, 243] width 301 height 20
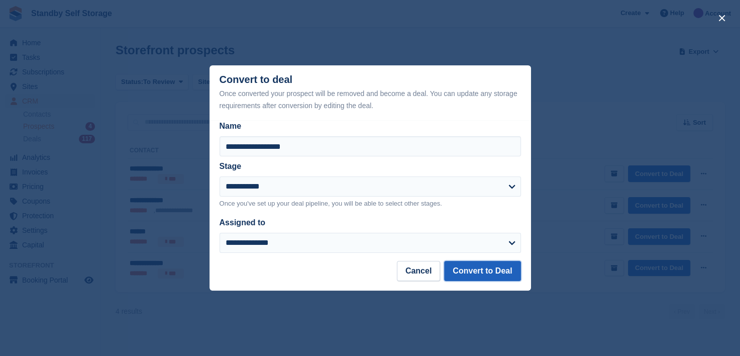
click at [500, 269] on button "Convert to Deal" at bounding box center [482, 271] width 76 height 20
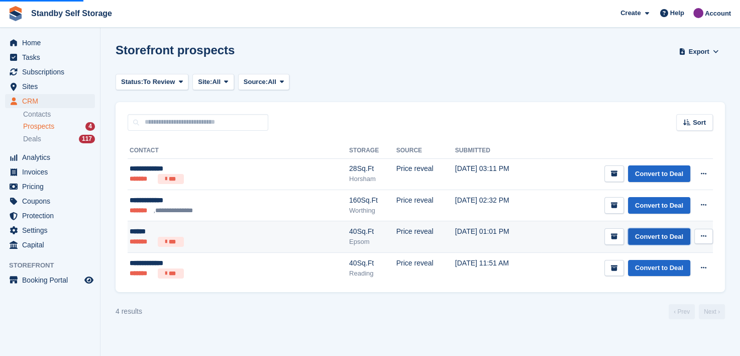
click at [661, 235] on link "Convert to Deal" at bounding box center [659, 236] width 62 height 17
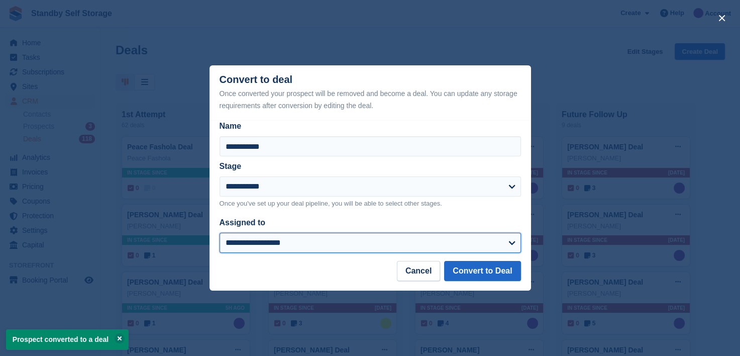
drag, startPoint x: 376, startPoint y: 247, endPoint x: 363, endPoint y: 237, distance: 16.1
click at [376, 247] on select "**********" at bounding box center [369, 243] width 301 height 20
select select "****"
click at [219, 233] on select "**********" at bounding box center [369, 243] width 301 height 20
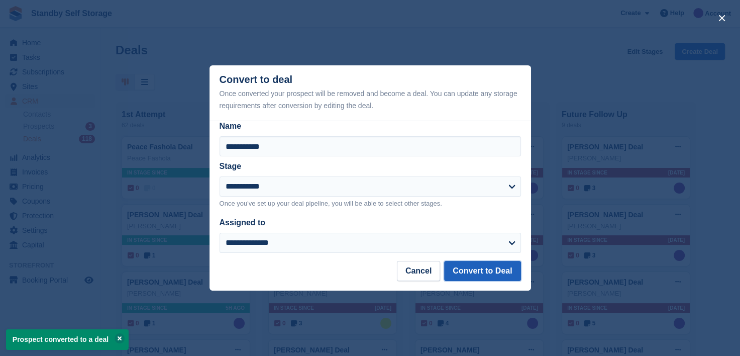
click at [479, 272] on button "Convert to Deal" at bounding box center [482, 271] width 76 height 20
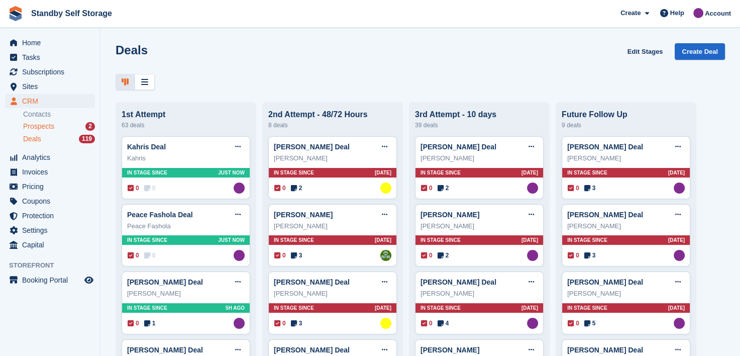
click at [37, 125] on span "Prospects" at bounding box center [38, 127] width 31 height 10
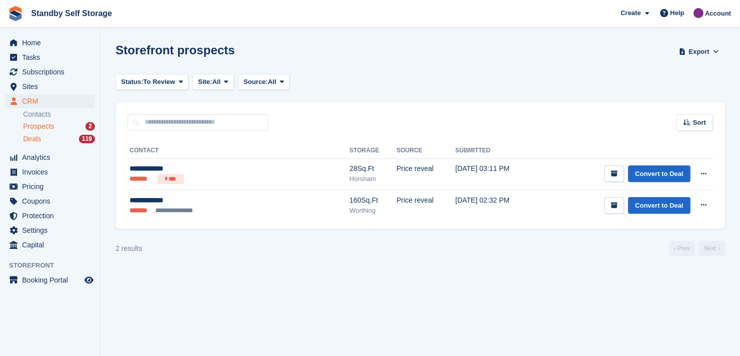
click at [31, 139] on span "Deals" at bounding box center [32, 139] width 18 height 10
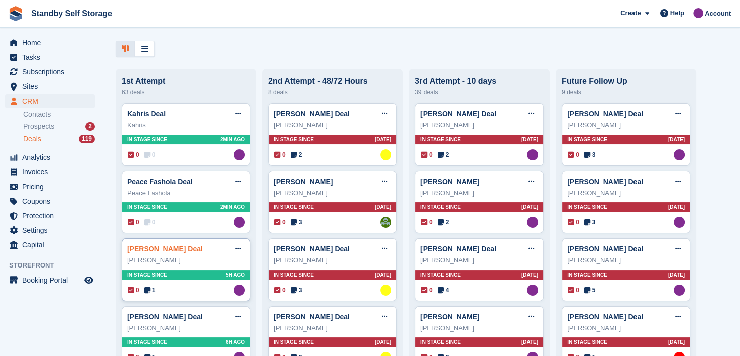
scroll to position [100, 0]
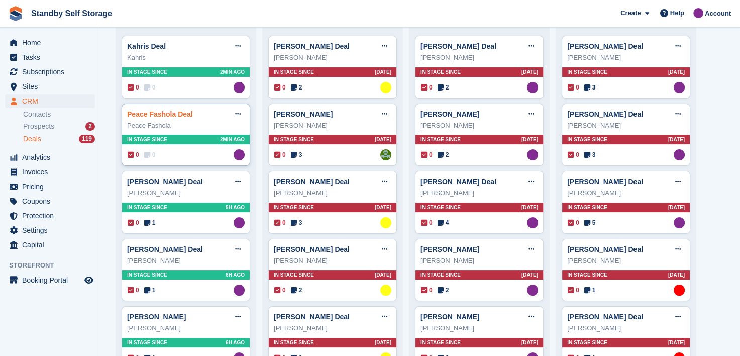
click at [154, 116] on link "Peace Fashola Deal" at bounding box center [160, 114] width 66 height 8
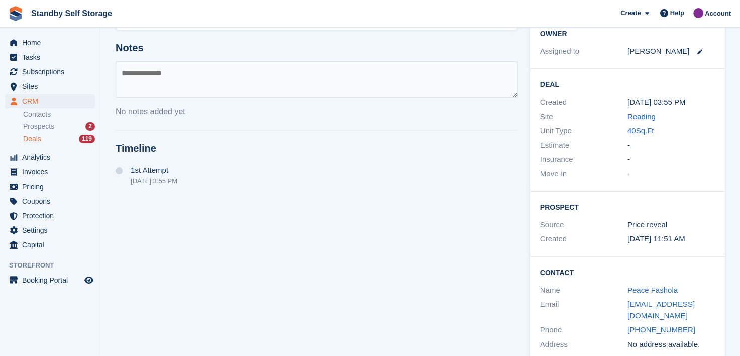
scroll to position [127, 0]
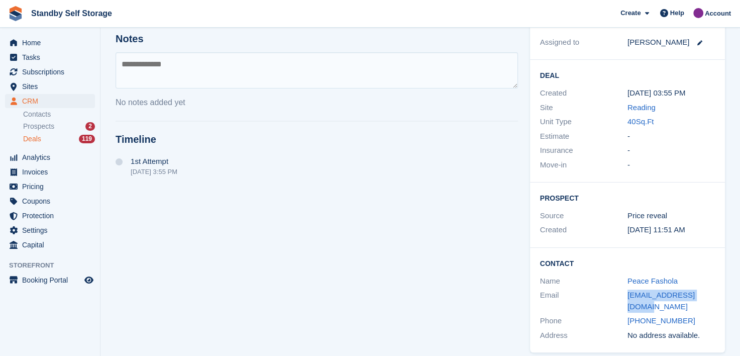
drag, startPoint x: 616, startPoint y: 293, endPoint x: 719, endPoint y: 296, distance: 103.5
click at [719, 296] on div "Contact Name Peace Fashola Email sholalara12@gmail.com Phone +447402532150 Addr…" at bounding box center [627, 300] width 195 height 105
copy div "sholalara12@gmail.com"
click at [136, 69] on textarea at bounding box center [317, 70] width 402 height 36
type textarea "**********"
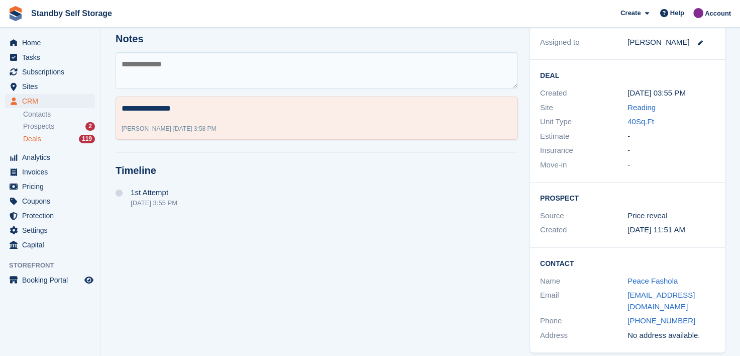
click at [30, 137] on span "Deals" at bounding box center [32, 139] width 18 height 10
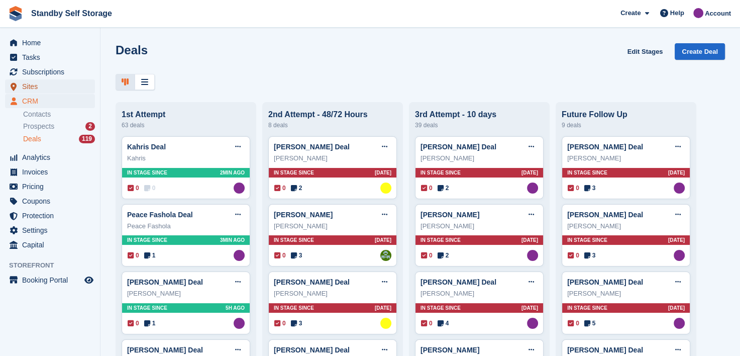
click at [29, 87] on span "Sites" at bounding box center [52, 86] width 60 height 14
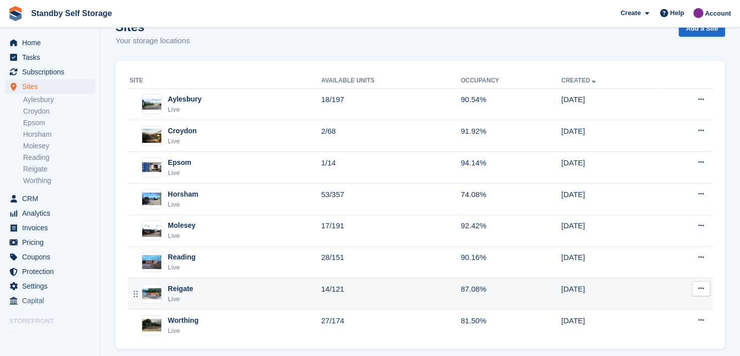
scroll to position [36, 0]
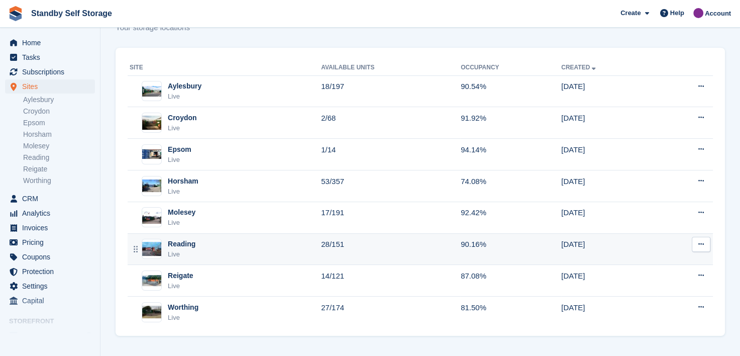
click at [174, 240] on div "Reading" at bounding box center [182, 244] width 28 height 11
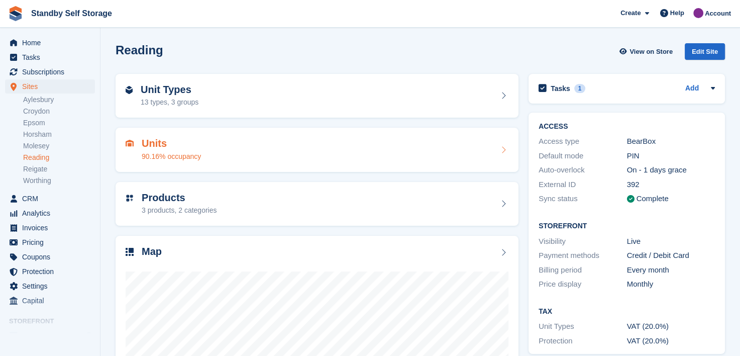
click at [243, 144] on div "Units 90.16% occupancy" at bounding box center [317, 150] width 383 height 24
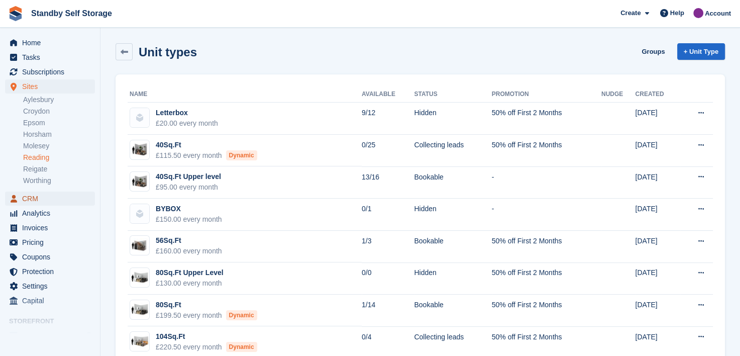
click at [28, 199] on span "CRM" at bounding box center [52, 198] width 60 height 14
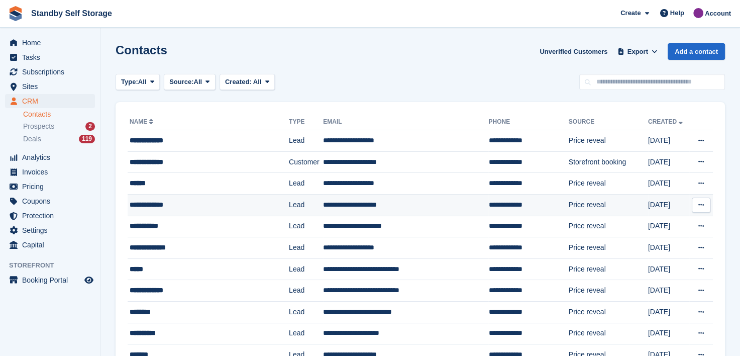
click at [147, 206] on div "**********" at bounding box center [201, 204] width 142 height 11
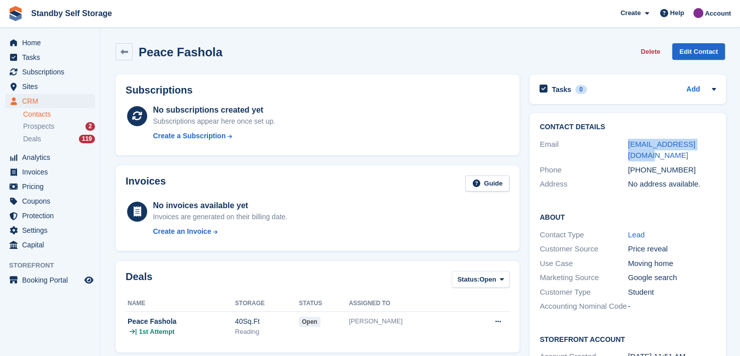
drag, startPoint x: 711, startPoint y: 143, endPoint x: 617, endPoint y: 148, distance: 94.5
click at [617, 148] on div "Email [EMAIL_ADDRESS][DOMAIN_NAME]" at bounding box center [627, 150] width 176 height 26
copy div "[EMAIL_ADDRESS][DOMAIN_NAME]"
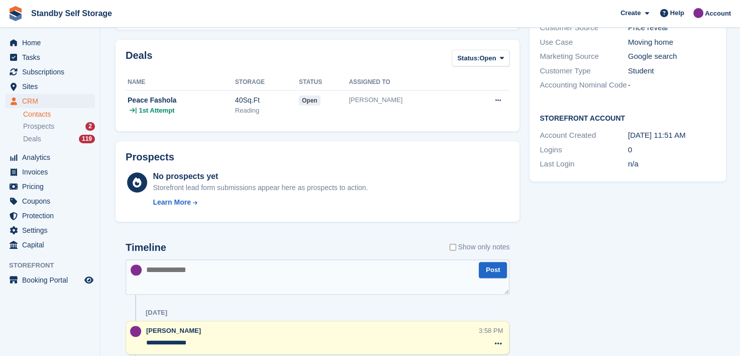
scroll to position [251, 0]
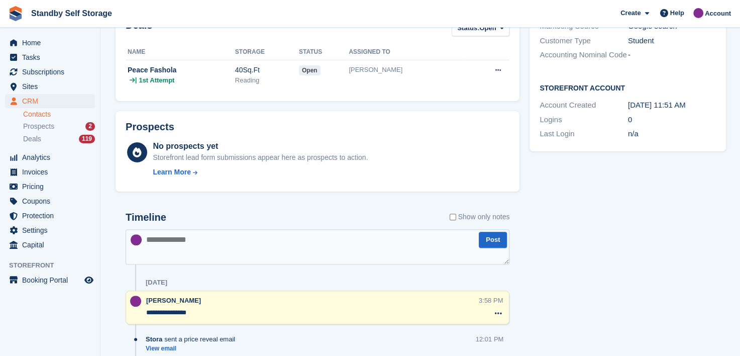
click at [201, 245] on textarea at bounding box center [318, 246] width 384 height 35
click at [212, 317] on div "**********" at bounding box center [312, 307] width 332 height 24
click at [205, 315] on textarea "**********" at bounding box center [312, 312] width 332 height 10
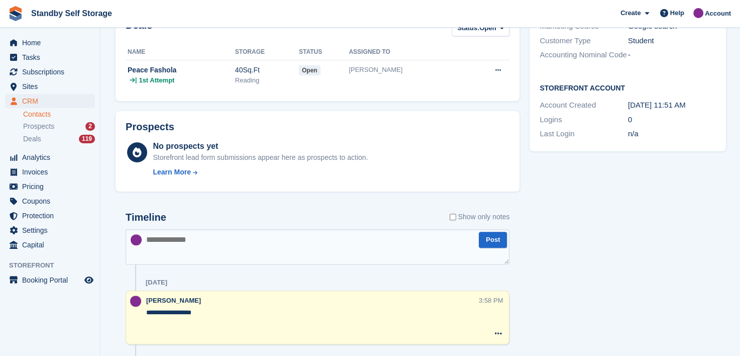
paste textarea "**********"
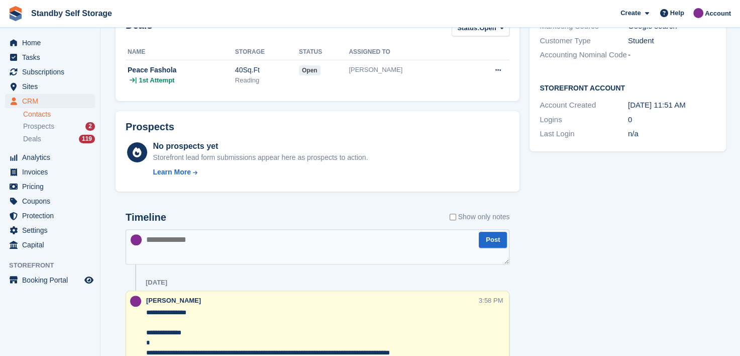
scroll to position [453, 0]
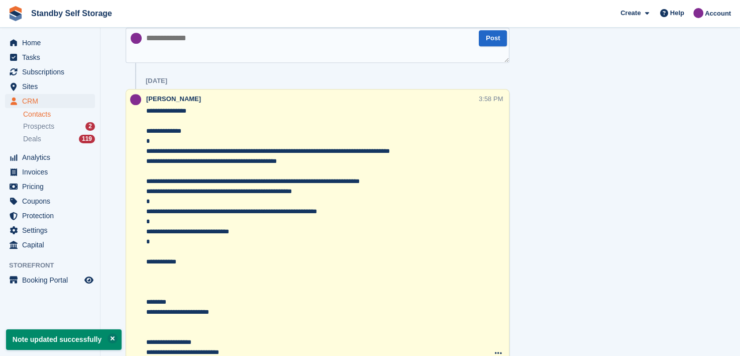
click at [147, 190] on textarea "**********" at bounding box center [312, 231] width 332 height 251
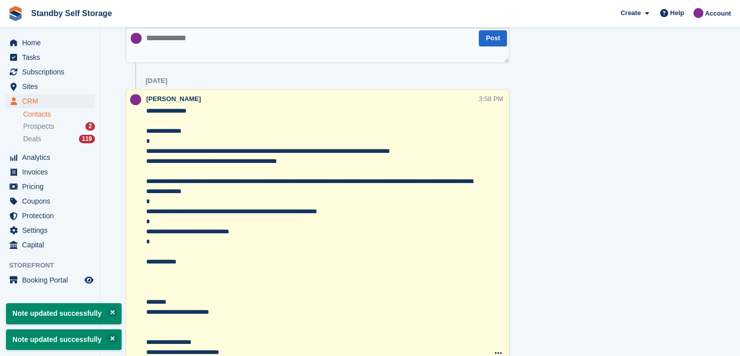
click at [148, 160] on textarea "**********" at bounding box center [312, 231] width 332 height 251
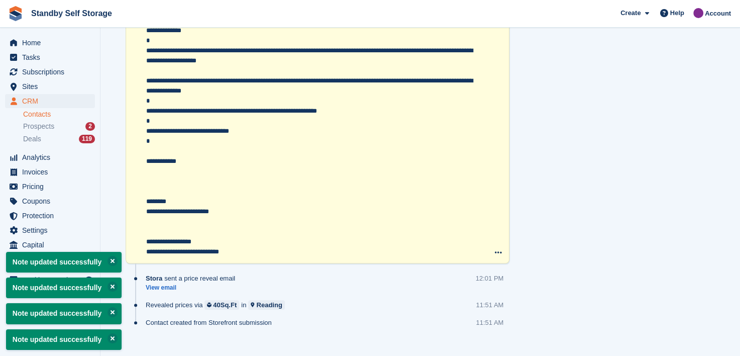
click at [156, 147] on textarea "**********" at bounding box center [312, 131] width 332 height 251
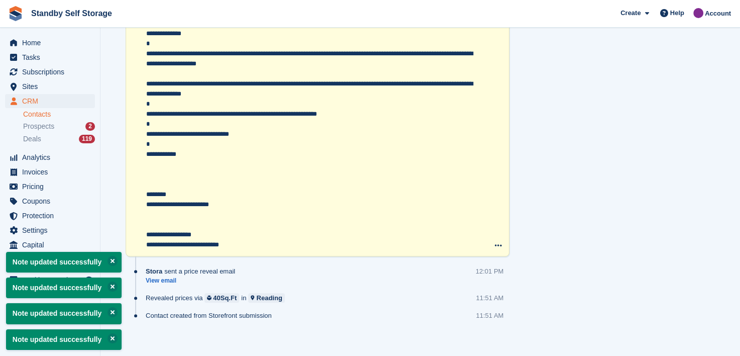
scroll to position [201, 0]
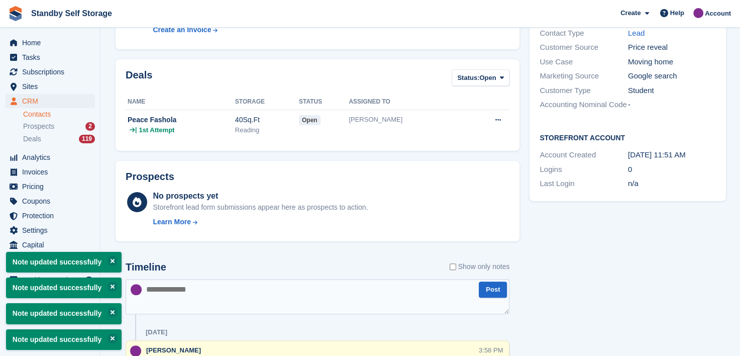
type textarea "**********"
click at [183, 294] on textarea at bounding box center [318, 296] width 384 height 35
click at [217, 298] on textarea at bounding box center [318, 296] width 384 height 35
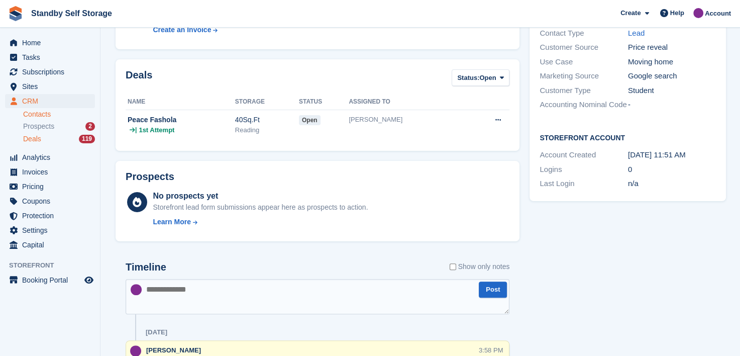
click at [26, 137] on span "Deals" at bounding box center [32, 139] width 18 height 10
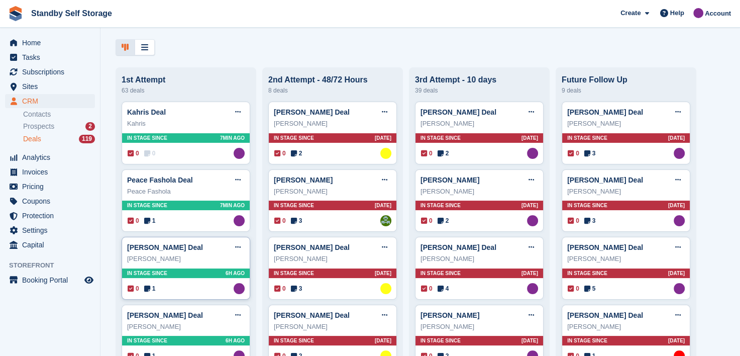
scroll to position [50, 0]
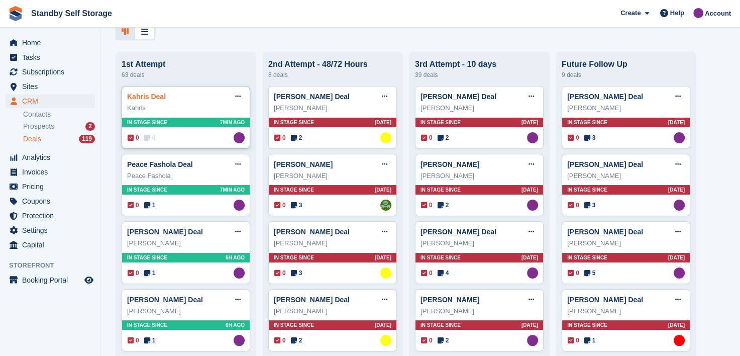
click at [138, 98] on link "Kahris Deal" at bounding box center [146, 96] width 39 height 8
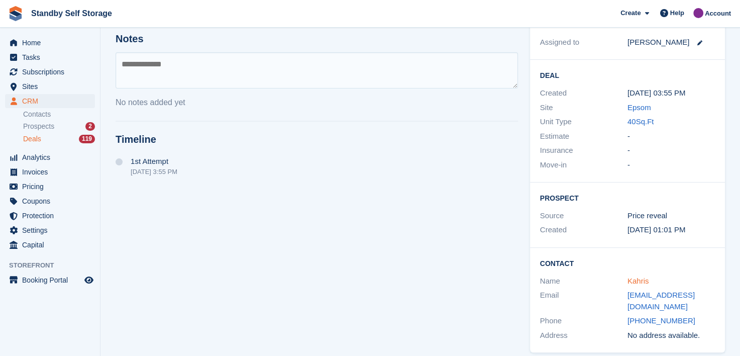
scroll to position [127, 0]
drag, startPoint x: 615, startPoint y: 295, endPoint x: 703, endPoint y: 295, distance: 87.9
click at [703, 295] on div "Email kahris97@hotmail.com" at bounding box center [627, 301] width 175 height 26
copy div "kahris97@hotmail.com"
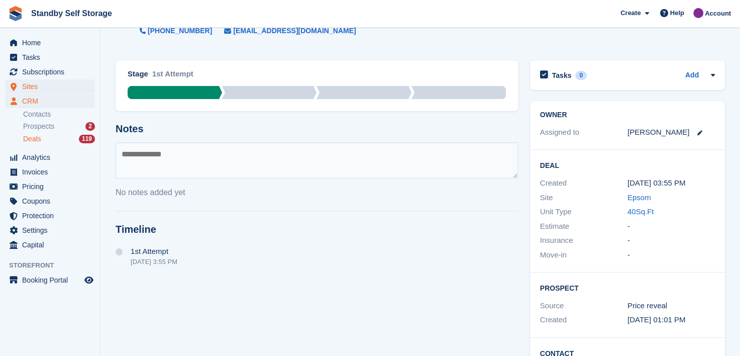
scroll to position [0, 0]
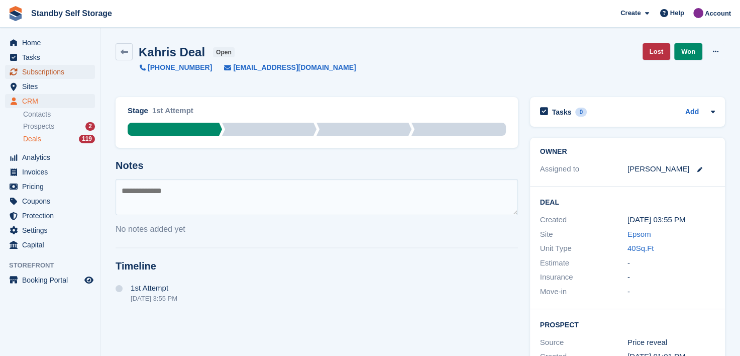
click at [38, 74] on span "Subscriptions" at bounding box center [52, 72] width 60 height 14
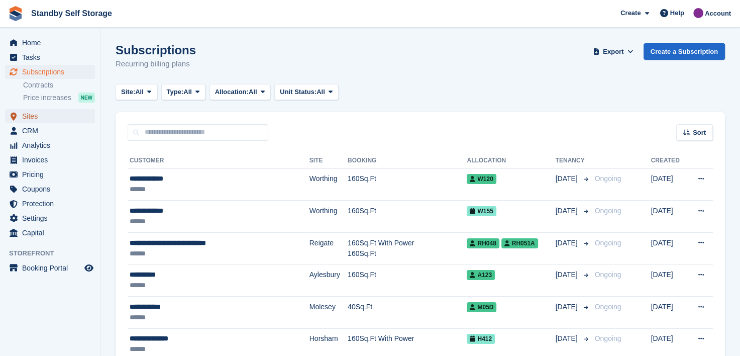
click at [24, 110] on span "Sites" at bounding box center [52, 116] width 60 height 14
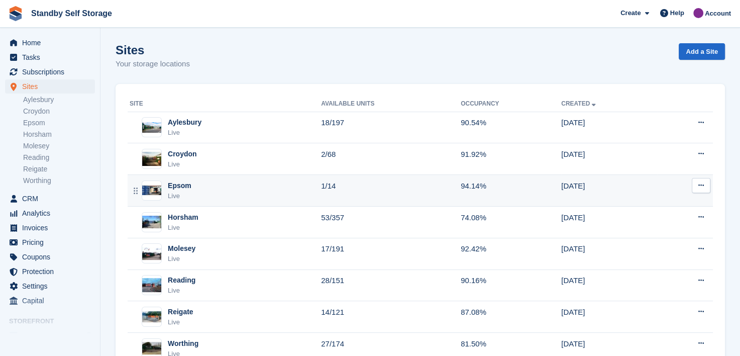
click at [185, 183] on div "Epsom" at bounding box center [180, 185] width 24 height 11
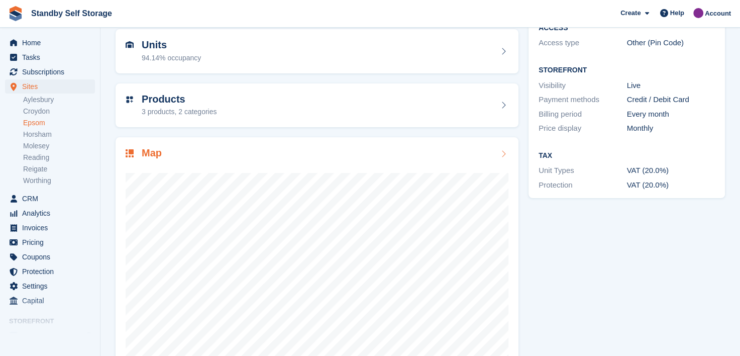
scroll to position [100, 0]
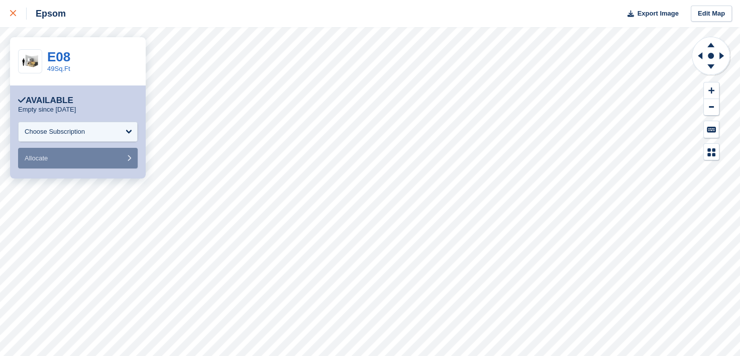
click at [12, 11] on icon at bounding box center [13, 13] width 6 height 6
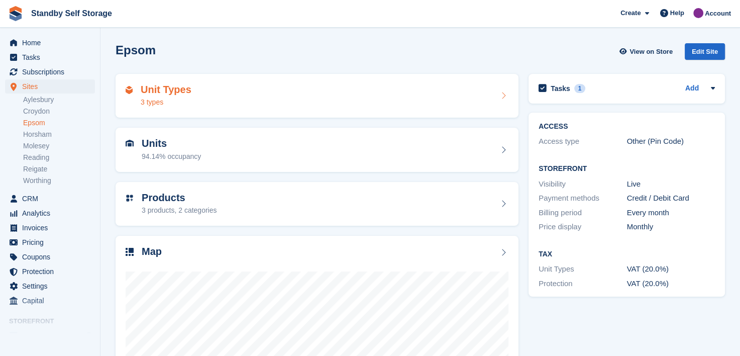
click at [195, 92] on div "Unit Types 3 types" at bounding box center [317, 96] width 383 height 24
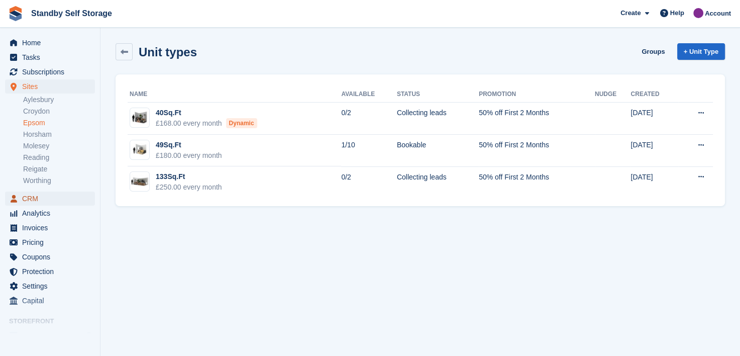
click at [32, 196] on span "CRM" at bounding box center [52, 198] width 60 height 14
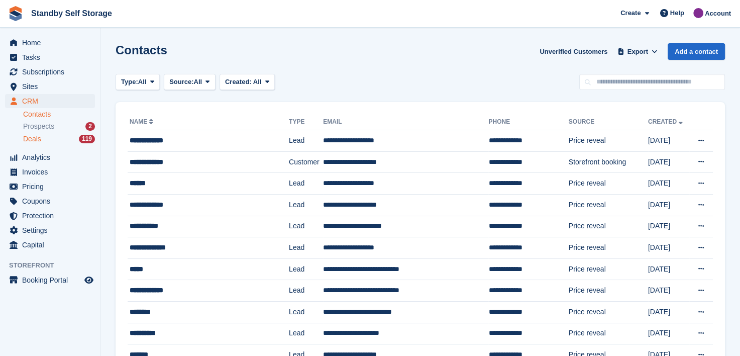
click at [35, 137] on span "Deals" at bounding box center [32, 139] width 18 height 10
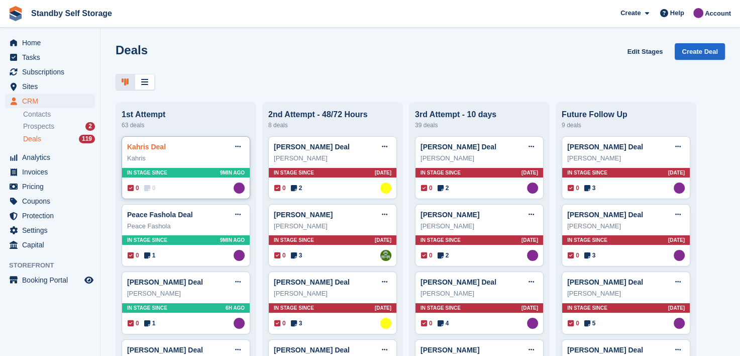
click at [148, 151] on link "Kahris Deal" at bounding box center [146, 147] width 39 height 8
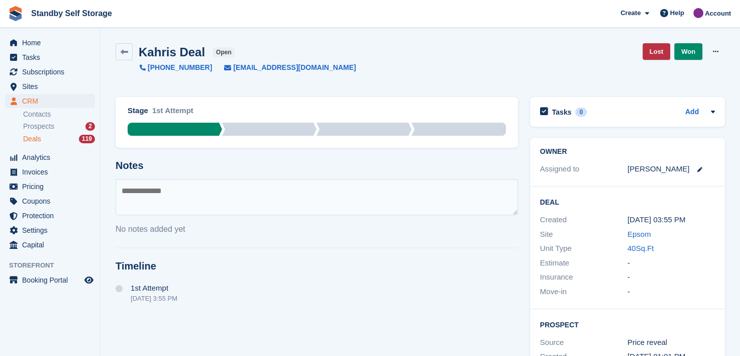
click at [225, 200] on textarea at bounding box center [317, 197] width 402 height 36
paste textarea "**********"
type textarea "**********"
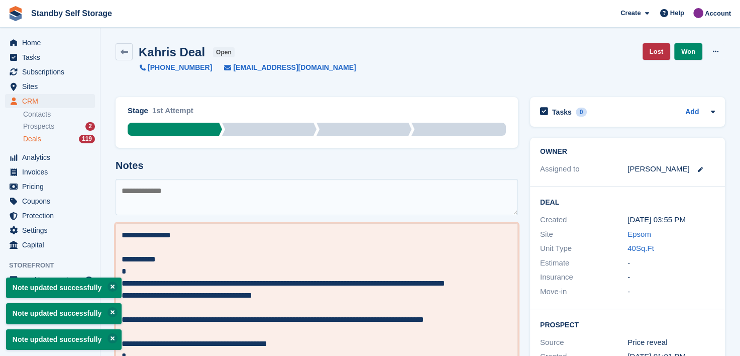
type textarea "**********"
click at [180, 213] on textarea at bounding box center [317, 197] width 402 height 36
click at [28, 138] on span "Deals" at bounding box center [32, 139] width 18 height 10
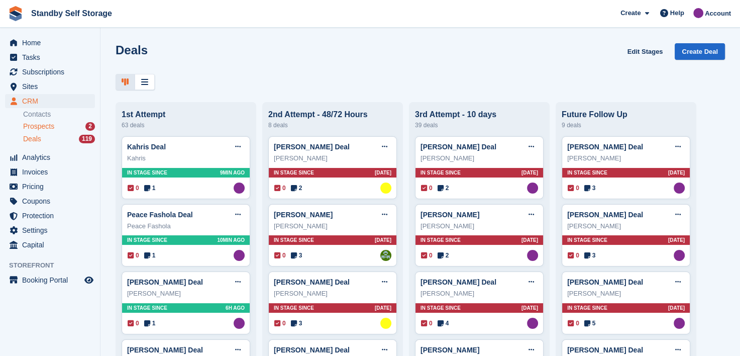
click at [36, 125] on span "Prospects" at bounding box center [38, 127] width 31 height 10
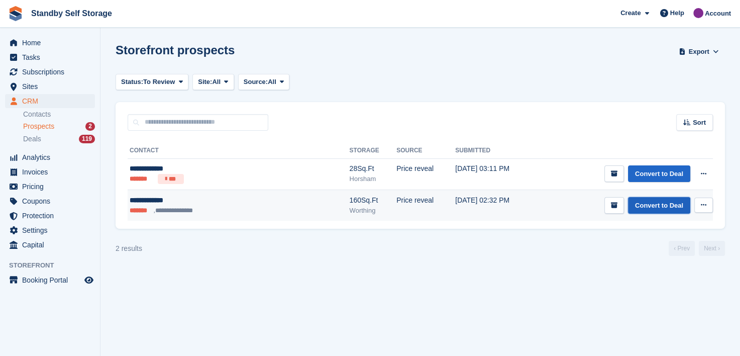
click at [659, 200] on link "Convert to Deal" at bounding box center [659, 205] width 62 height 17
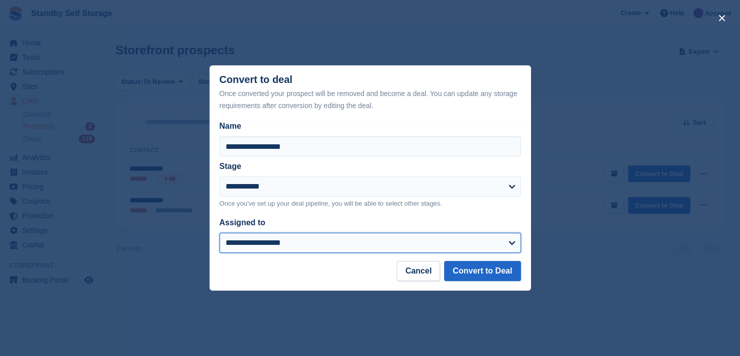
click at [261, 248] on select "**********" at bounding box center [369, 243] width 301 height 20
select select "****"
click at [219, 233] on select "**********" at bounding box center [369, 243] width 301 height 20
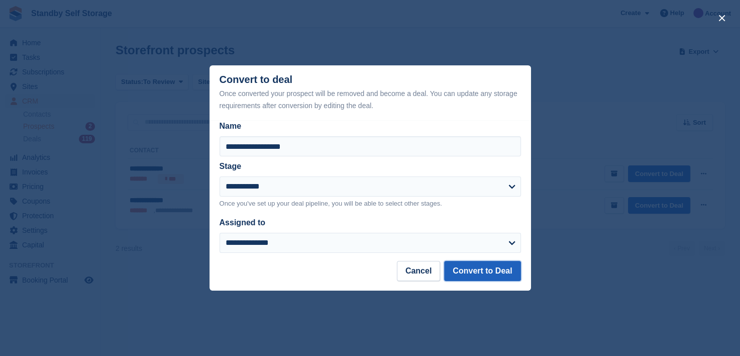
click at [462, 269] on button "Convert to Deal" at bounding box center [482, 271] width 76 height 20
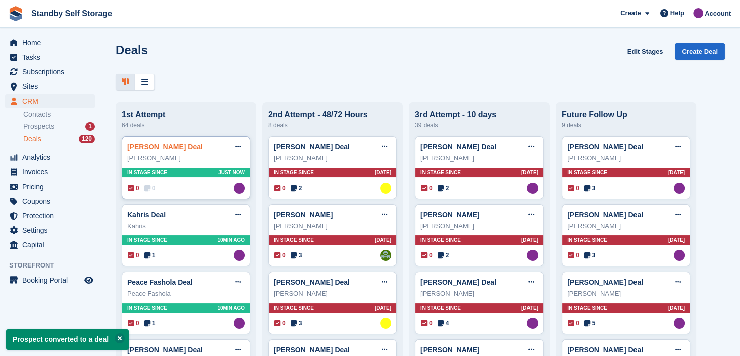
click at [137, 148] on link "Stuart Gilman Deal" at bounding box center [165, 147] width 76 height 8
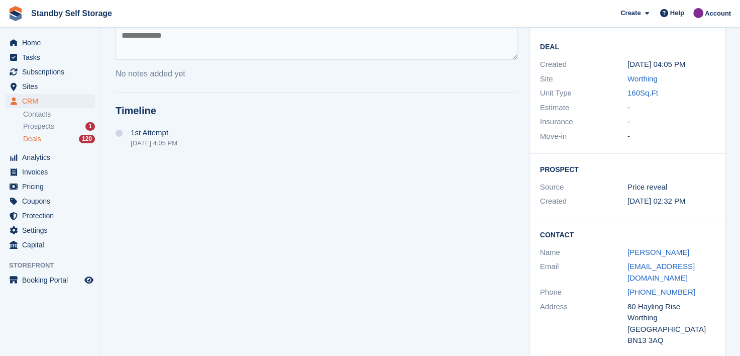
scroll to position [161, 0]
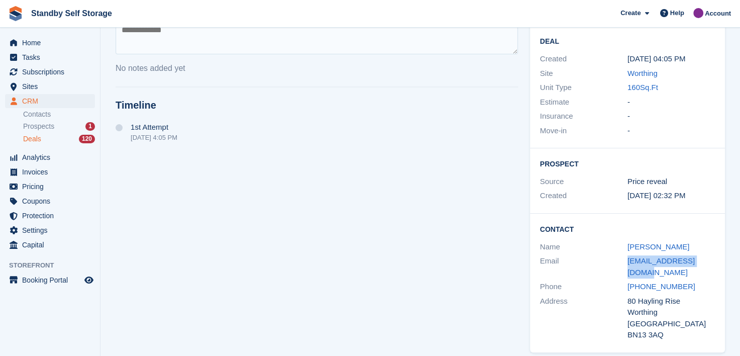
drag, startPoint x: 621, startPoint y: 260, endPoint x: 715, endPoint y: 255, distance: 94.0
click at [715, 255] on div "Contact Name Stuart Gilman Email stugilman@outlook.com Phone +447974356090 Addr…" at bounding box center [627, 282] width 195 height 139
copy div "stugilman@outlook.com"
drag, startPoint x: 32, startPoint y: 85, endPoint x: 46, endPoint y: 86, distance: 14.6
click at [32, 85] on span "Sites" at bounding box center [52, 86] width 60 height 14
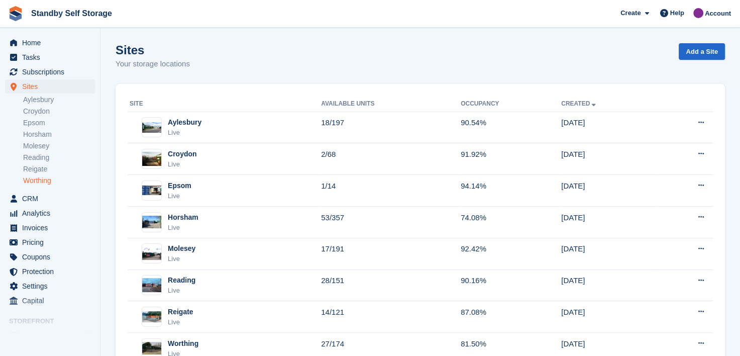
click at [32, 179] on link "Worthing" at bounding box center [59, 181] width 72 height 10
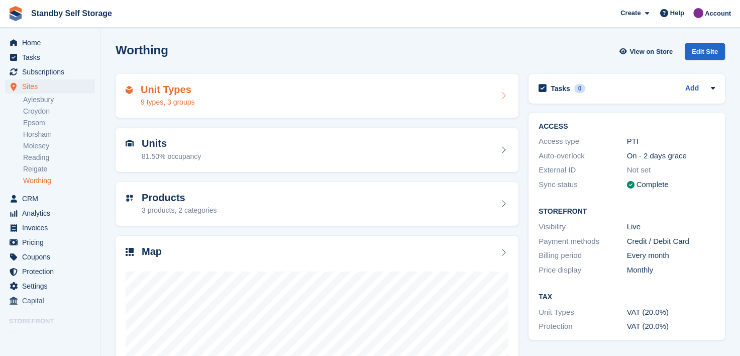
click at [209, 90] on div "Unit Types 9 types, 3 groups" at bounding box center [317, 96] width 383 height 24
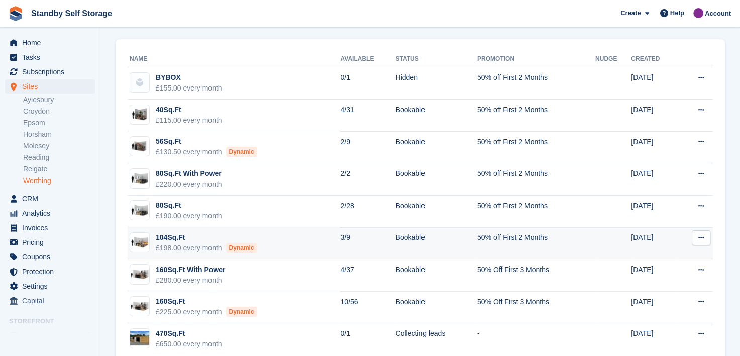
scroll to position [56, 0]
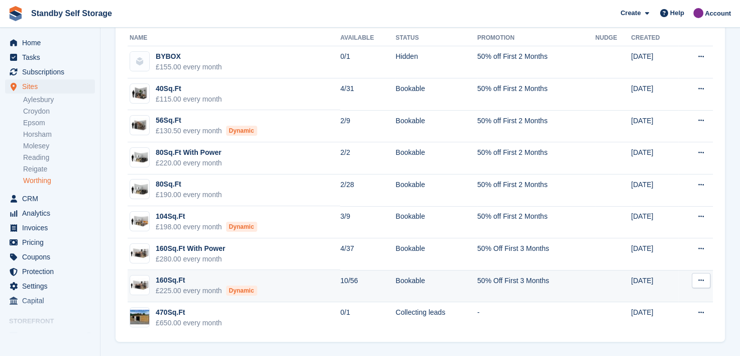
click at [273, 283] on td "160Sq.Ft £225.00 every month Dynamic" at bounding box center [234, 286] width 212 height 32
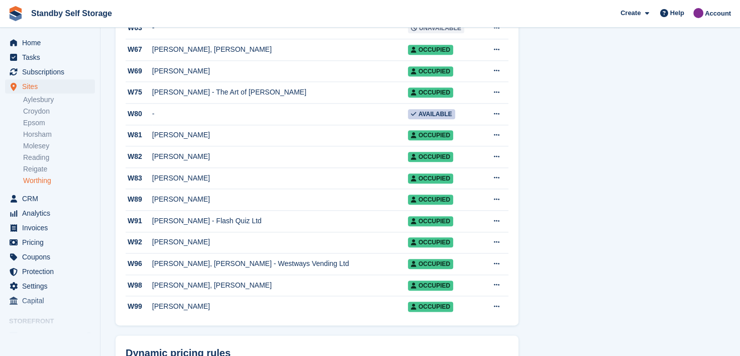
scroll to position [954, 0]
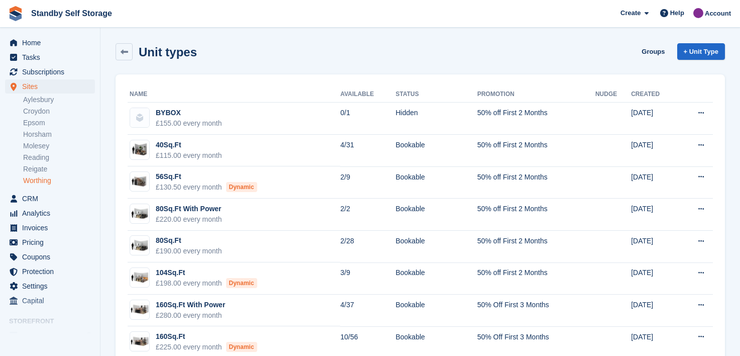
scroll to position [56, 0]
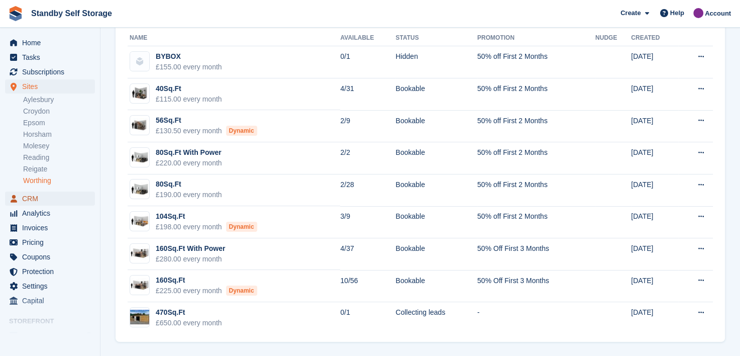
click at [32, 197] on span "CRM" at bounding box center [52, 198] width 60 height 14
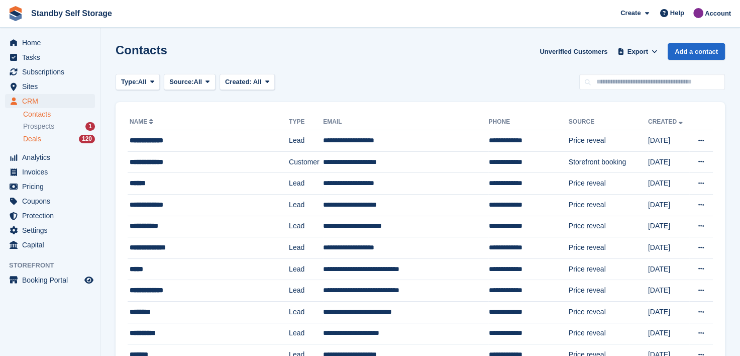
click at [36, 140] on span "Deals" at bounding box center [32, 139] width 18 height 10
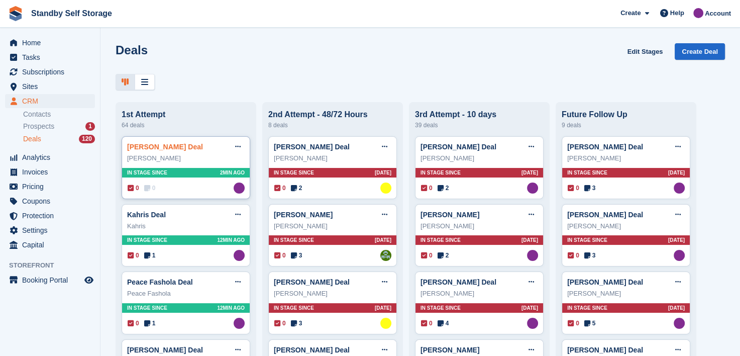
click at [148, 150] on link "Stuart Gilman Deal" at bounding box center [165, 147] width 76 height 8
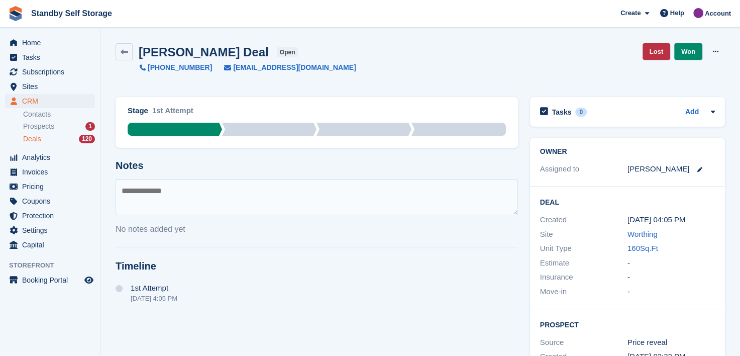
click at [187, 187] on textarea at bounding box center [317, 197] width 402 height 36
type textarea "**********"
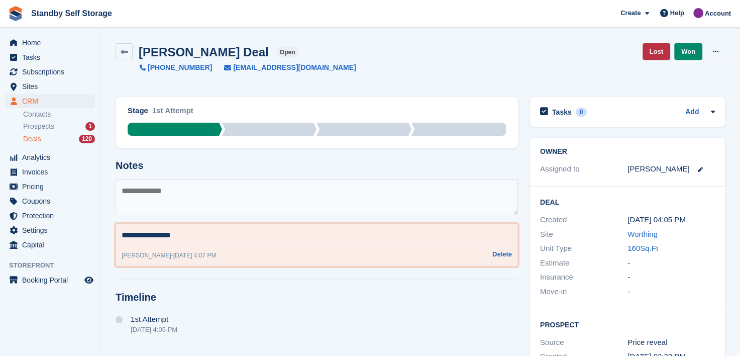
click at [191, 239] on textarea "**********" at bounding box center [317, 235] width 390 height 12
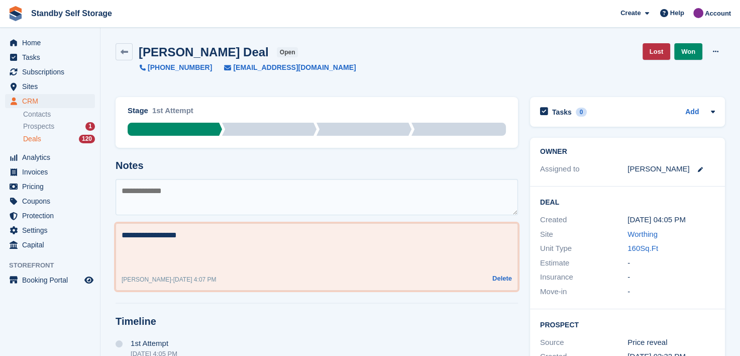
paste textarea "**********"
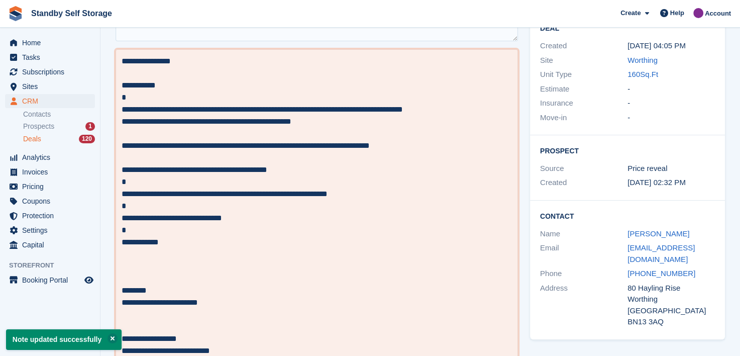
click at [145, 269] on textarea "**********" at bounding box center [317, 205] width 390 height 301
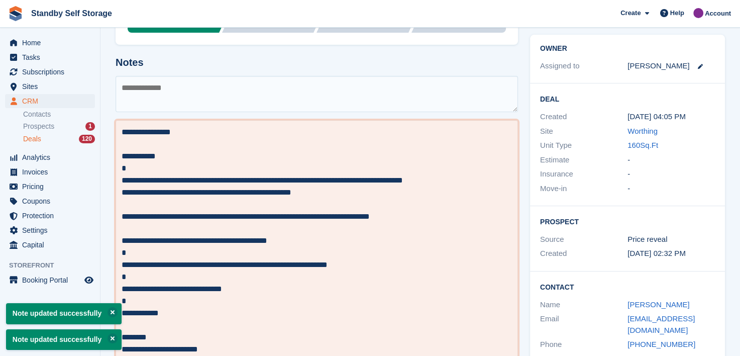
scroll to position [0, 0]
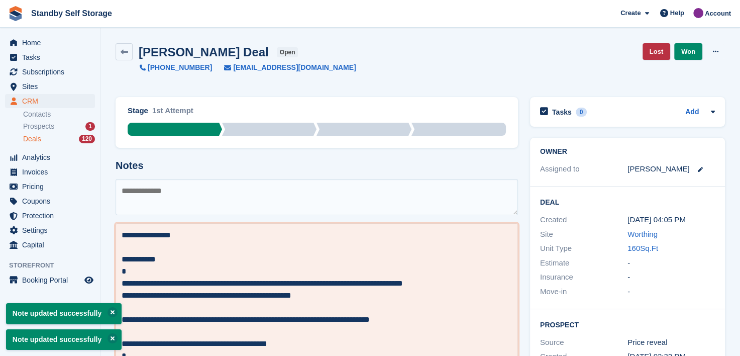
type textarea "**********"
click at [176, 193] on textarea at bounding box center [317, 197] width 402 height 36
click at [31, 138] on span "Deals" at bounding box center [32, 139] width 18 height 10
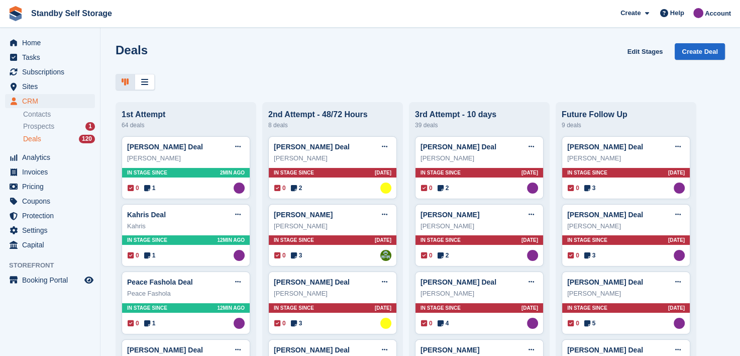
click at [32, 125] on span "Prospects" at bounding box center [38, 127] width 31 height 10
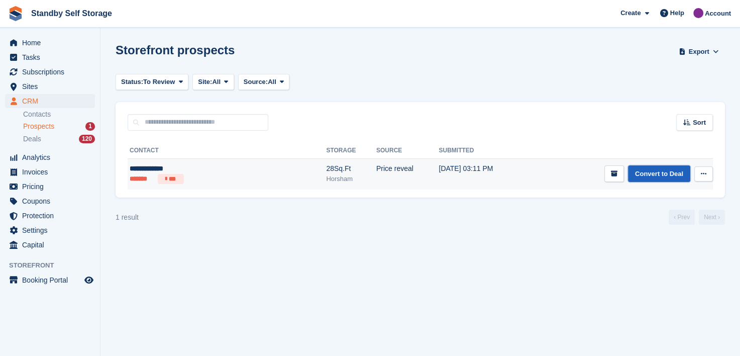
click at [669, 177] on link "Convert to Deal" at bounding box center [659, 173] width 62 height 17
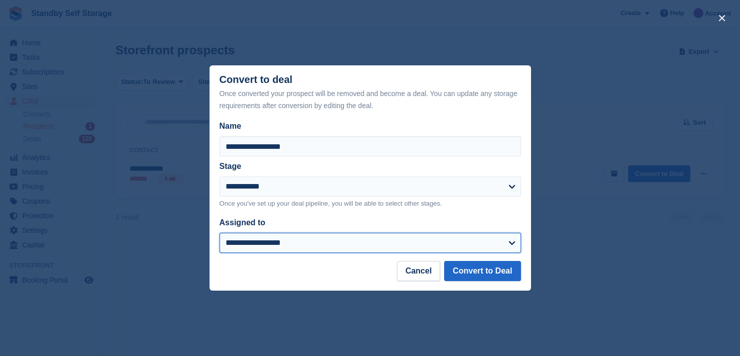
click at [275, 249] on select "**********" at bounding box center [369, 243] width 301 height 20
select select "****"
click at [219, 233] on select "**********" at bounding box center [369, 243] width 301 height 20
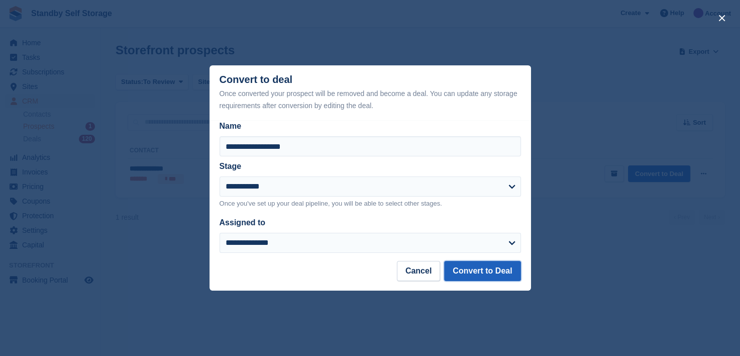
click at [462, 271] on button "Convert to Deal" at bounding box center [482, 271] width 76 height 20
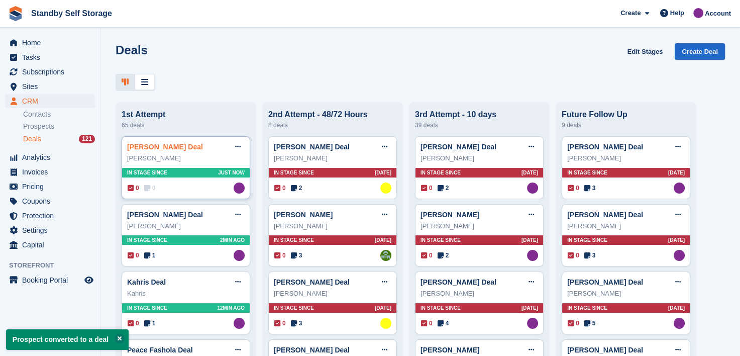
click at [140, 148] on link "Andrea Bryant Deal" at bounding box center [165, 147] width 76 height 8
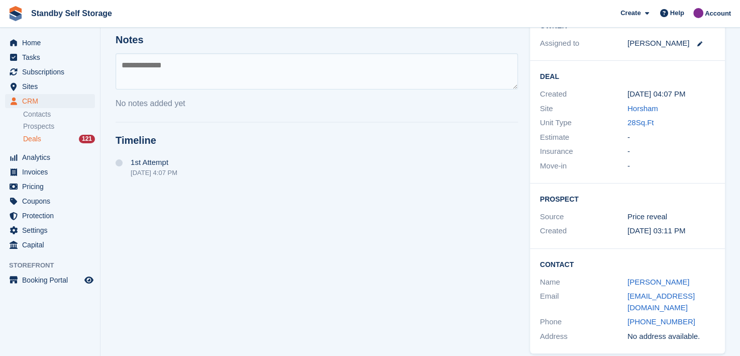
scroll to position [127, 0]
drag, startPoint x: 614, startPoint y: 293, endPoint x: 739, endPoint y: 293, distance: 125.1
click at [739, 229] on html "Standby Self Storage Create Subscription Invoice Contact Deal Discount Page Hel…" at bounding box center [370, 51] width 740 height 356
copy div "andiemb.ab@gmail.com"
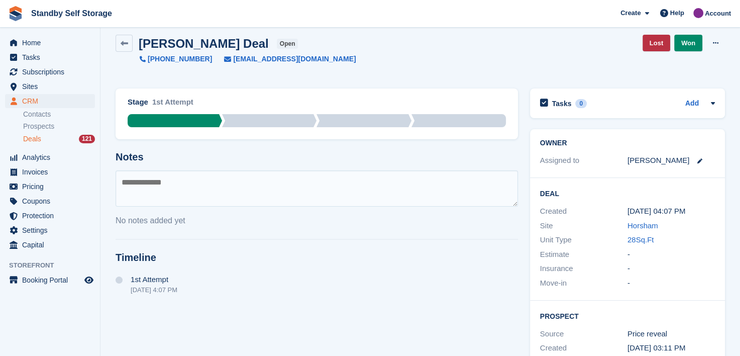
scroll to position [0, 0]
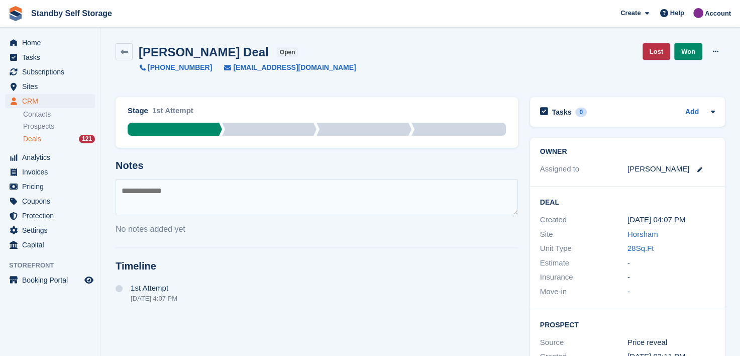
click at [176, 201] on textarea at bounding box center [317, 197] width 402 height 36
type textarea "**********"
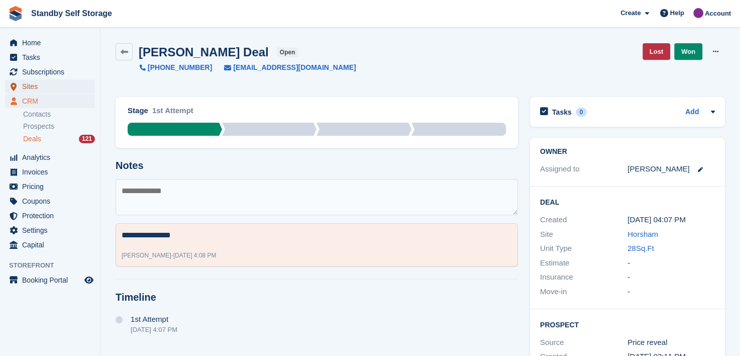
click at [26, 85] on span "Sites" at bounding box center [52, 86] width 60 height 14
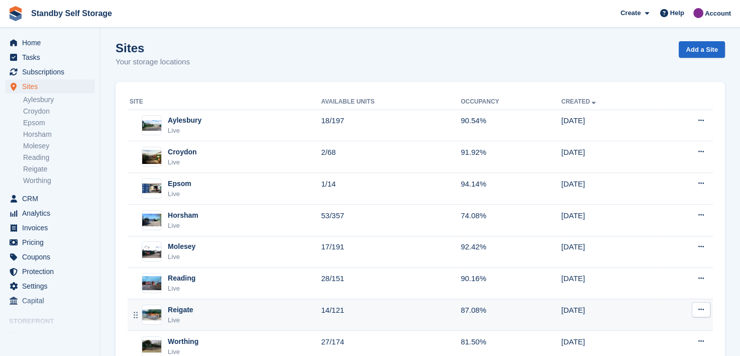
scroll to position [36, 0]
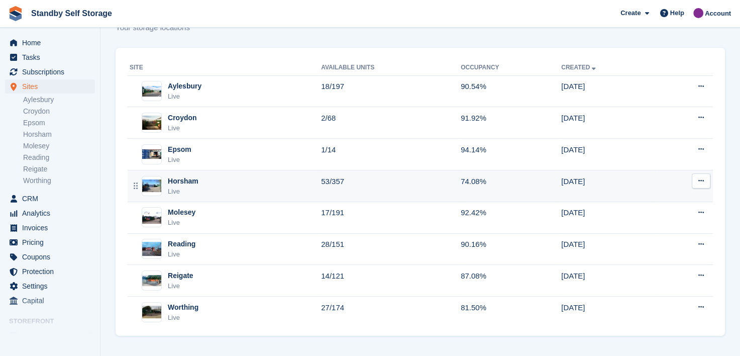
click at [185, 179] on div "Horsham" at bounding box center [183, 181] width 31 height 11
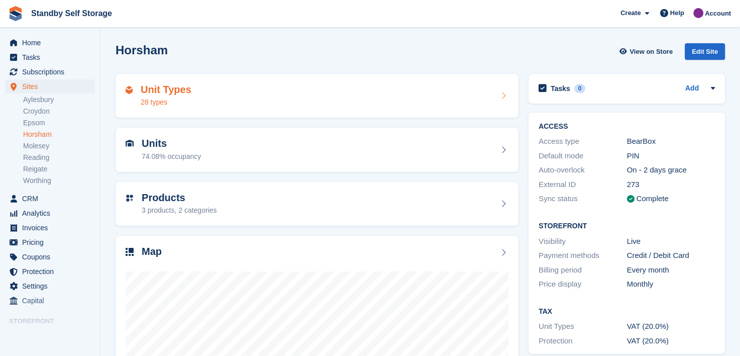
click at [248, 103] on div "Unit Types 28 types" at bounding box center [317, 96] width 383 height 24
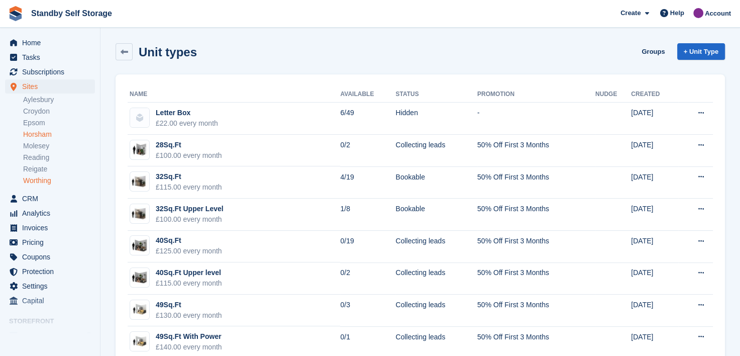
click at [31, 182] on link "Worthing" at bounding box center [59, 181] width 72 height 10
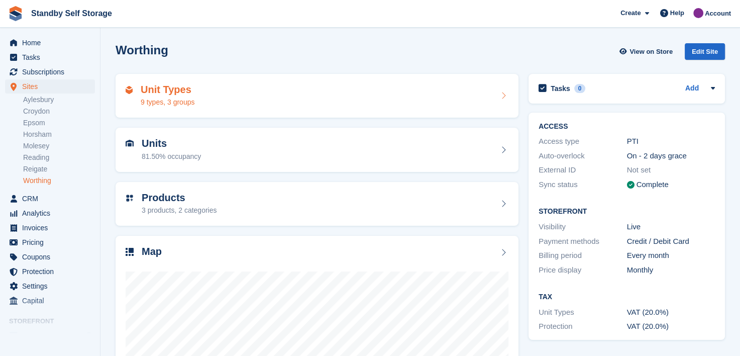
click at [233, 91] on div "Unit Types 9 types, 3 groups" at bounding box center [317, 96] width 383 height 24
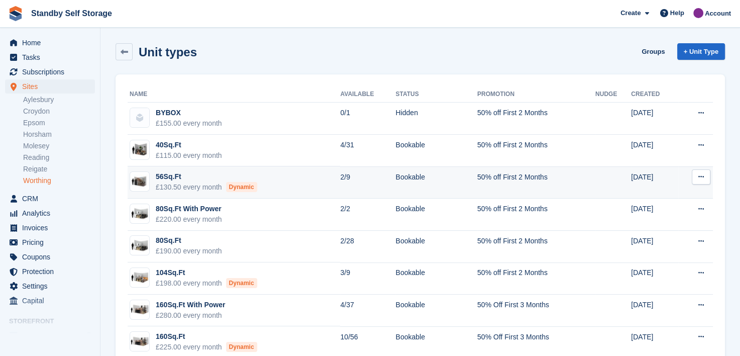
click at [279, 176] on td "56Sq.Ft £130.50 every month Dynamic" at bounding box center [234, 182] width 212 height 32
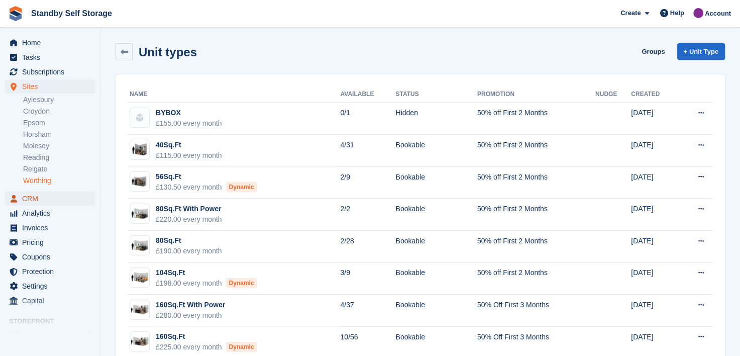
click at [28, 198] on span "CRM" at bounding box center [52, 198] width 60 height 14
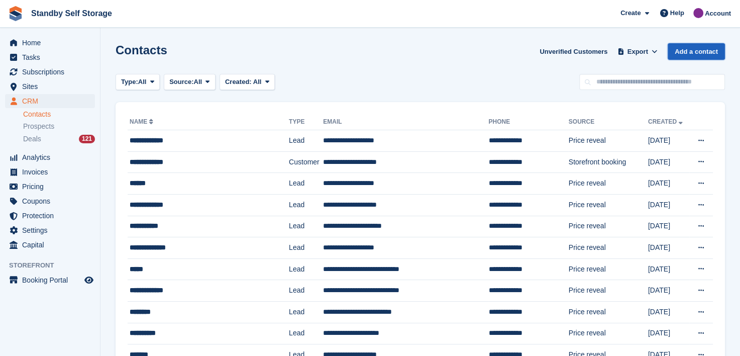
click at [688, 48] on link "Add a contact" at bounding box center [695, 51] width 57 height 17
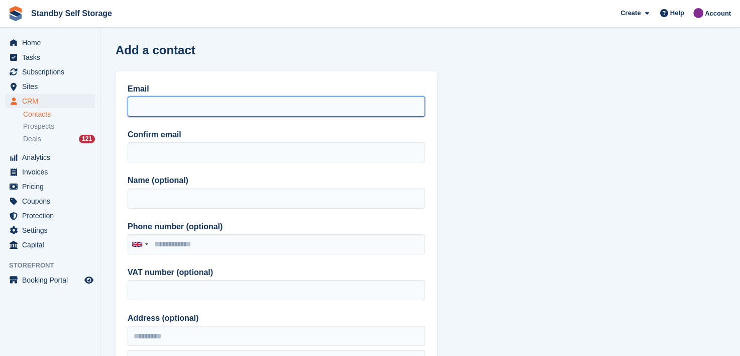
click at [157, 104] on input "Email" at bounding box center [276, 106] width 297 height 20
drag, startPoint x: 213, startPoint y: 109, endPoint x: 102, endPoint y: 95, distance: 111.3
type input "**********"
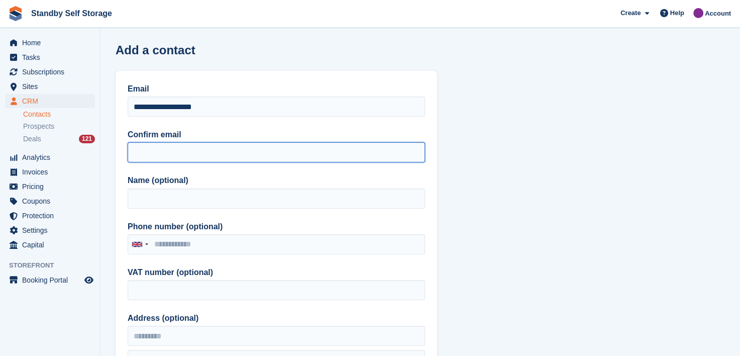
click at [140, 155] on input "Confirm email" at bounding box center [276, 152] width 297 height 20
paste input "**********"
type input "**********"
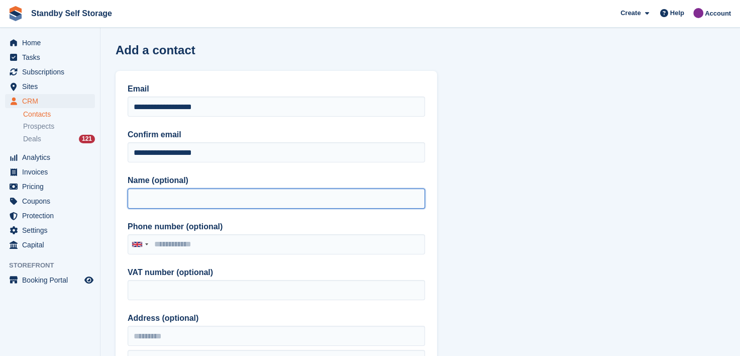
click at [145, 198] on input "Name (optional)" at bounding box center [276, 198] width 297 height 20
type input "**********"
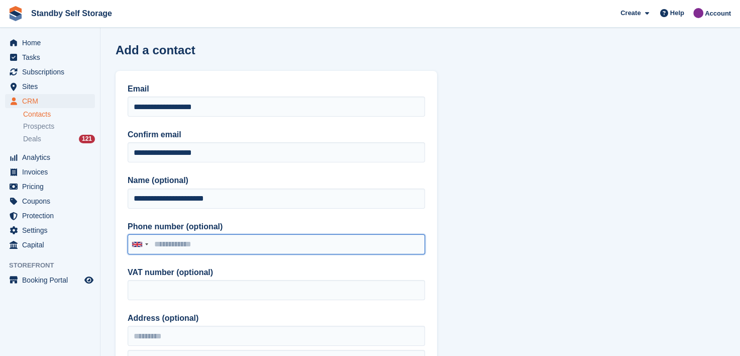
click at [175, 246] on input "Phone number (optional)" at bounding box center [276, 244] width 297 height 20
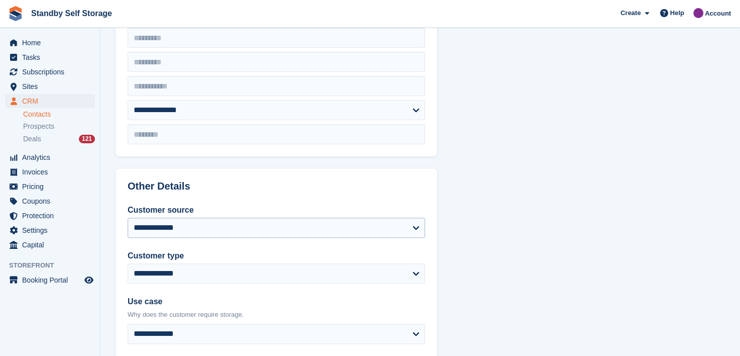
scroll to position [301, 0]
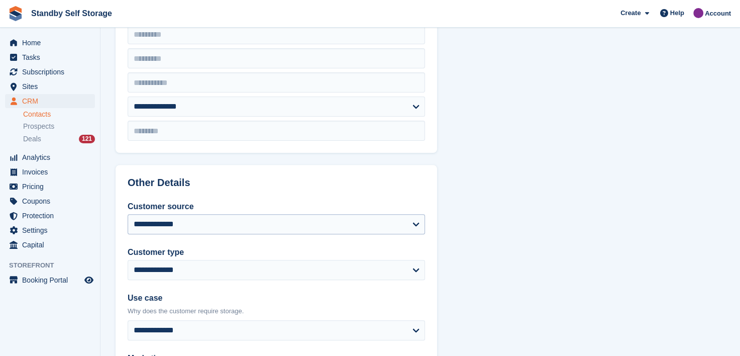
type input "**********"
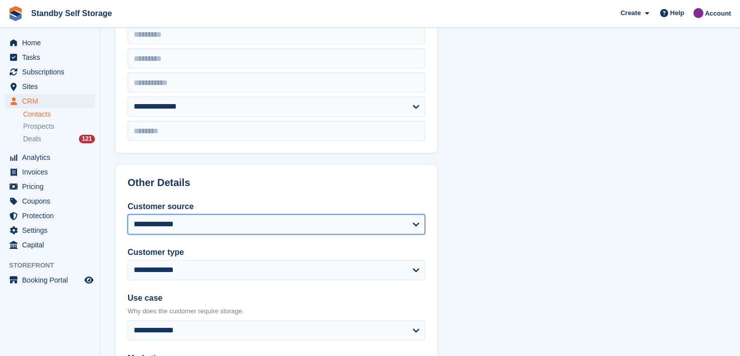
click at [156, 218] on select "**********" at bounding box center [276, 224] width 297 height 20
select select "*****"
click at [128, 214] on select "**********" at bounding box center [276, 224] width 297 height 20
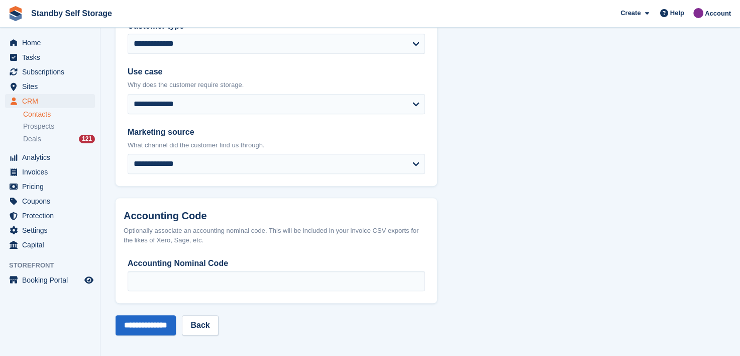
scroll to position [530, 0]
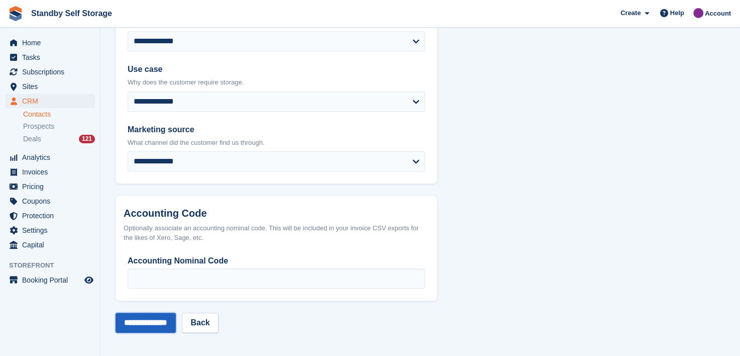
click at [143, 324] on input "**********" at bounding box center [146, 322] width 60 height 20
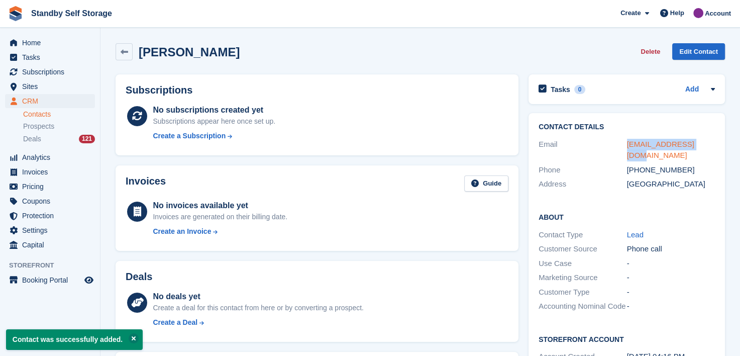
drag, startPoint x: 698, startPoint y: 145, endPoint x: 626, endPoint y: 147, distance: 71.9
click at [627, 147] on div "[EMAIL_ADDRESS][DOMAIN_NAME]" at bounding box center [671, 150] width 88 height 23
copy link "[EMAIL_ADDRESS][DOMAIN_NAME]"
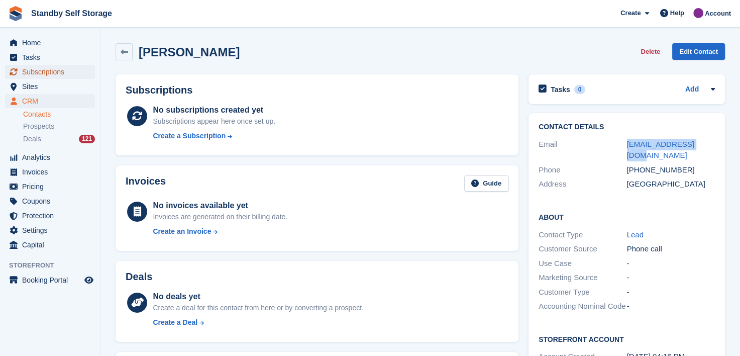
drag, startPoint x: 22, startPoint y: 70, endPoint x: 33, endPoint y: 70, distance: 11.1
click at [22, 70] on link "Subscriptions" at bounding box center [50, 72] width 90 height 14
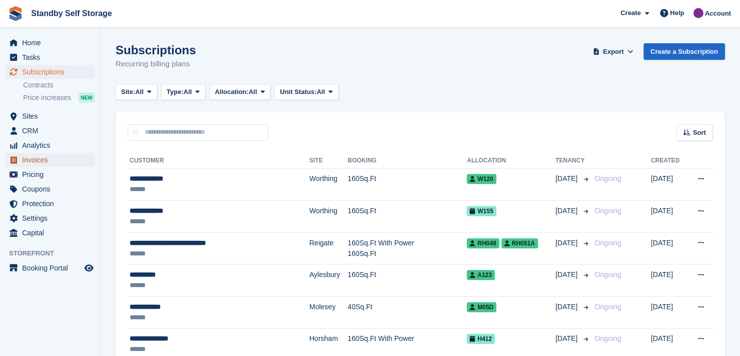
click at [26, 154] on span "Invoices" at bounding box center [52, 160] width 60 height 14
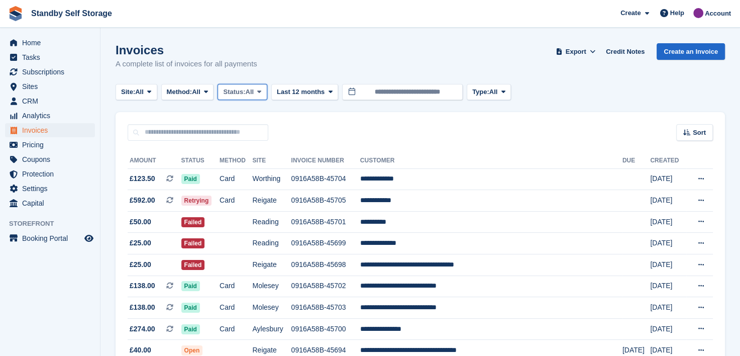
click at [261, 92] on icon at bounding box center [259, 91] width 4 height 7
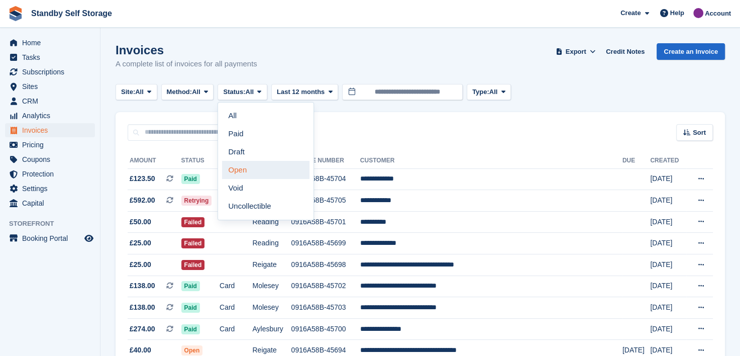
click at [237, 171] on link "Open" at bounding box center [265, 170] width 87 height 18
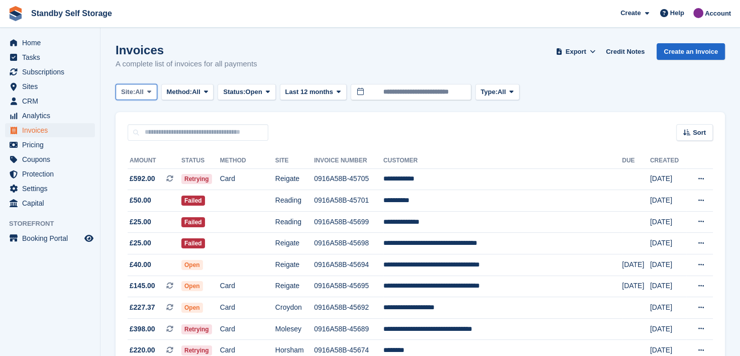
click at [148, 91] on icon at bounding box center [149, 91] width 4 height 7
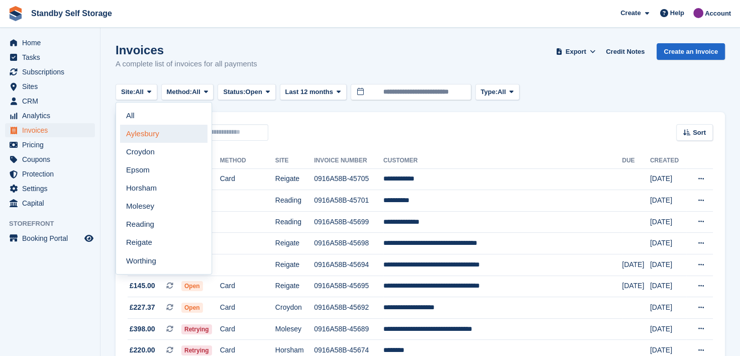
click at [134, 133] on link "Aylesbury" at bounding box center [163, 134] width 87 height 18
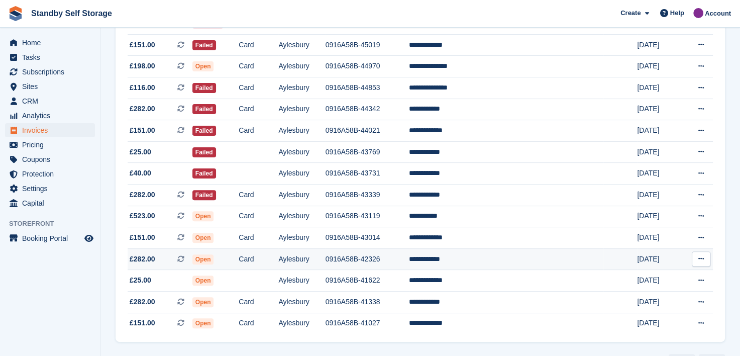
scroll to position [301, 0]
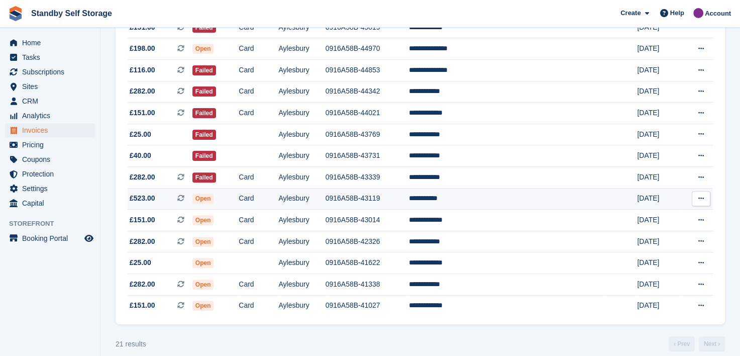
click at [474, 199] on td "**********" at bounding box center [506, 199] width 195 height 22
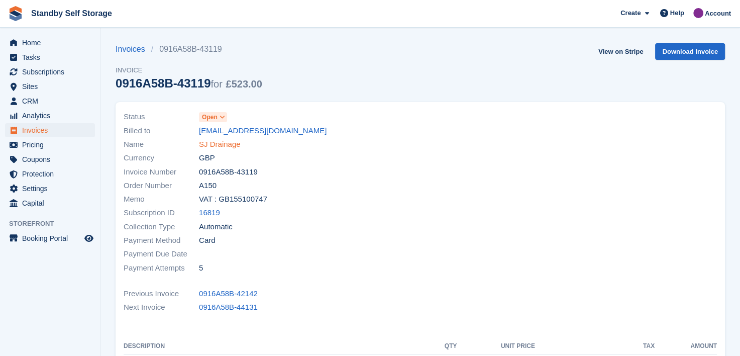
click at [219, 143] on link "SJ Drainage" at bounding box center [220, 145] width 42 height 12
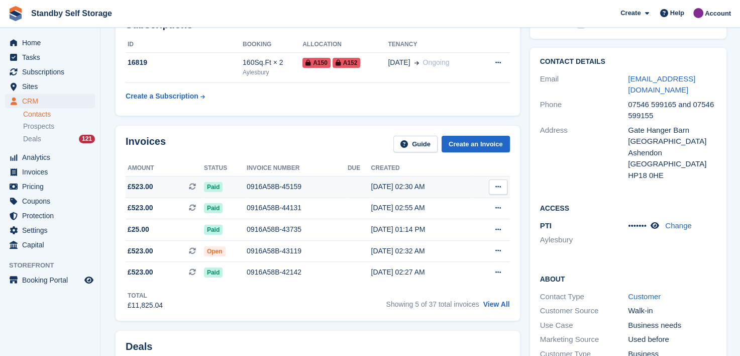
scroll to position [50, 0]
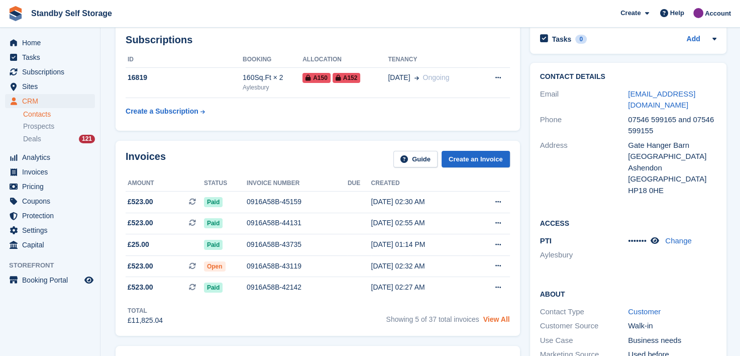
click at [494, 318] on link "View All" at bounding box center [496, 319] width 27 height 8
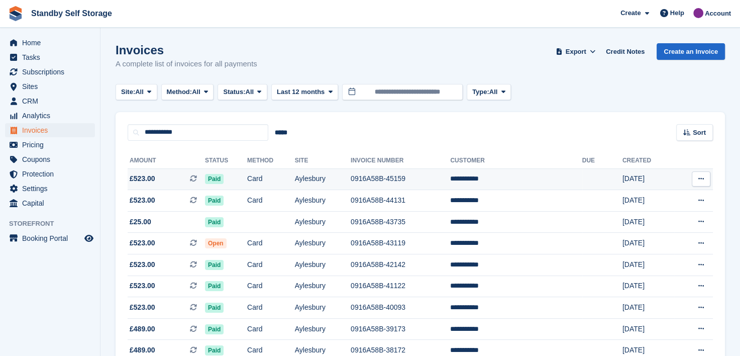
click at [492, 173] on td "**********" at bounding box center [516, 179] width 132 height 22
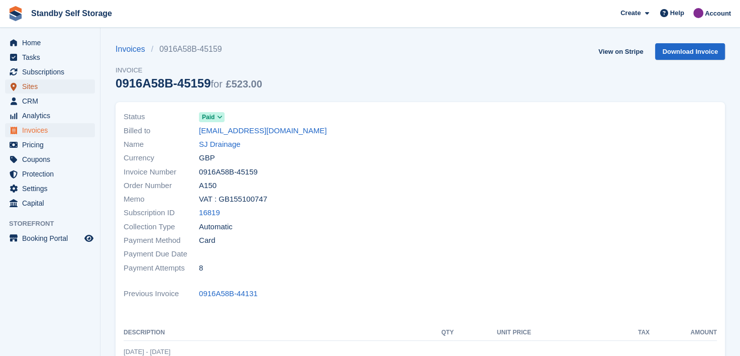
click at [28, 86] on span "Sites" at bounding box center [52, 86] width 60 height 14
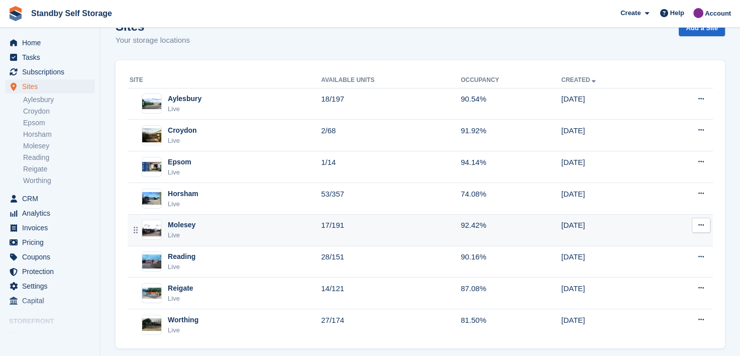
scroll to position [36, 0]
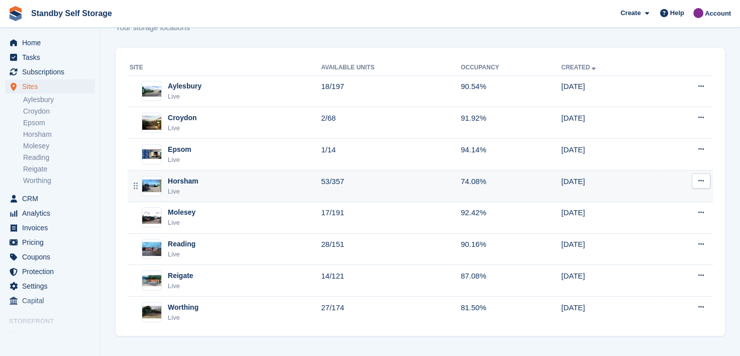
click at [179, 179] on div "Horsham" at bounding box center [183, 181] width 31 height 11
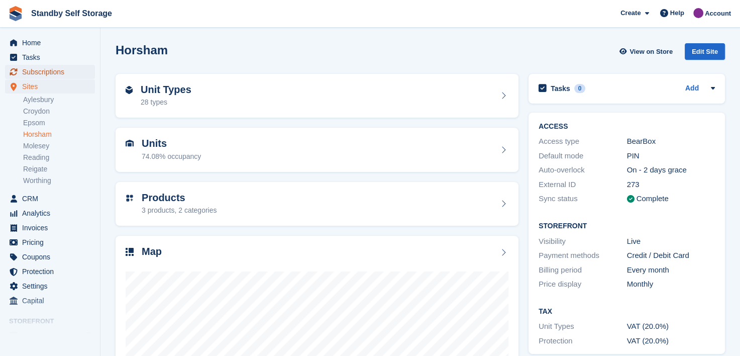
drag, startPoint x: 34, startPoint y: 65, endPoint x: 42, endPoint y: 65, distance: 8.6
click at [34, 65] on span "Subscriptions" at bounding box center [52, 72] width 60 height 14
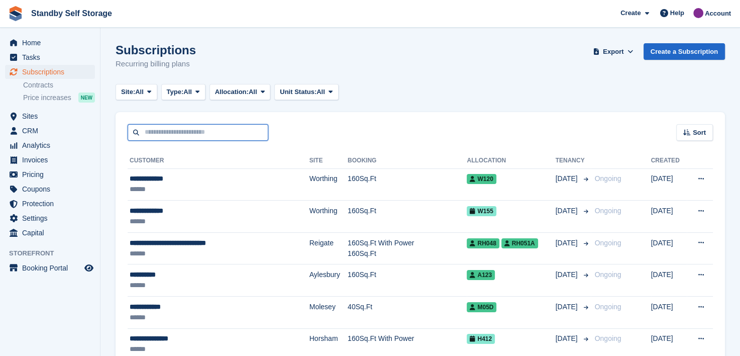
click at [191, 132] on input "text" at bounding box center [198, 132] width 141 height 17
type input "******"
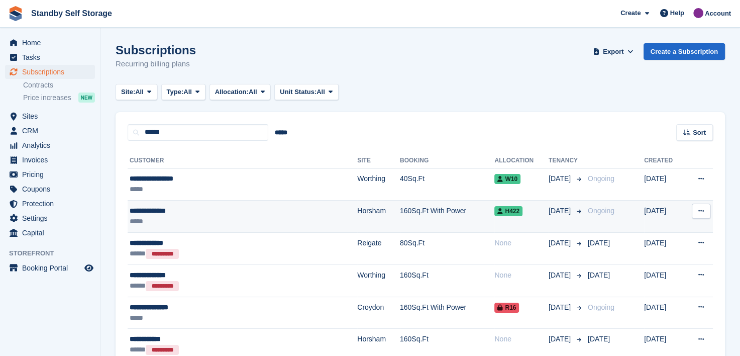
click at [153, 211] on div "**********" at bounding box center [212, 210] width 164 height 11
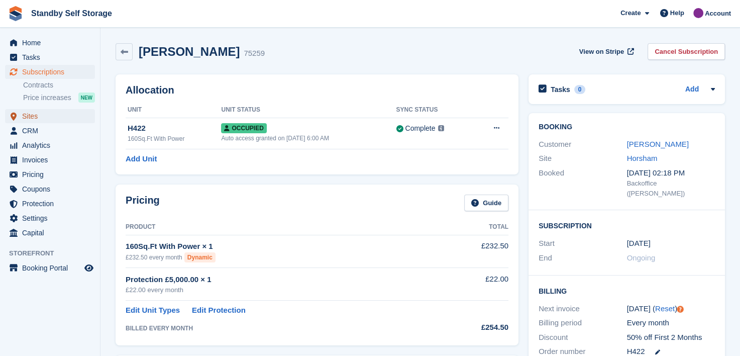
click at [29, 117] on span "Sites" at bounding box center [52, 116] width 60 height 14
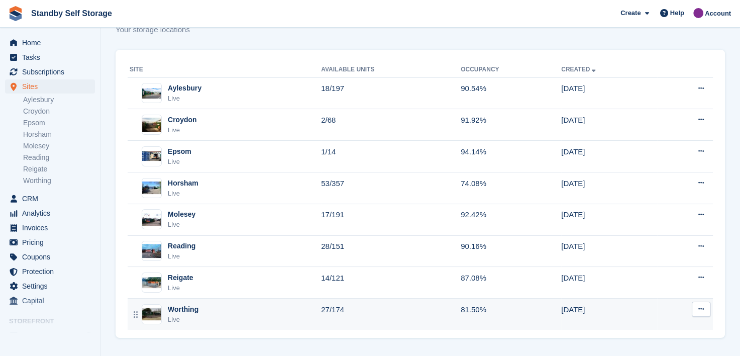
scroll to position [36, 0]
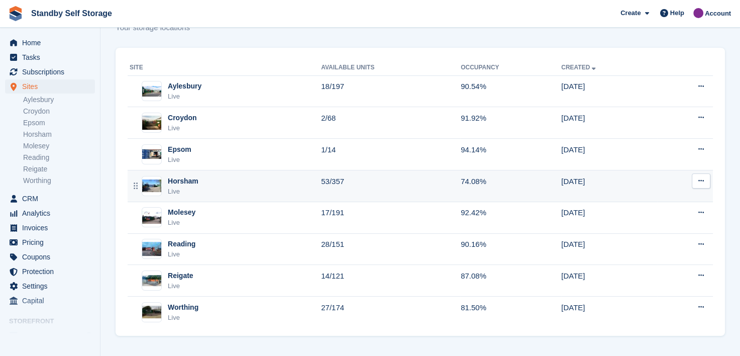
click at [175, 178] on div "Horsham" at bounding box center [183, 181] width 31 height 11
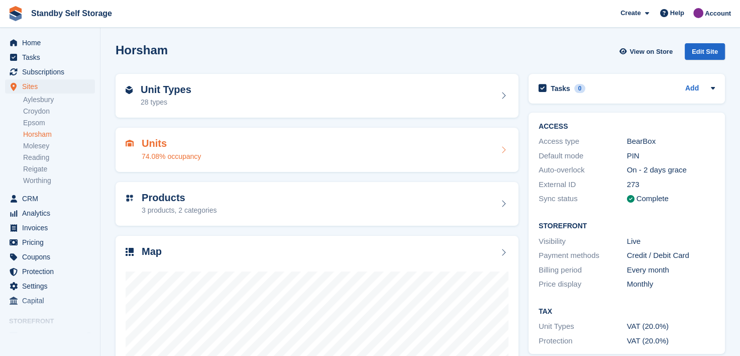
scroll to position [127, 0]
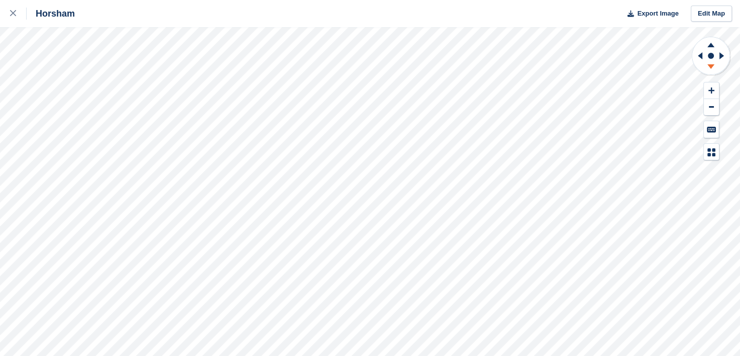
click at [711, 65] on g at bounding box center [711, 68] width 26 height 13
click at [711, 65] on icon at bounding box center [710, 66] width 7 height 5
click at [719, 52] on icon at bounding box center [723, 56] width 13 height 26
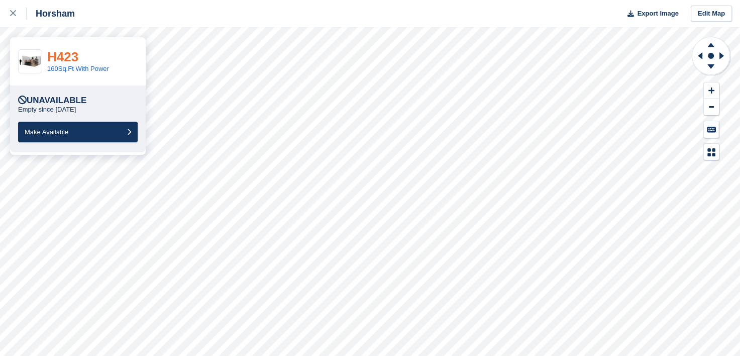
click at [62, 59] on link "H423" at bounding box center [62, 56] width 31 height 15
click at [13, 11] on icon at bounding box center [13, 13] width 6 height 6
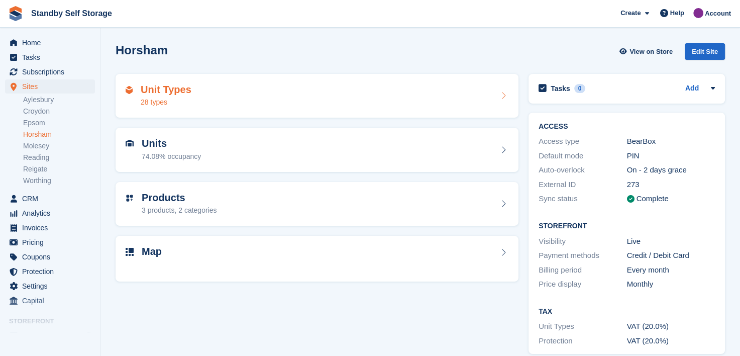
click at [186, 92] on h2 "Unit Types" at bounding box center [166, 90] width 51 height 12
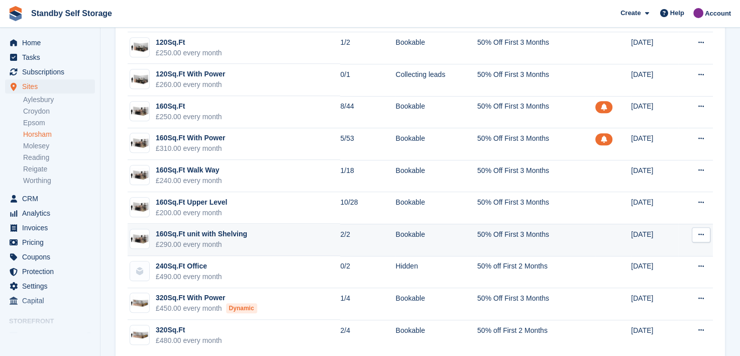
scroll to position [661, 0]
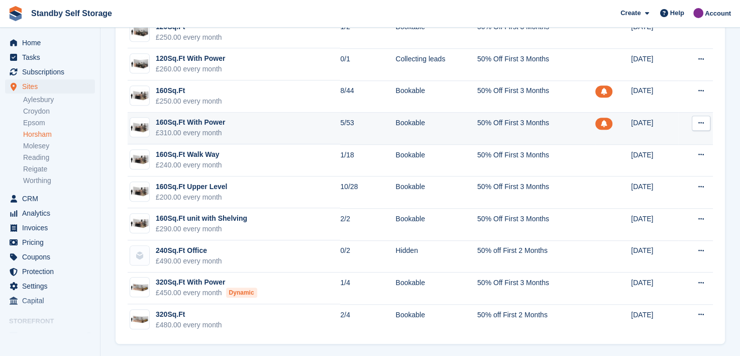
click at [268, 121] on td "160Sq.Ft With Power £310.00 every month" at bounding box center [234, 129] width 212 height 32
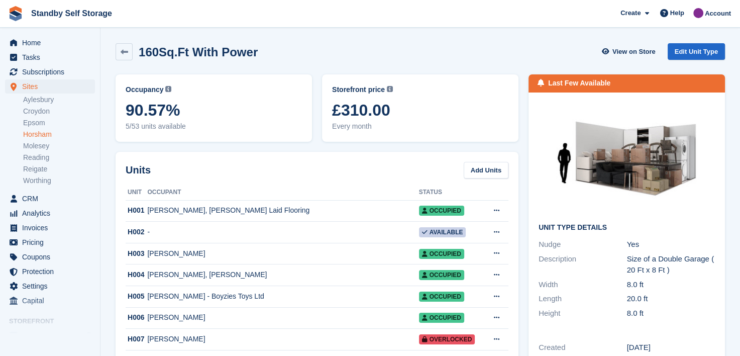
click at [40, 134] on link "Horsham" at bounding box center [59, 135] width 72 height 10
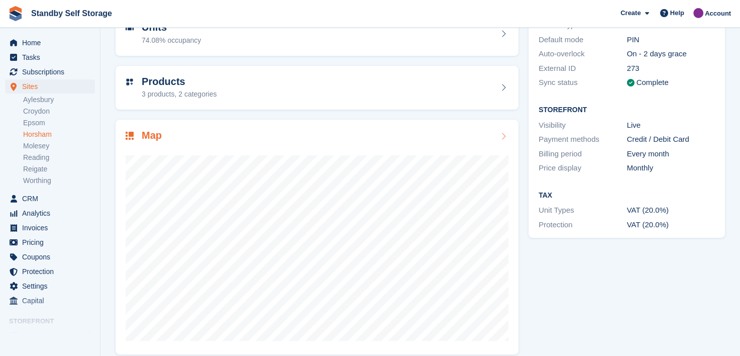
scroll to position [127, 0]
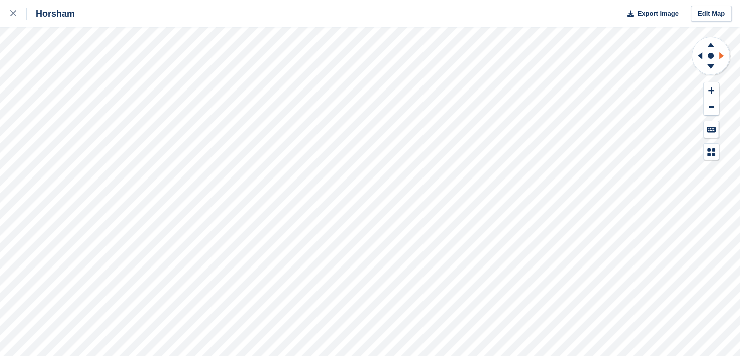
click at [721, 55] on icon at bounding box center [721, 55] width 5 height 7
click at [712, 45] on icon at bounding box center [710, 45] width 7 height 5
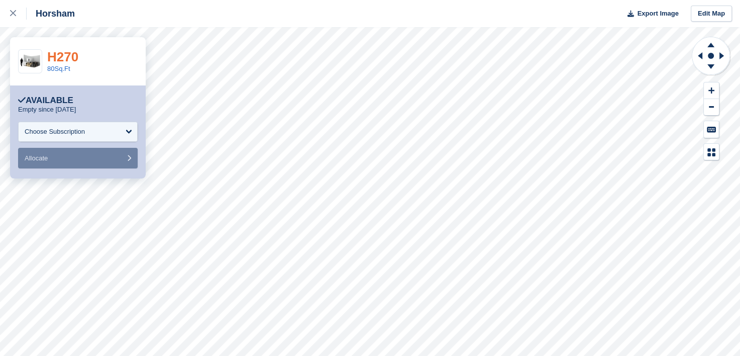
click at [61, 56] on link "H270" at bounding box center [62, 56] width 31 height 15
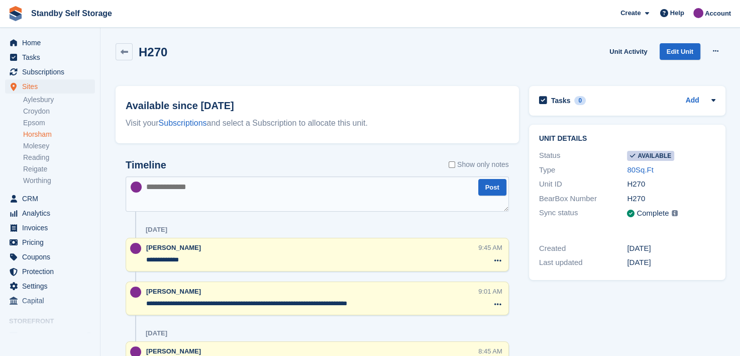
click at [31, 135] on link "Horsham" at bounding box center [59, 135] width 72 height 10
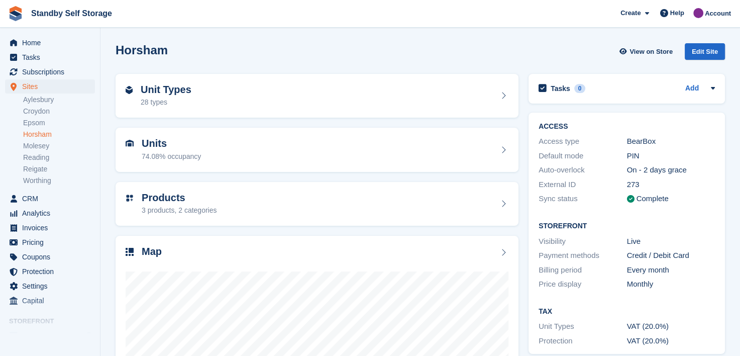
click at [221, 94] on div "Unit Types 28 types" at bounding box center [317, 96] width 383 height 24
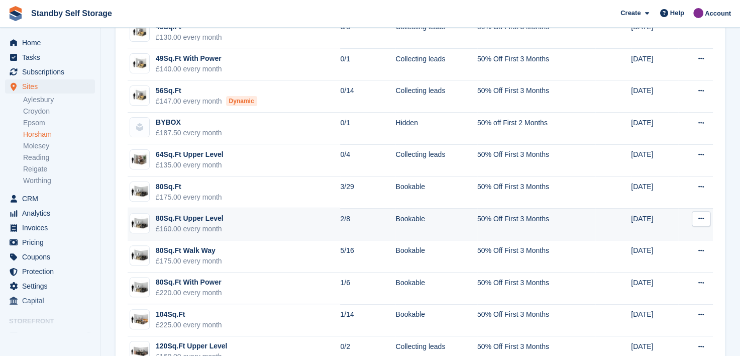
scroll to position [301, 0]
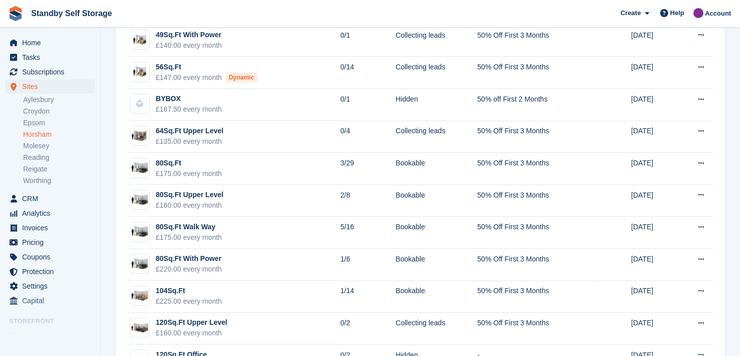
drag, startPoint x: 36, startPoint y: 134, endPoint x: 127, endPoint y: 135, distance: 90.4
click at [36, 134] on link "Horsham" at bounding box center [59, 135] width 72 height 10
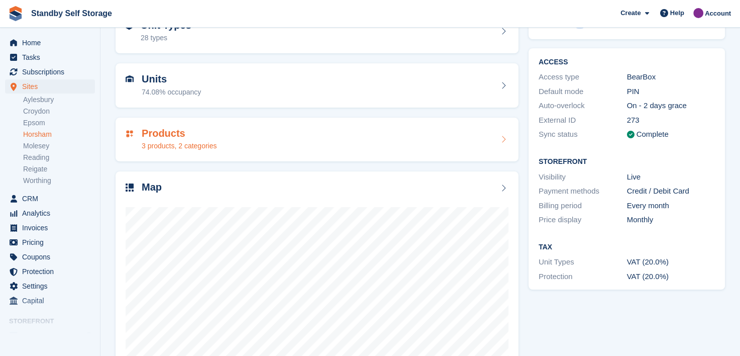
scroll to position [127, 0]
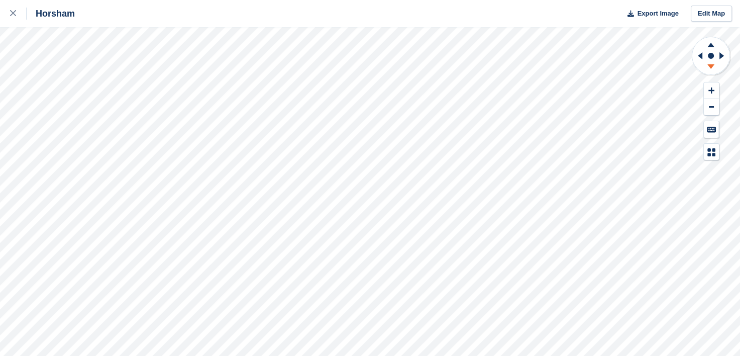
click at [711, 66] on icon at bounding box center [710, 66] width 7 height 5
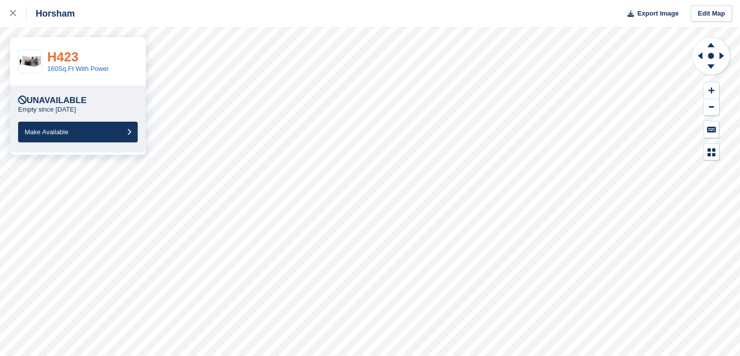
click at [74, 53] on link "H423" at bounding box center [62, 56] width 31 height 15
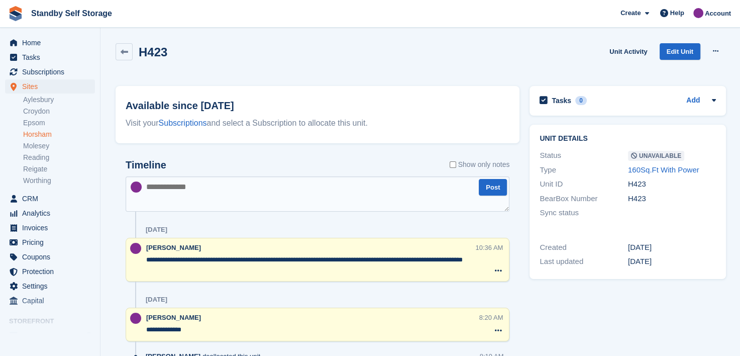
click at [207, 192] on textarea at bounding box center [318, 193] width 384 height 35
type textarea "*"
type textarea "**********"
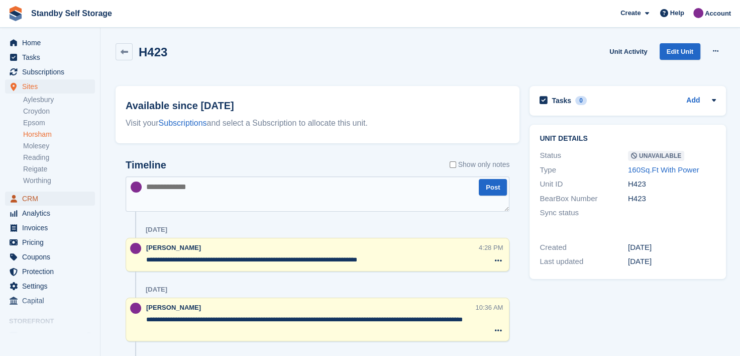
click at [30, 199] on span "CRM" at bounding box center [52, 198] width 60 height 14
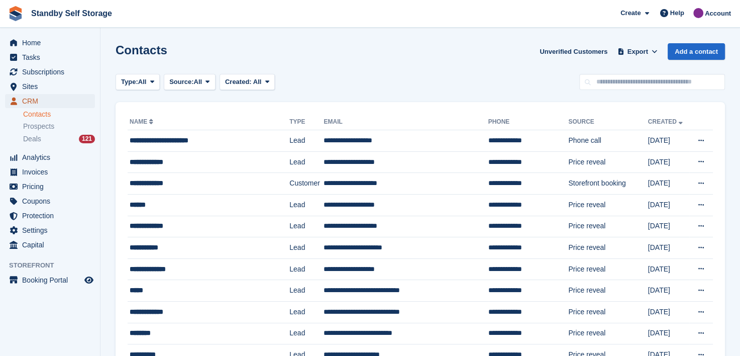
click at [26, 102] on span "CRM" at bounding box center [52, 101] width 60 height 14
click at [32, 117] on link "Contacts" at bounding box center [59, 114] width 72 height 10
click at [33, 139] on span "Deals" at bounding box center [32, 139] width 18 height 10
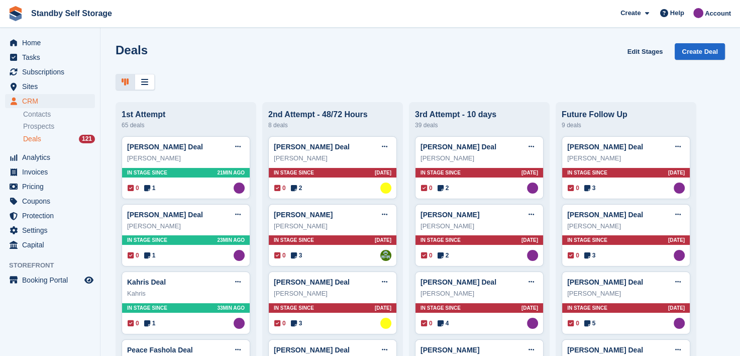
click at [29, 143] on span "Deals" at bounding box center [32, 139] width 18 height 10
click at [27, 99] on span "CRM" at bounding box center [52, 101] width 60 height 14
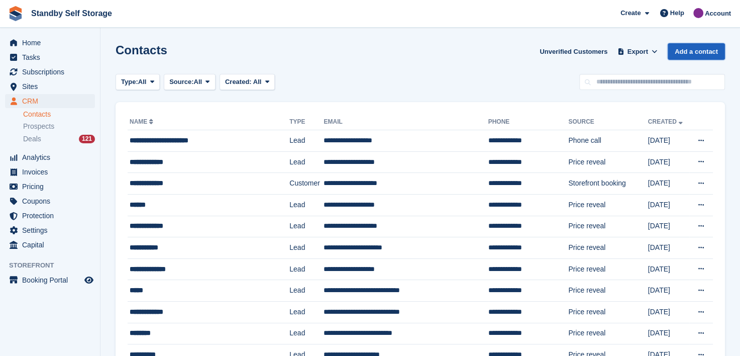
click at [686, 48] on link "Add a contact" at bounding box center [695, 51] width 57 height 17
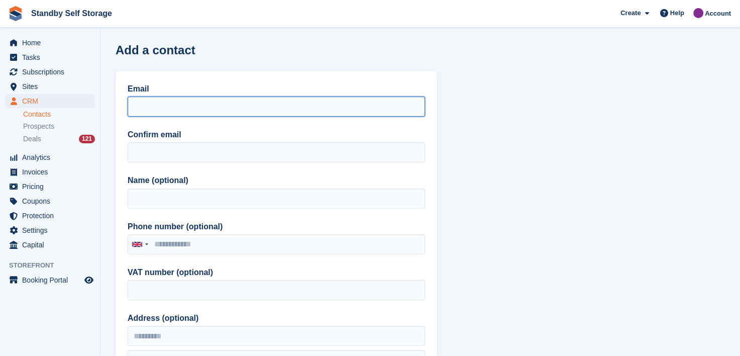
click at [147, 105] on input "Email" at bounding box center [276, 106] width 297 height 20
drag, startPoint x: 222, startPoint y: 102, endPoint x: 91, endPoint y: 100, distance: 131.1
type input "**********"
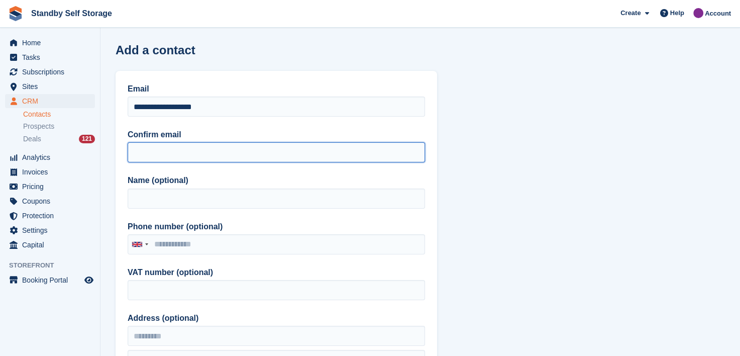
click at [144, 150] on input "Confirm email" at bounding box center [276, 152] width 297 height 20
paste input "**********"
type input "**********"
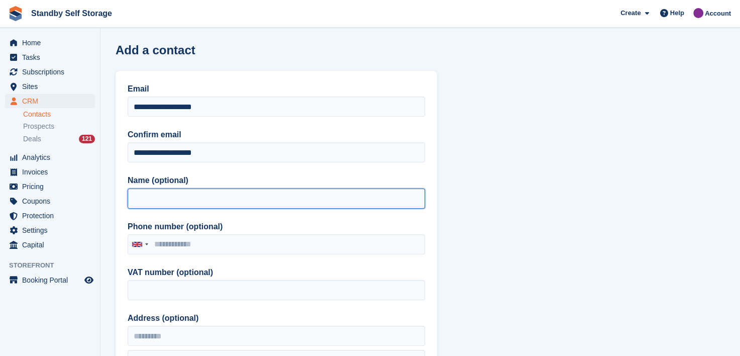
click at [148, 201] on input "Name (optional)" at bounding box center [276, 198] width 297 height 20
type input "*******"
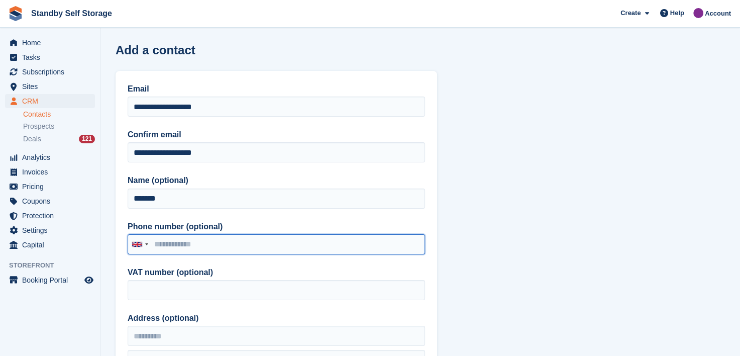
click at [162, 245] on input "Phone number (optional)" at bounding box center [276, 244] width 297 height 20
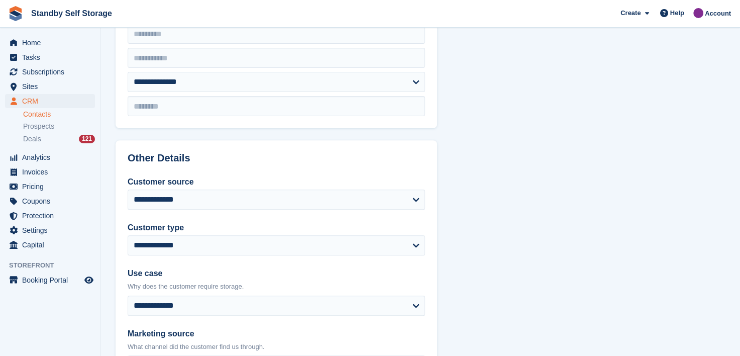
scroll to position [352, 0]
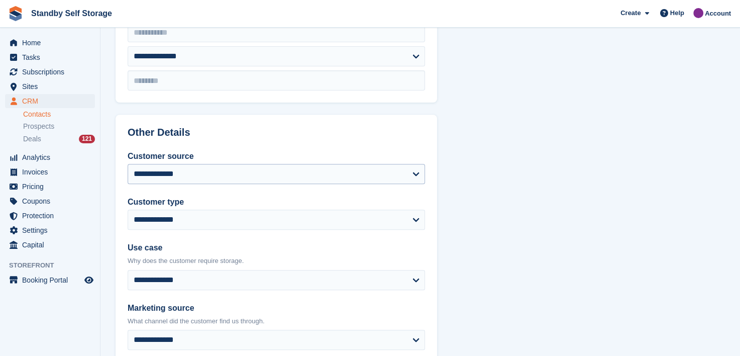
type input "**********"
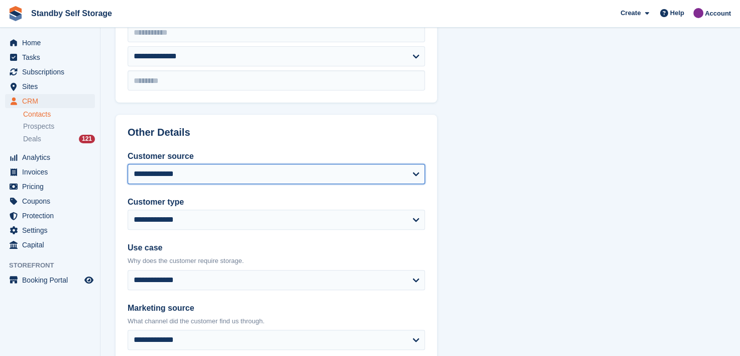
click at [163, 171] on select "**********" at bounding box center [276, 174] width 297 height 20
select select "*****"
click at [128, 164] on select "**********" at bounding box center [276, 174] width 297 height 20
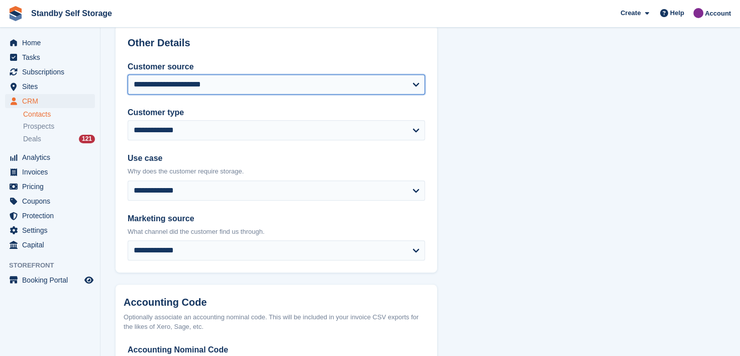
scroll to position [530, 0]
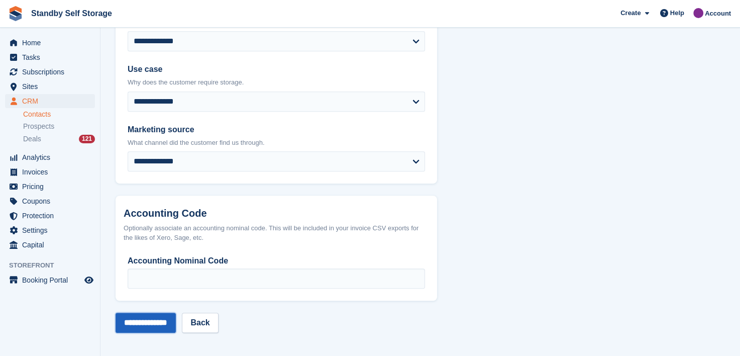
click at [145, 321] on input "**********" at bounding box center [146, 322] width 60 height 20
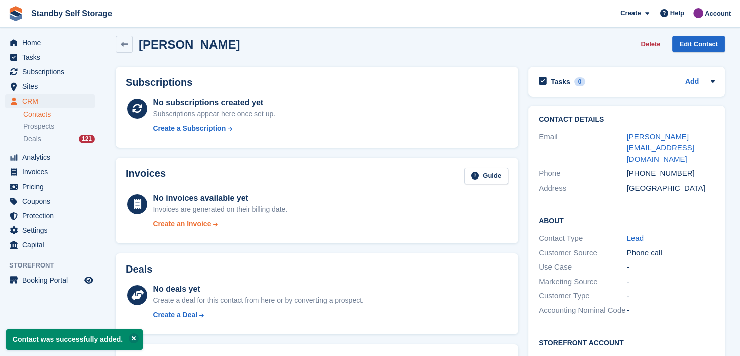
scroll to position [229, 0]
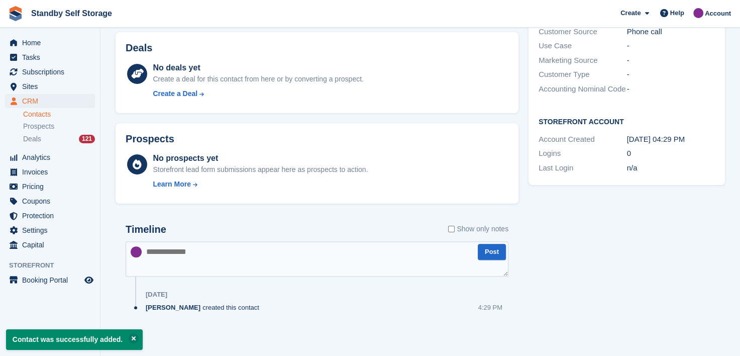
click at [203, 253] on textarea at bounding box center [317, 258] width 383 height 35
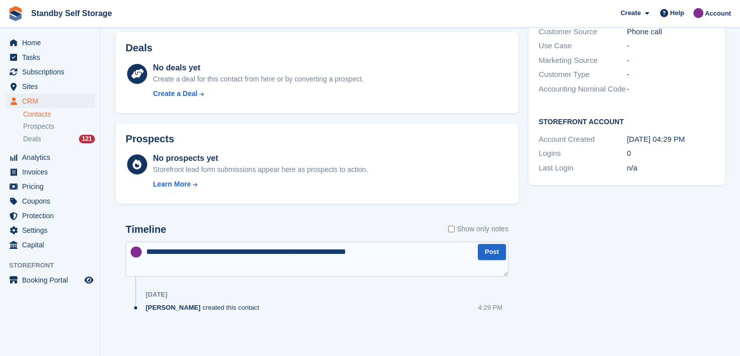
type textarea "**********"
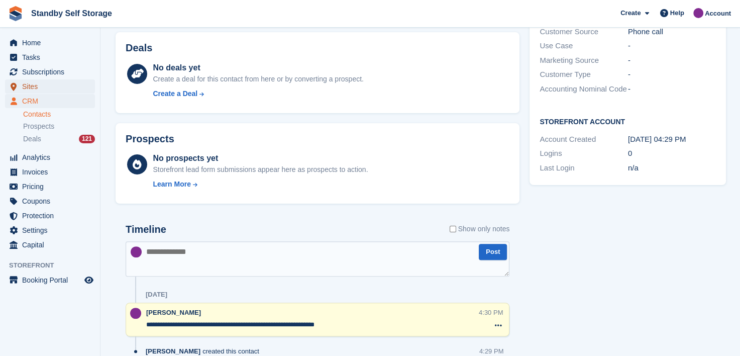
drag, startPoint x: 26, startPoint y: 82, endPoint x: 42, endPoint y: 90, distance: 18.0
click at [27, 82] on span "Sites" at bounding box center [52, 86] width 60 height 14
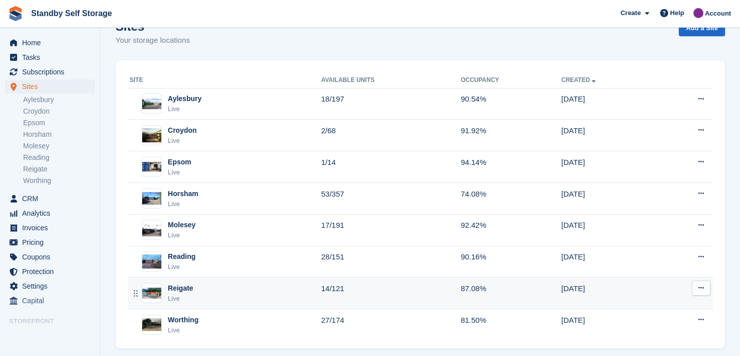
scroll to position [36, 0]
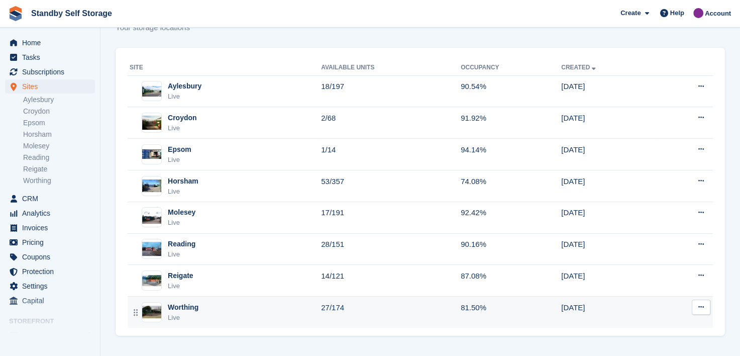
click at [178, 302] on div "Worthing" at bounding box center [183, 307] width 31 height 11
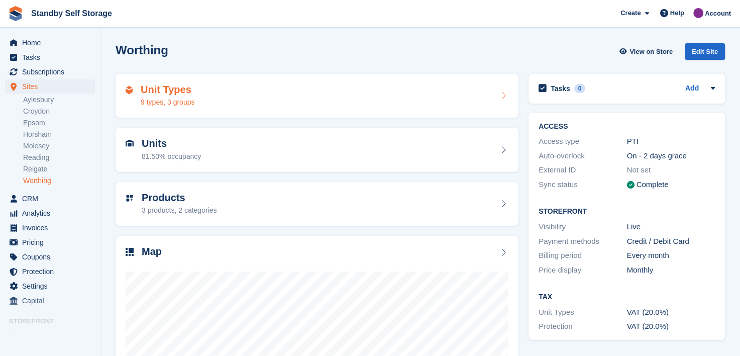
click at [222, 90] on div "Unit Types 9 types, 3 groups" at bounding box center [317, 96] width 383 height 24
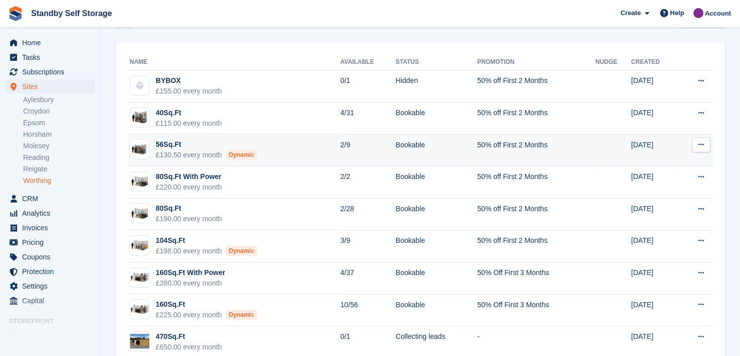
scroll to position [50, 0]
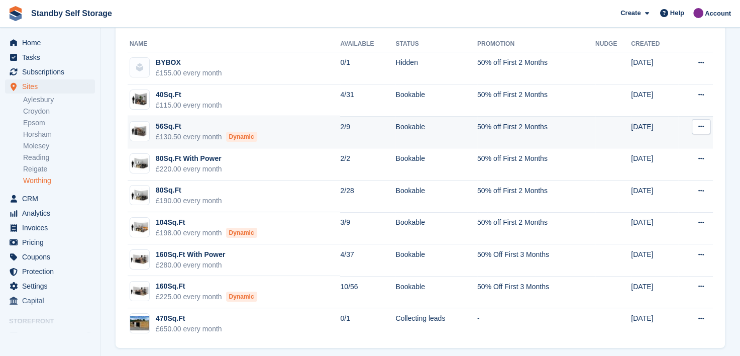
click at [285, 125] on td "56Sq.Ft £130.50 every month Dynamic" at bounding box center [234, 132] width 212 height 32
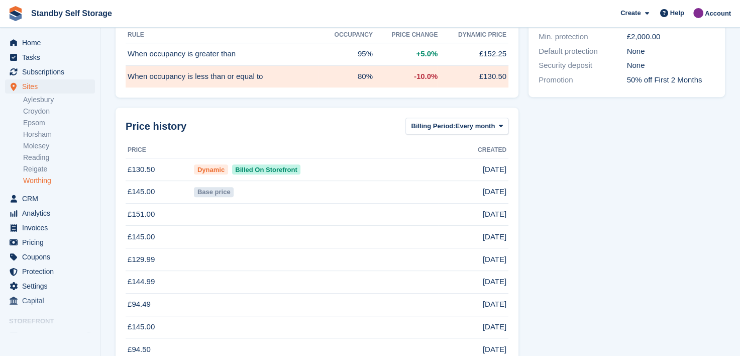
scroll to position [452, 0]
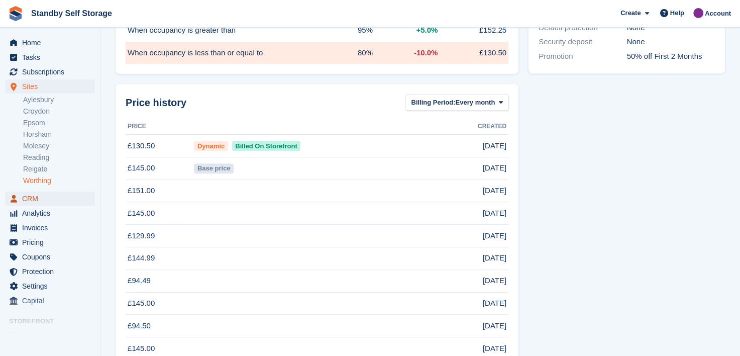
drag, startPoint x: 30, startPoint y: 196, endPoint x: 30, endPoint y: 188, distance: 8.0
click at [30, 196] on span "CRM" at bounding box center [52, 198] width 60 height 14
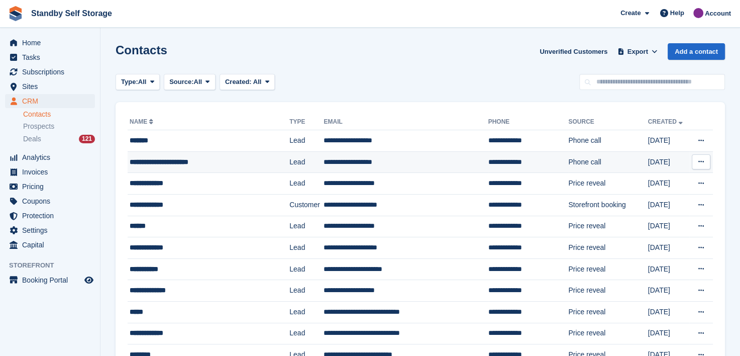
click at [153, 164] on div "**********" at bounding box center [201, 162] width 142 height 11
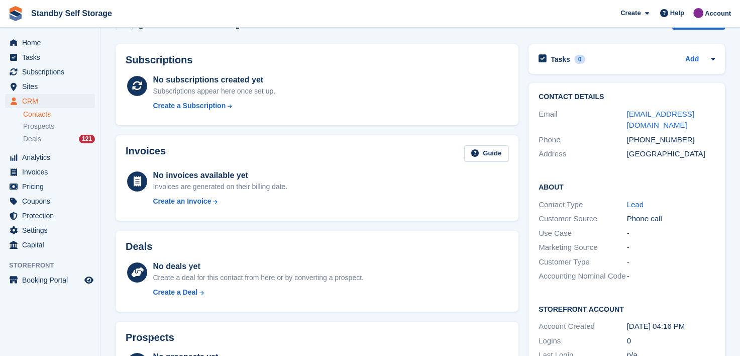
scroll to position [28, 0]
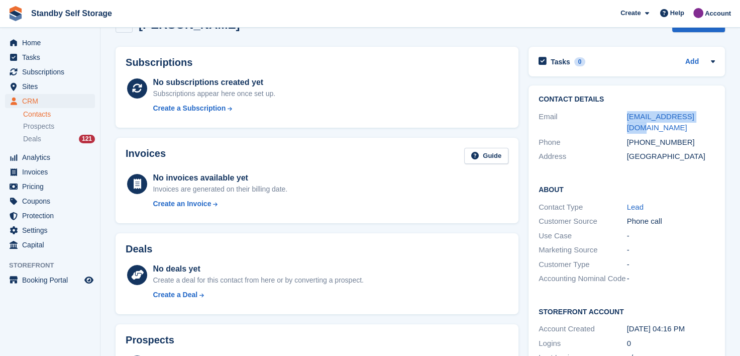
drag, startPoint x: 623, startPoint y: 117, endPoint x: 706, endPoint y: 117, distance: 82.9
click at [706, 117] on div "Email jzbinden@live.co.uk" at bounding box center [626, 122] width 176 height 26
copy div "jzbinden@live.co.uk"
click at [33, 136] on span "Deals" at bounding box center [32, 139] width 18 height 10
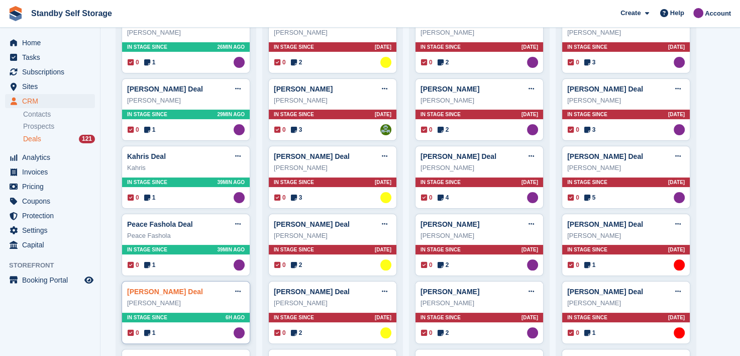
scroll to position [151, 0]
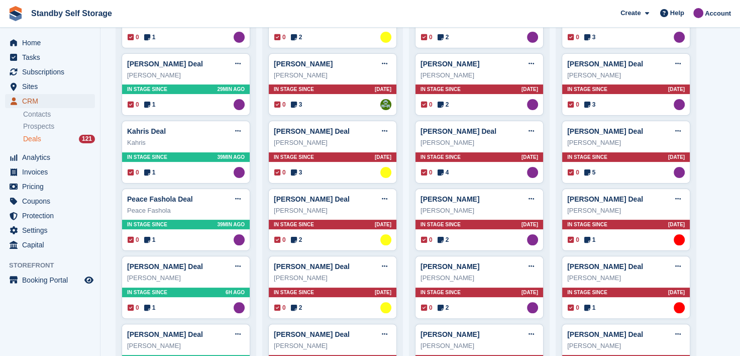
click at [31, 97] on span "CRM" at bounding box center [52, 101] width 60 height 14
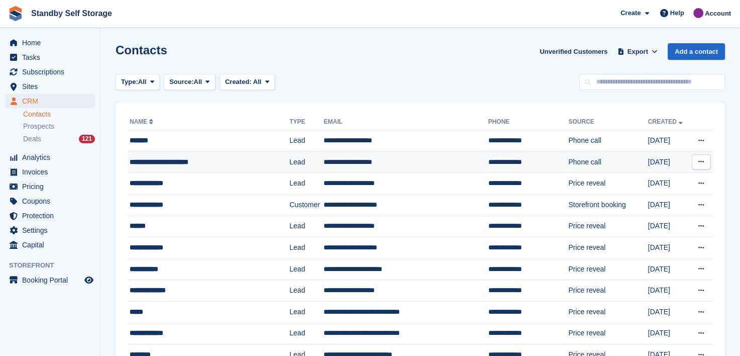
click at [158, 161] on div "**********" at bounding box center [201, 162] width 142 height 11
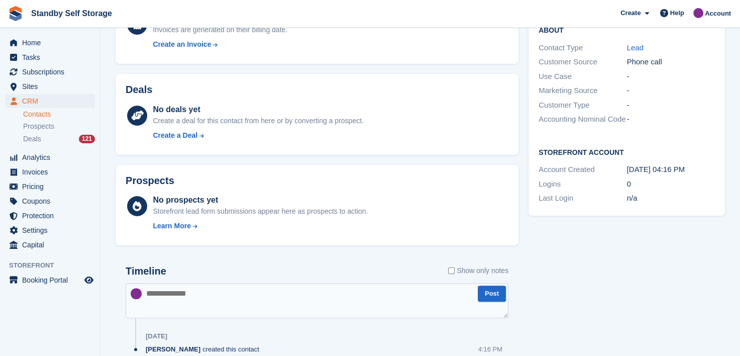
scroll to position [229, 0]
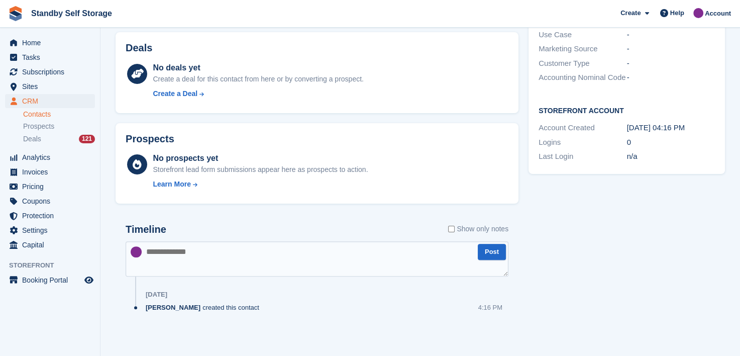
click at [195, 255] on textarea at bounding box center [317, 258] width 383 height 35
paste textarea "**********"
type textarea "**********"
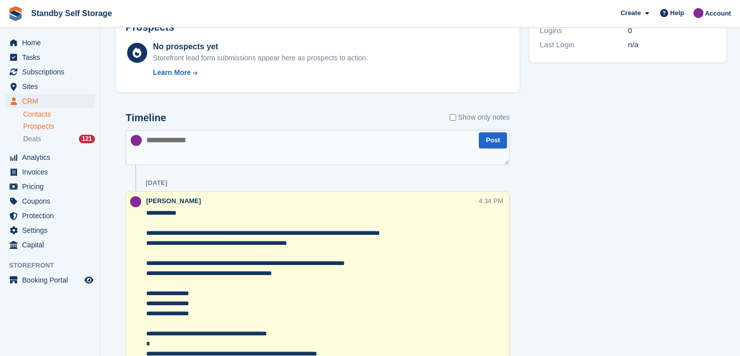
scroll to position [329, 0]
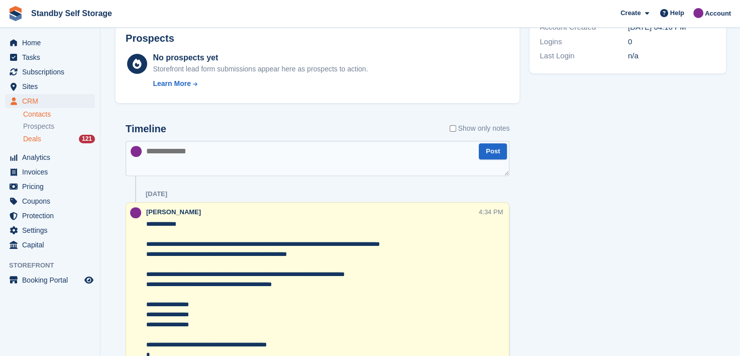
click at [30, 140] on span "Deals" at bounding box center [32, 139] width 18 height 10
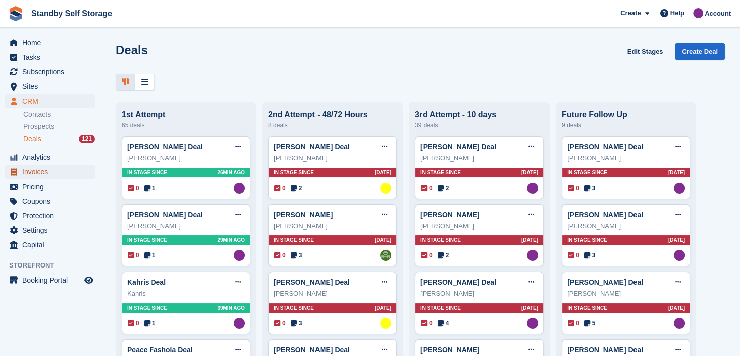
drag, startPoint x: 28, startPoint y: 173, endPoint x: 22, endPoint y: 167, distance: 8.2
click at [28, 173] on span "Invoices" at bounding box center [52, 172] width 60 height 14
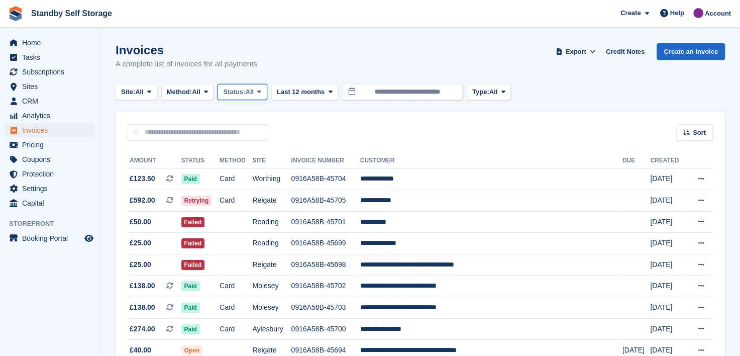
click at [263, 90] on span at bounding box center [259, 92] width 8 height 8
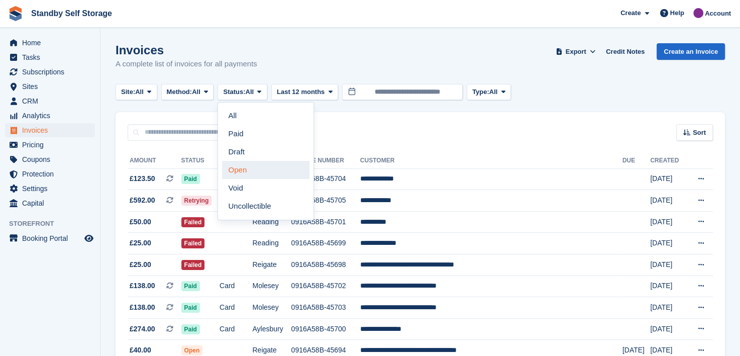
click at [239, 169] on link "Open" at bounding box center [265, 170] width 87 height 18
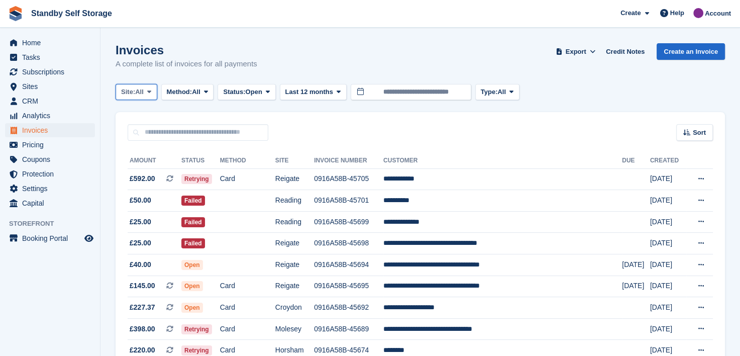
click at [149, 90] on icon at bounding box center [149, 91] width 4 height 7
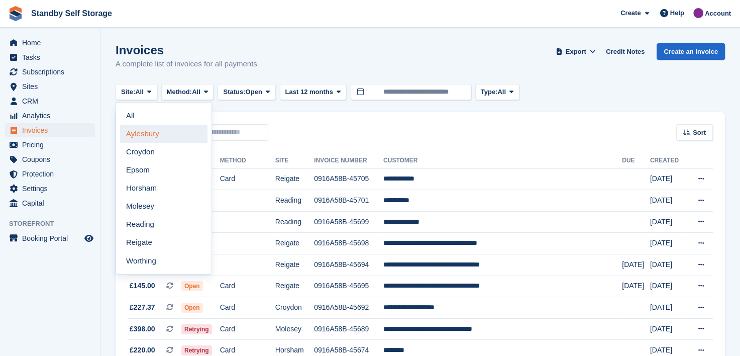
click at [148, 134] on link "Aylesbury" at bounding box center [163, 134] width 87 height 18
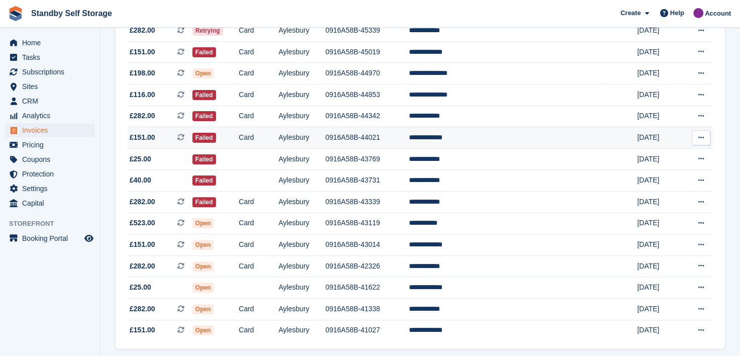
scroll to position [314, 0]
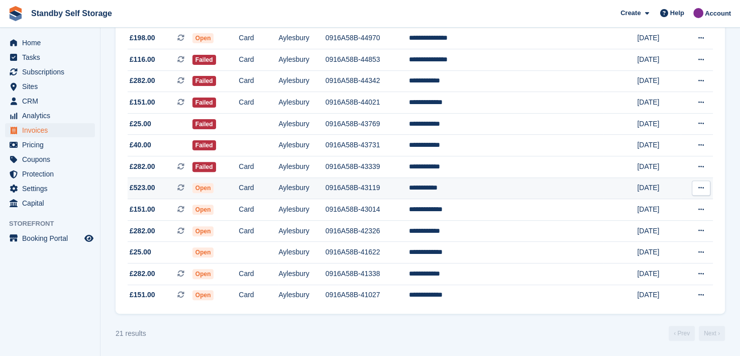
click at [482, 187] on td "**********" at bounding box center [506, 188] width 195 height 22
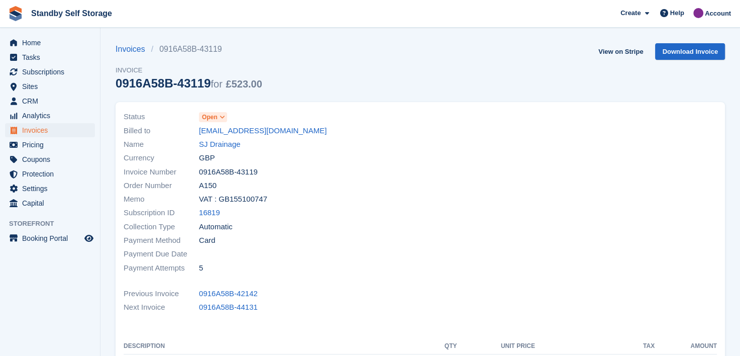
drag, startPoint x: 190, startPoint y: 132, endPoint x: 355, endPoint y: 126, distance: 164.8
click at [355, 126] on div "Billed to [EMAIL_ADDRESS][DOMAIN_NAME]" at bounding box center [269, 131] width 291 height 14
copy div "[EMAIL_ADDRESS][DOMAIN_NAME]"
click at [24, 86] on span "Sites" at bounding box center [52, 86] width 60 height 14
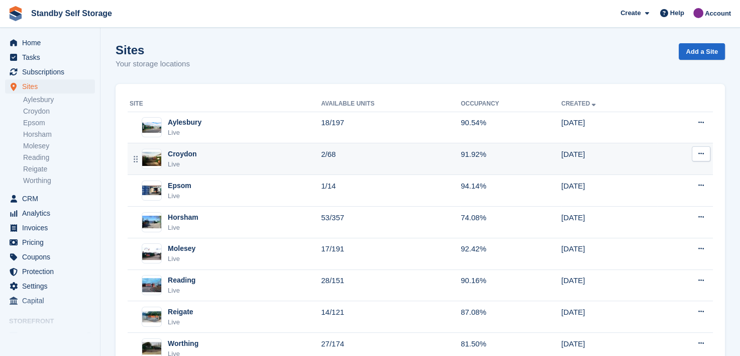
click at [175, 153] on div "Croydon" at bounding box center [182, 154] width 29 height 11
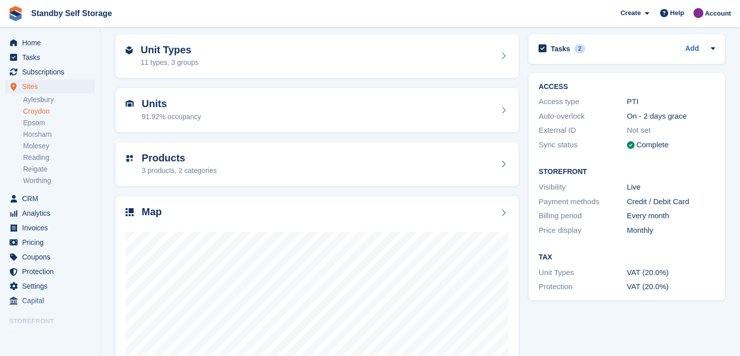
scroll to position [100, 0]
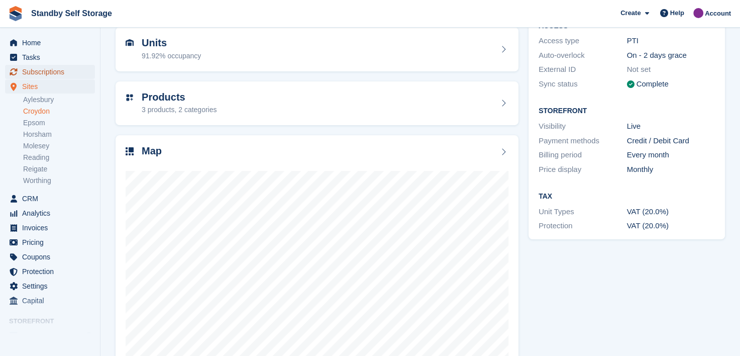
click at [40, 70] on span "Subscriptions" at bounding box center [52, 72] width 60 height 14
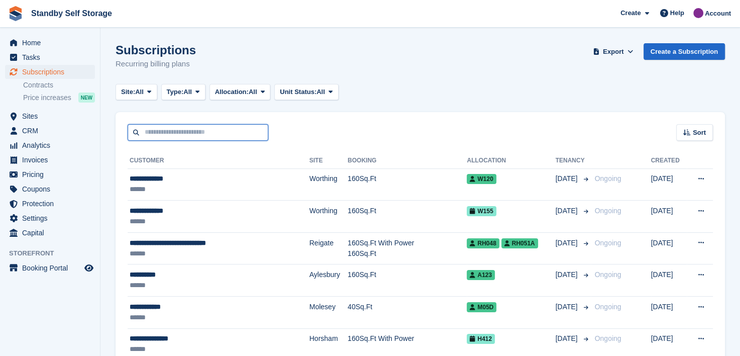
click at [217, 130] on input "text" at bounding box center [198, 132] width 141 height 17
type input "******"
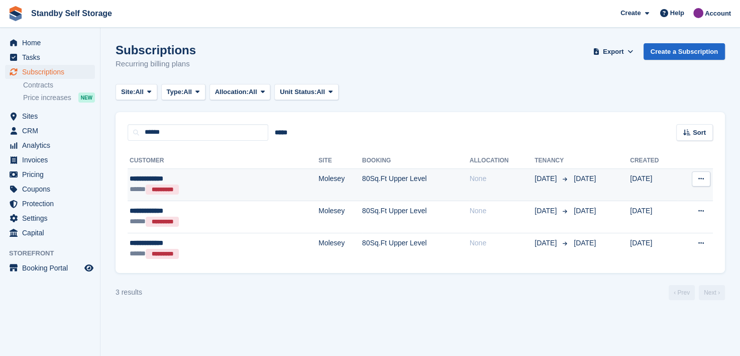
click at [137, 177] on div "**********" at bounding box center [186, 178] width 113 height 11
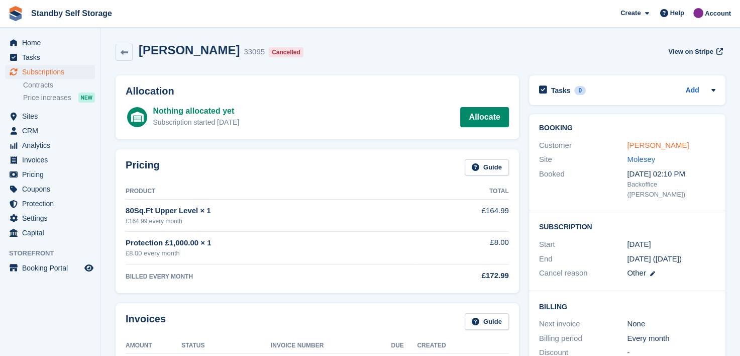
click at [635, 141] on link "Galvis Cortes" at bounding box center [658, 145] width 62 height 9
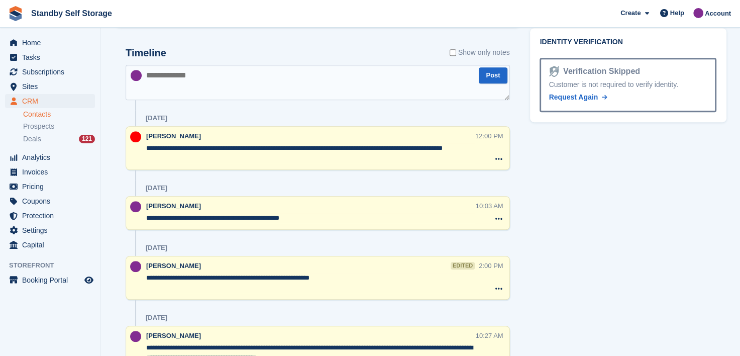
scroll to position [552, 0]
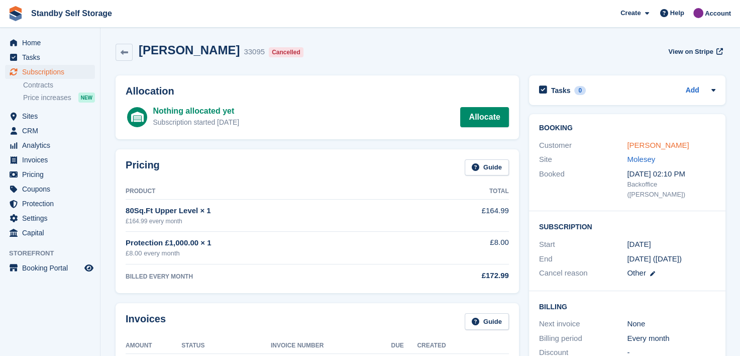
click at [645, 143] on link "Galvis Cortes" at bounding box center [658, 145] width 62 height 9
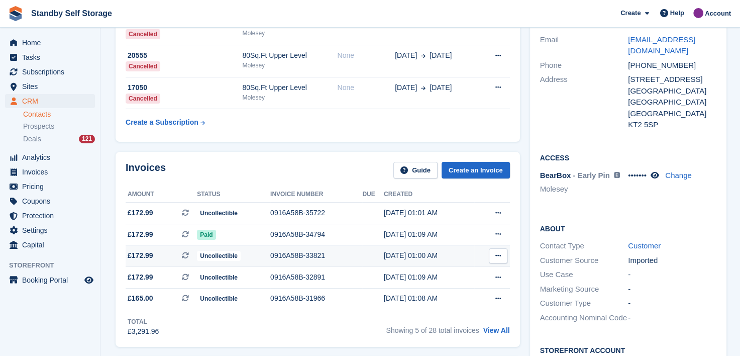
scroll to position [50, 0]
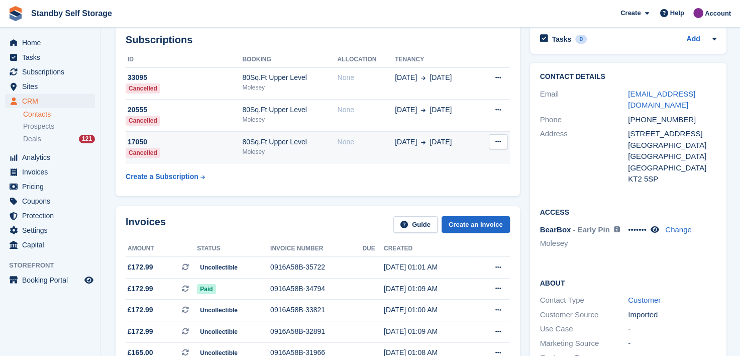
click at [288, 144] on div "80Sq.Ft Upper Level" at bounding box center [289, 142] width 95 height 11
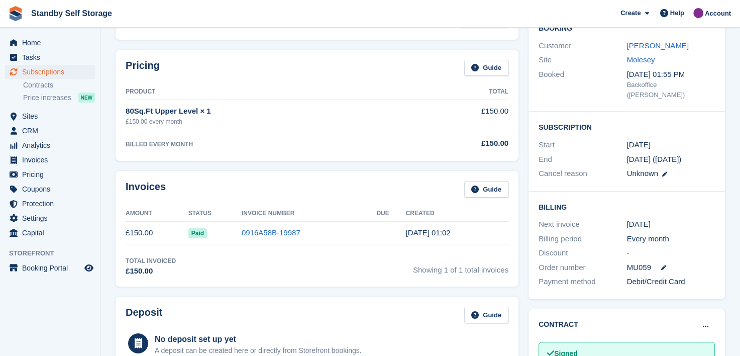
scroll to position [100, 0]
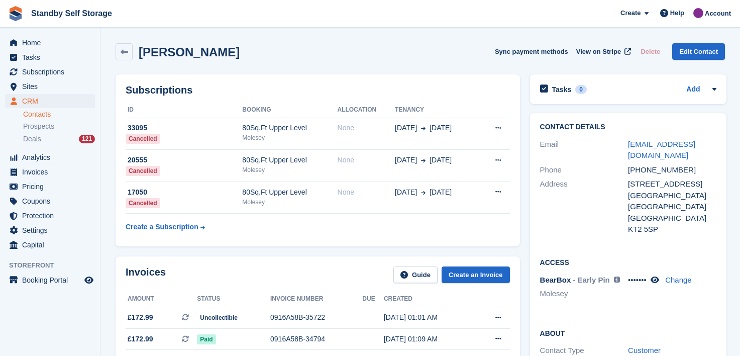
scroll to position [50, 0]
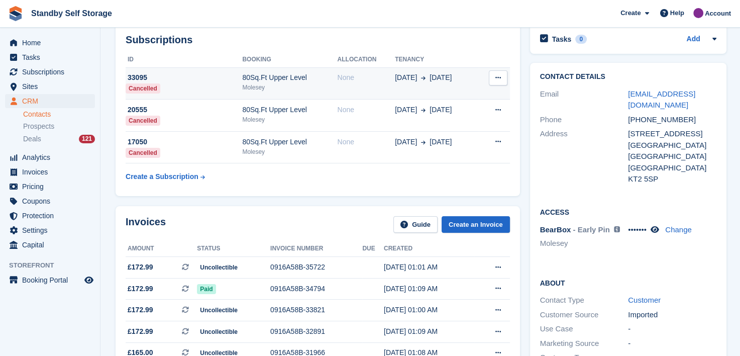
click at [417, 78] on span at bounding box center [421, 77] width 9 height 11
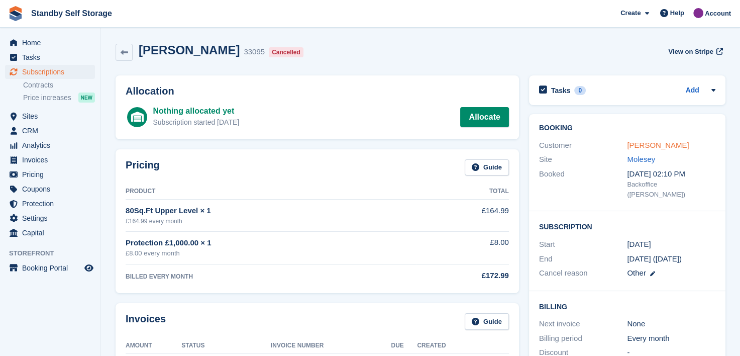
click at [635, 143] on link "[PERSON_NAME]" at bounding box center [658, 145] width 62 height 9
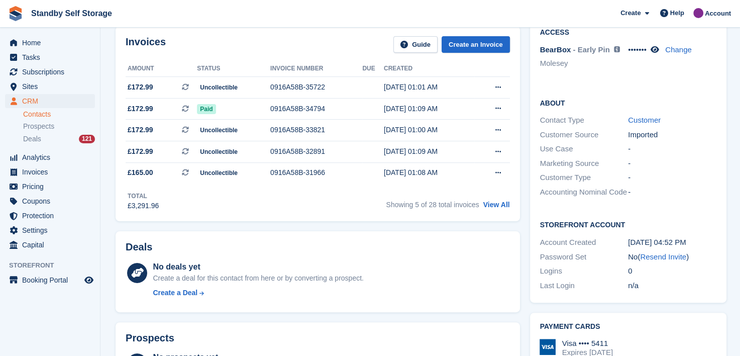
scroll to position [251, 0]
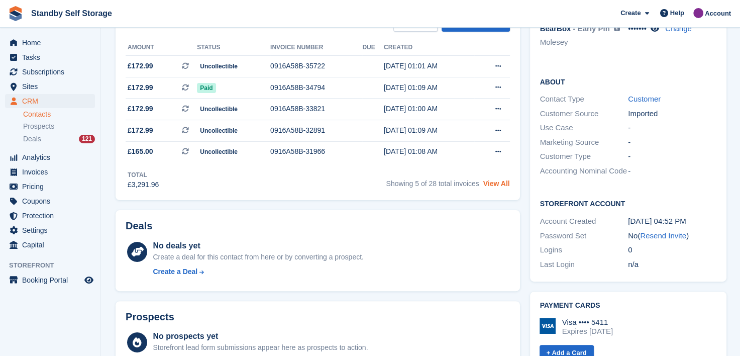
click at [496, 182] on link "View All" at bounding box center [496, 183] width 27 height 8
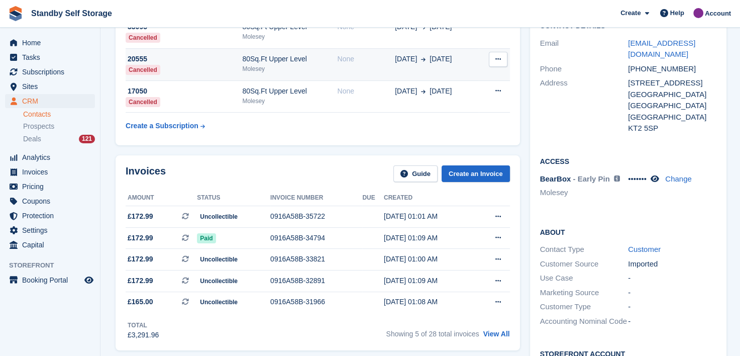
scroll to position [50, 0]
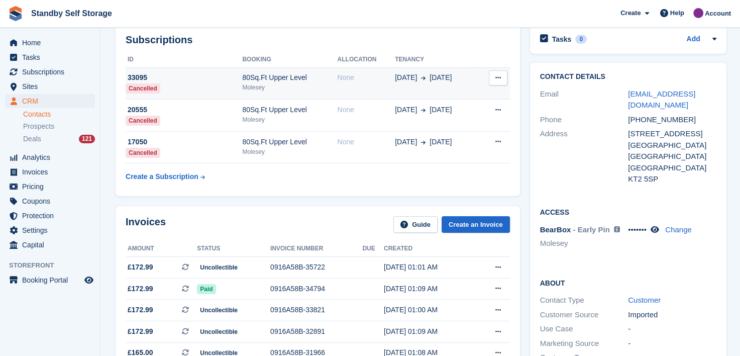
click at [272, 77] on div "80Sq.Ft Upper Level" at bounding box center [289, 77] width 95 height 11
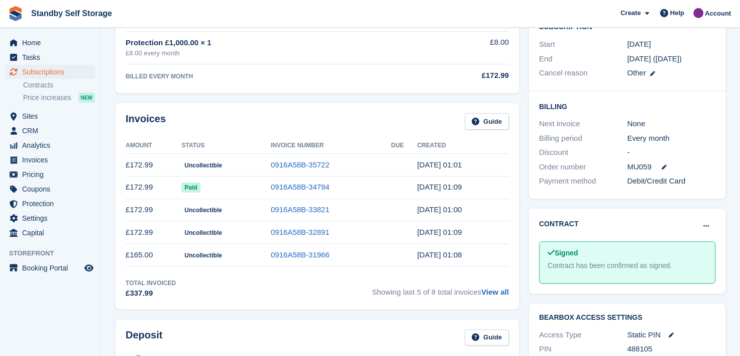
scroll to position [160, 0]
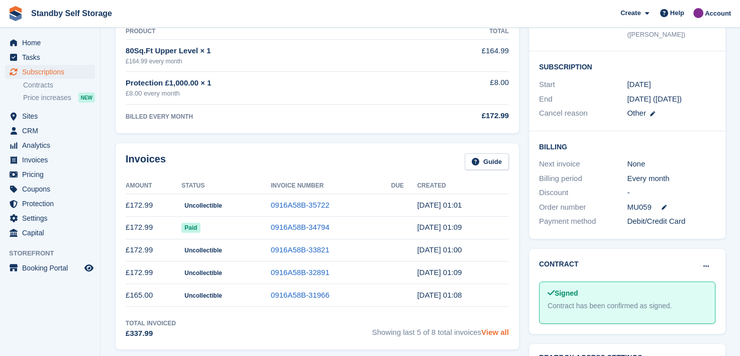
drag, startPoint x: 501, startPoint y: 333, endPoint x: 360, endPoint y: 343, distance: 141.4
click at [500, 333] on link "View all" at bounding box center [495, 331] width 28 height 9
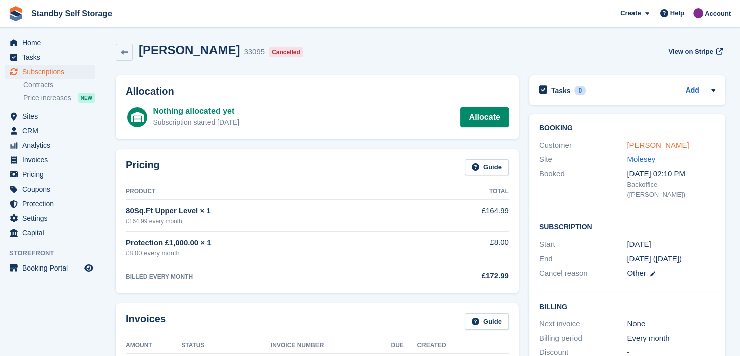
click at [651, 144] on link "[PERSON_NAME]" at bounding box center [658, 145] width 62 height 9
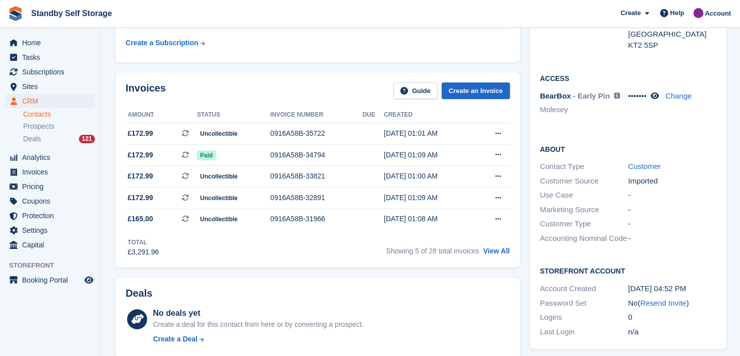
scroll to position [201, 0]
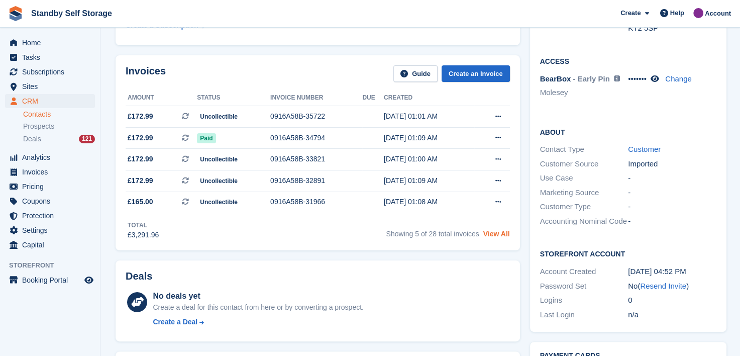
click at [494, 236] on link "View All" at bounding box center [496, 234] width 27 height 8
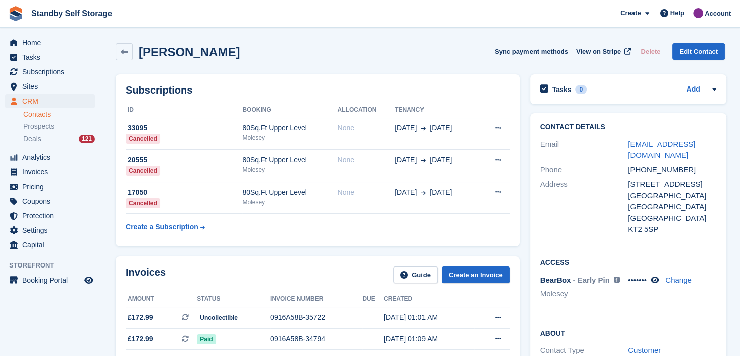
scroll to position [201, 0]
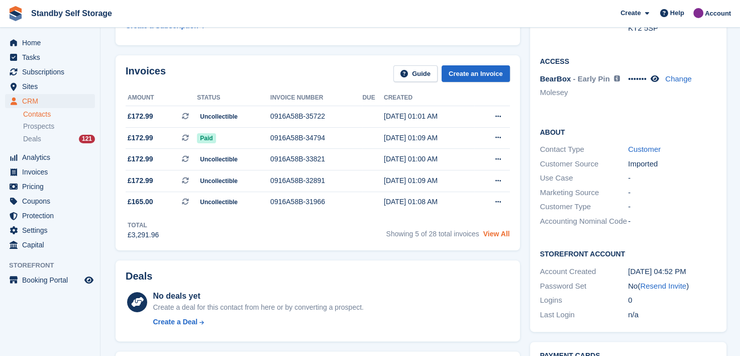
click at [498, 235] on link "View All" at bounding box center [496, 234] width 27 height 8
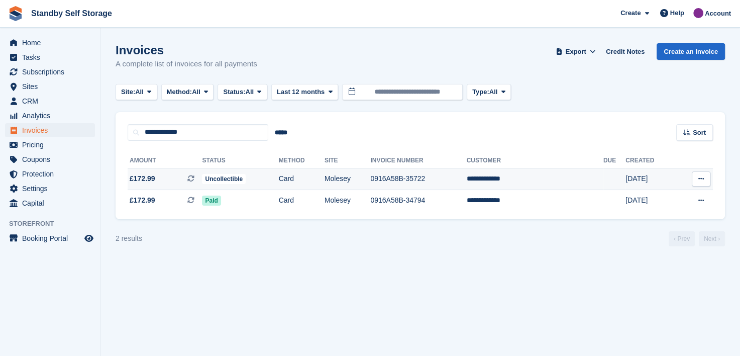
click at [504, 173] on td "**********" at bounding box center [535, 179] width 137 height 22
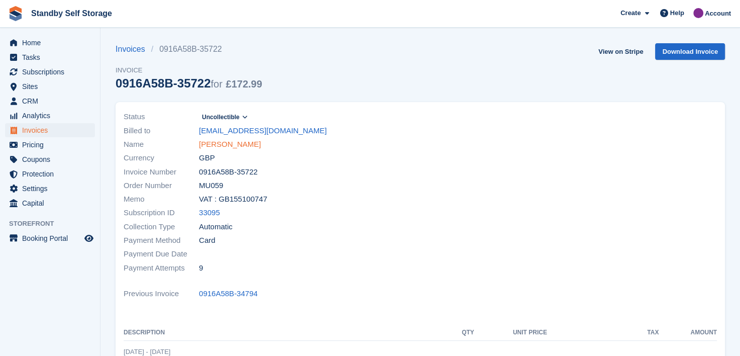
click at [203, 146] on link "[PERSON_NAME]" at bounding box center [230, 145] width 62 height 12
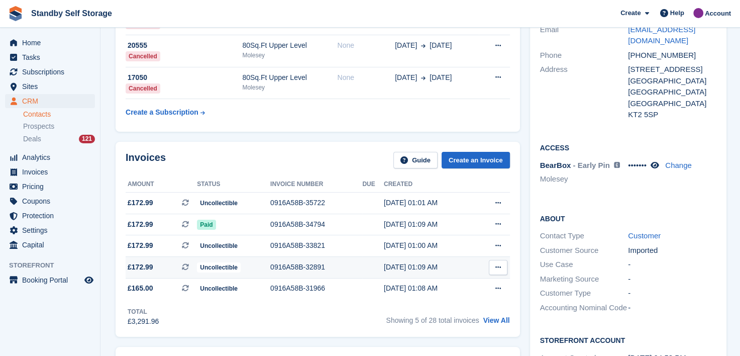
scroll to position [151, 0]
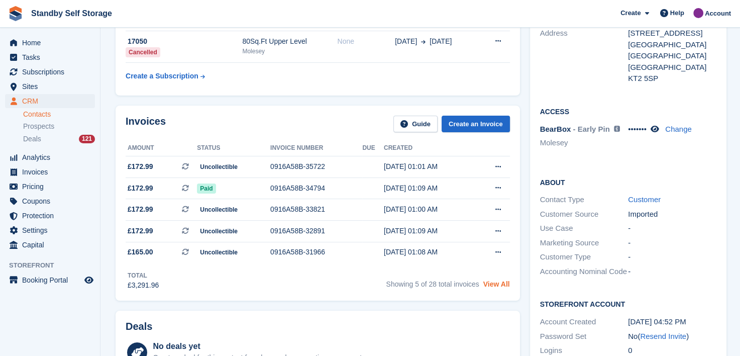
click at [495, 283] on link "View All" at bounding box center [496, 284] width 27 height 8
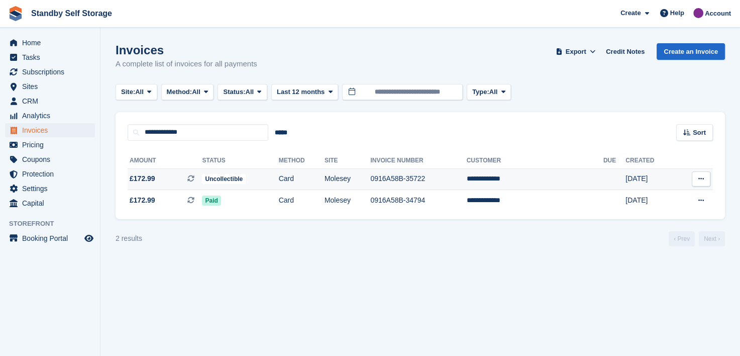
click at [530, 178] on td "**********" at bounding box center [535, 179] width 137 height 22
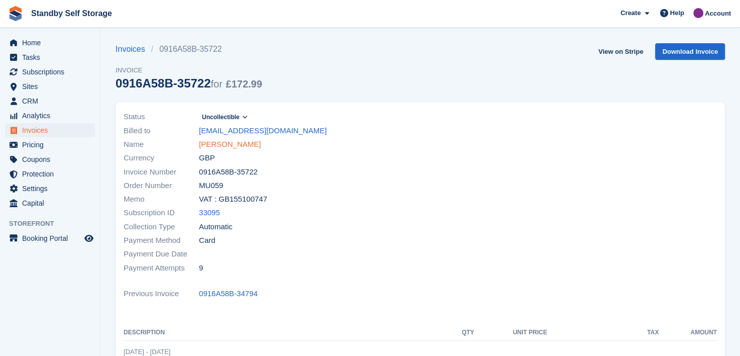
click at [224, 145] on link "[PERSON_NAME]" at bounding box center [230, 145] width 62 height 12
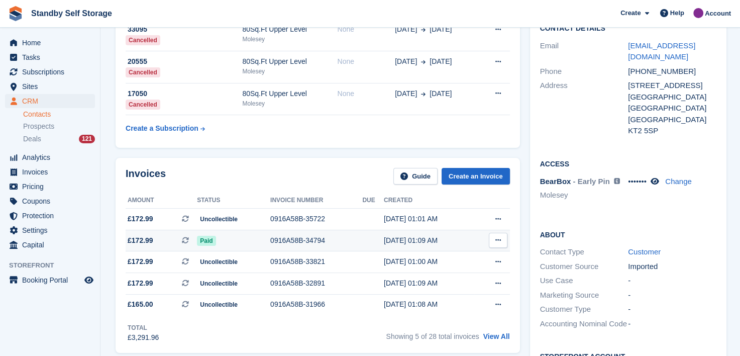
scroll to position [100, 0]
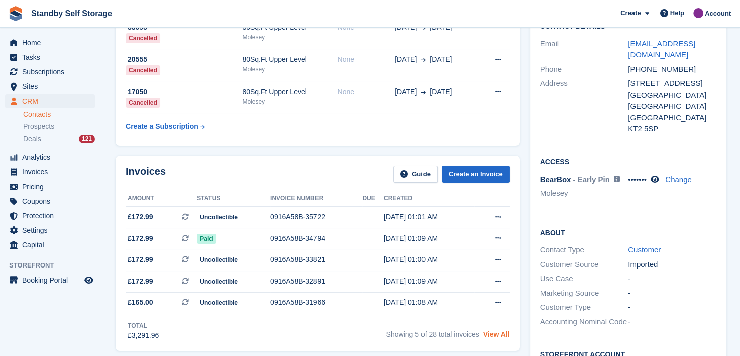
drag, startPoint x: 505, startPoint y: 335, endPoint x: 489, endPoint y: 338, distance: 16.8
click at [505, 335] on link "View All" at bounding box center [496, 334] width 27 height 8
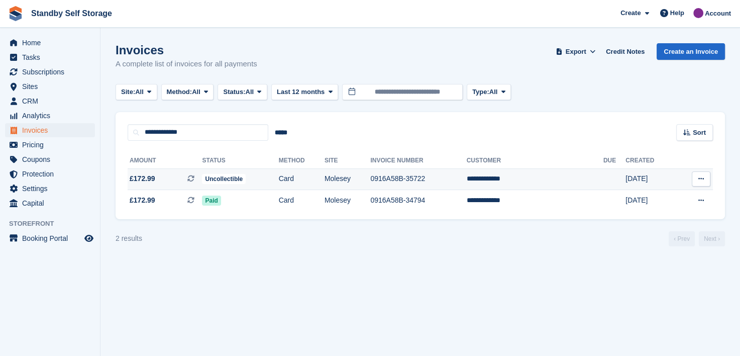
click at [500, 179] on td "**********" at bounding box center [535, 179] width 137 height 22
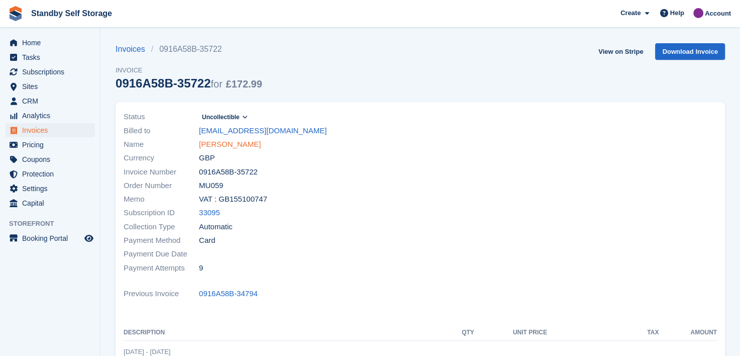
click at [219, 145] on link "[PERSON_NAME]" at bounding box center [230, 145] width 62 height 12
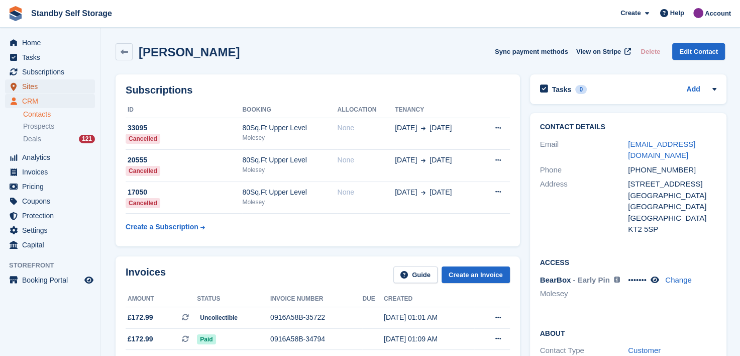
click at [28, 86] on span "Sites" at bounding box center [52, 86] width 60 height 14
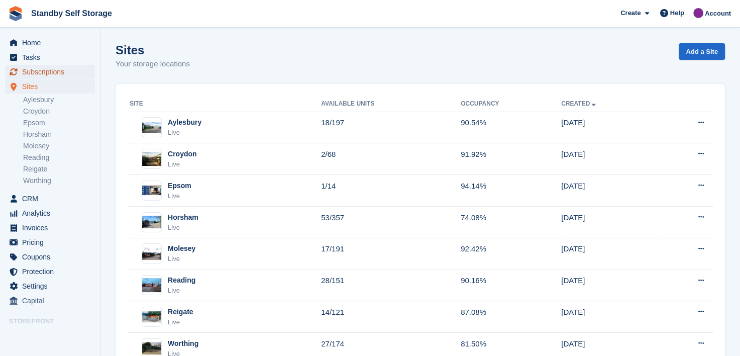
click at [32, 69] on span "Subscriptions" at bounding box center [52, 72] width 60 height 14
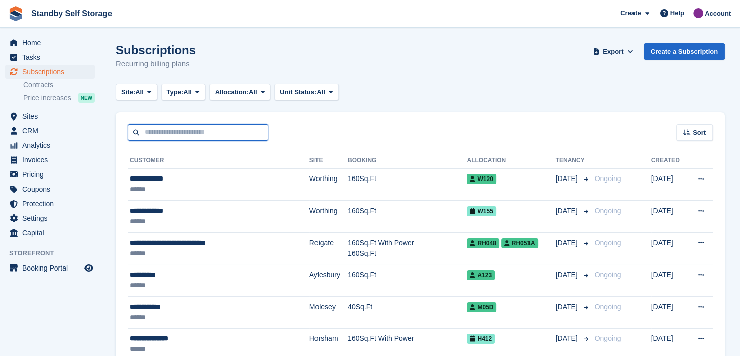
click at [185, 134] on input "text" at bounding box center [198, 132] width 141 height 17
type input "**"
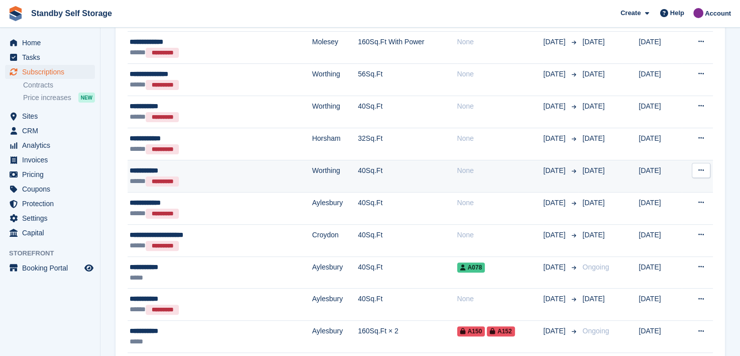
scroll to position [310, 0]
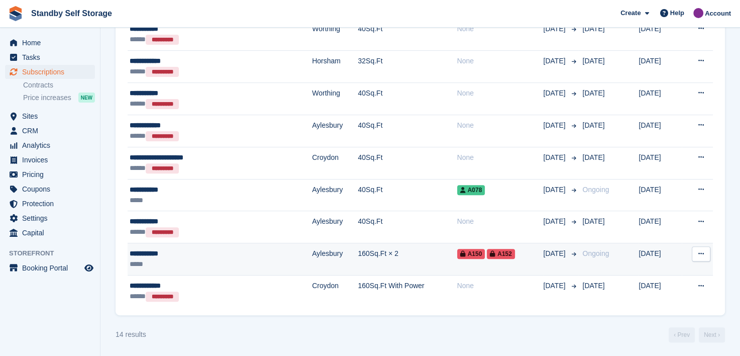
drag, startPoint x: 149, startPoint y: 252, endPoint x: 158, endPoint y: 251, distance: 8.6
click at [149, 252] on div "**********" at bounding box center [191, 253] width 122 height 11
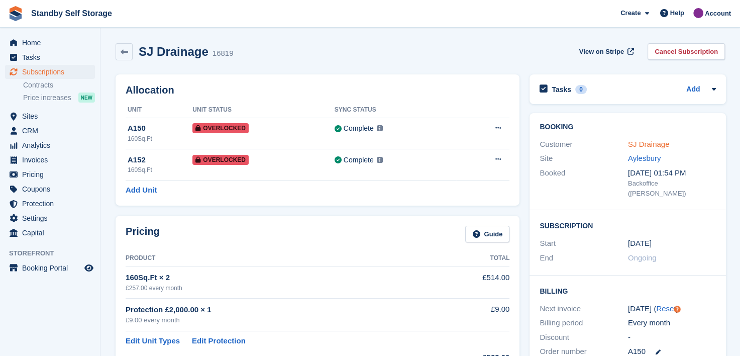
click at [643, 147] on link "SJ Drainage" at bounding box center [649, 144] width 42 height 9
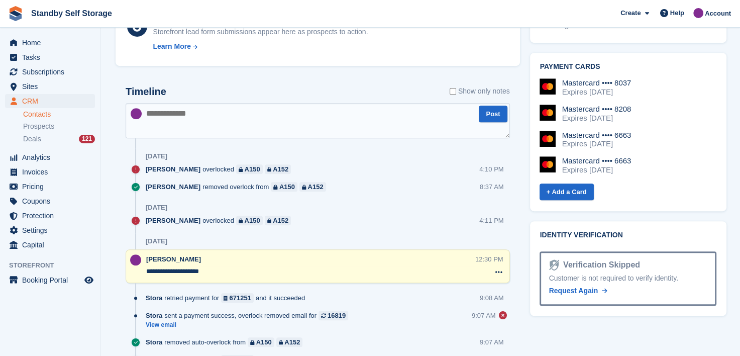
scroll to position [502, 0]
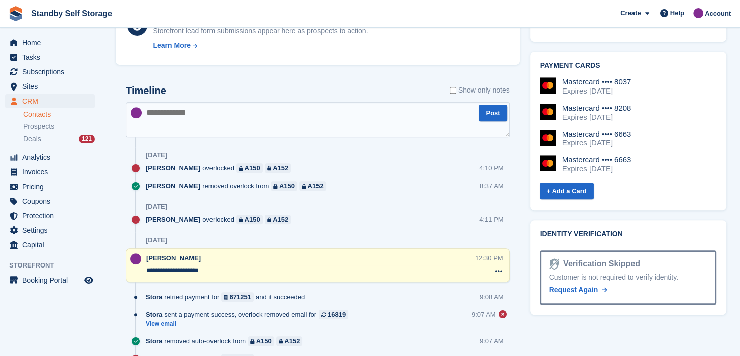
click at [183, 125] on textarea at bounding box center [318, 119] width 384 height 35
paste textarea "**********"
type textarea "**********"
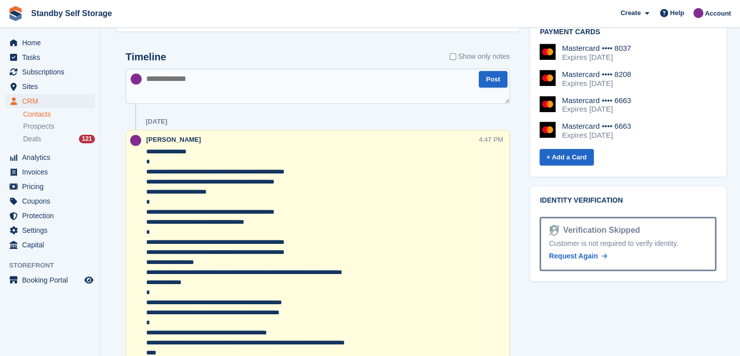
scroll to position [552, 0]
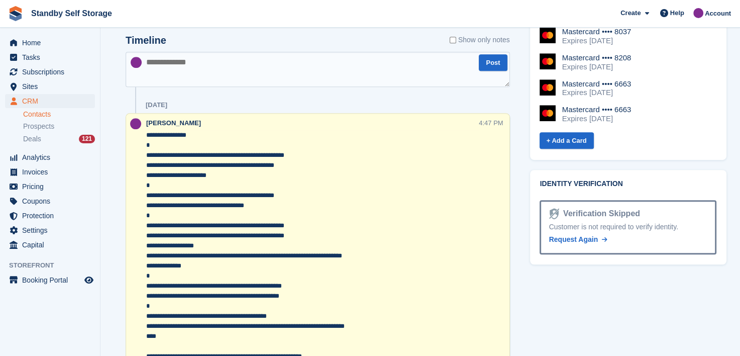
click at [147, 165] on textarea at bounding box center [312, 321] width 332 height 382
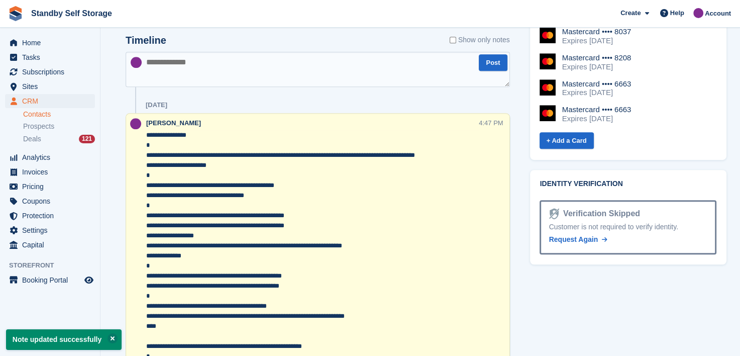
click at [147, 196] on textarea at bounding box center [312, 316] width 332 height 372
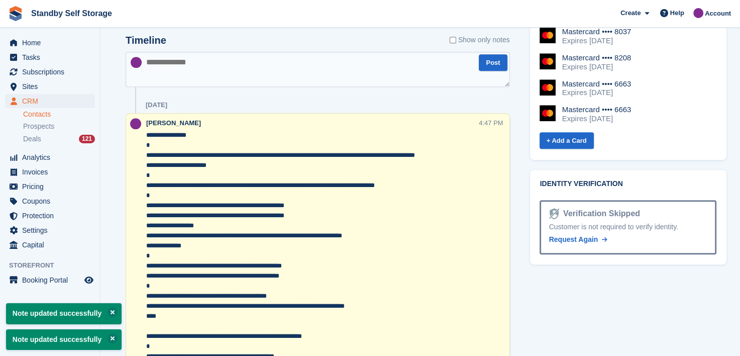
click at [147, 216] on textarea at bounding box center [312, 311] width 332 height 362
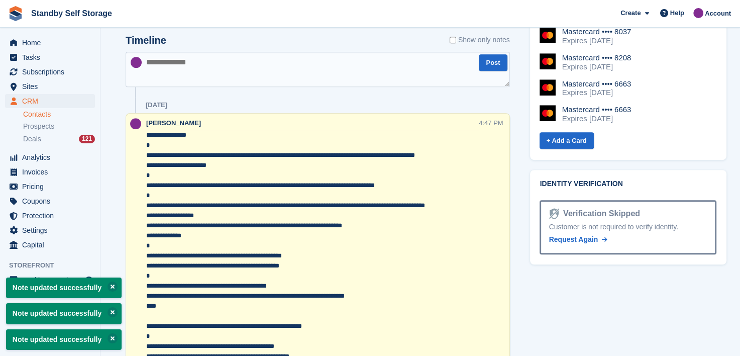
click at [146, 225] on textarea at bounding box center [312, 306] width 332 height 352
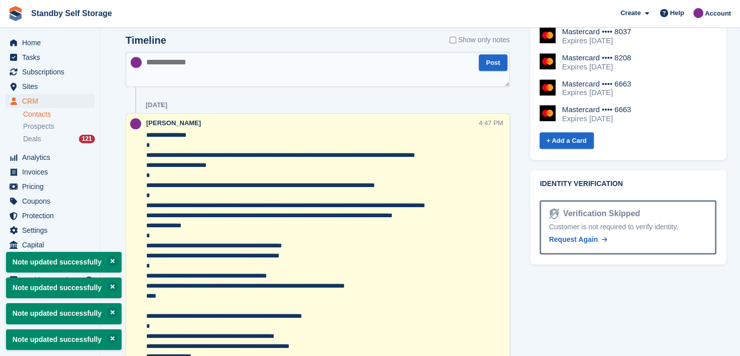
click at [147, 257] on textarea at bounding box center [312, 301] width 332 height 342
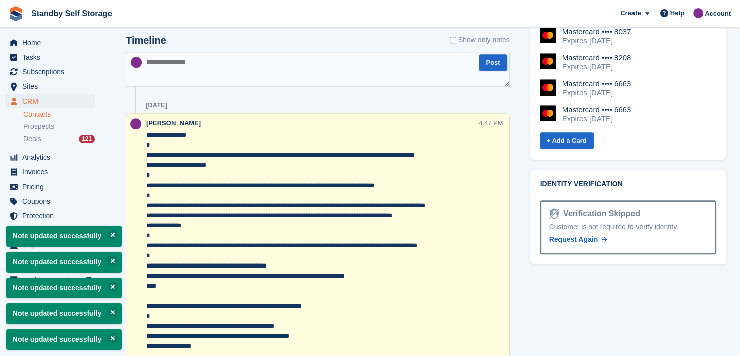
click at [147, 277] on textarea at bounding box center [312, 295] width 332 height 331
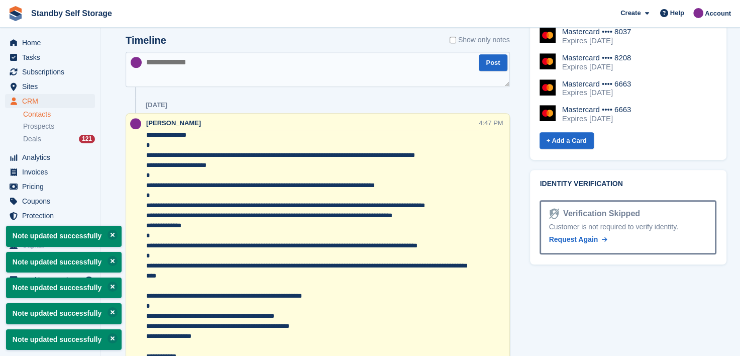
click at [147, 287] on textarea at bounding box center [312, 295] width 332 height 331
click at [146, 226] on div at bounding box center [136, 285] width 20 height 335
click at [147, 227] on textarea at bounding box center [312, 290] width 332 height 321
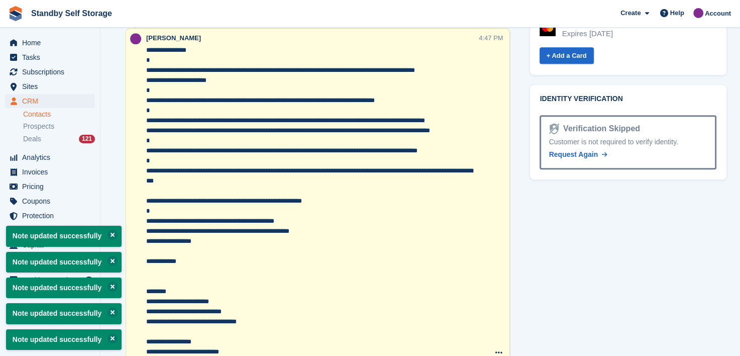
scroll to position [653, 0]
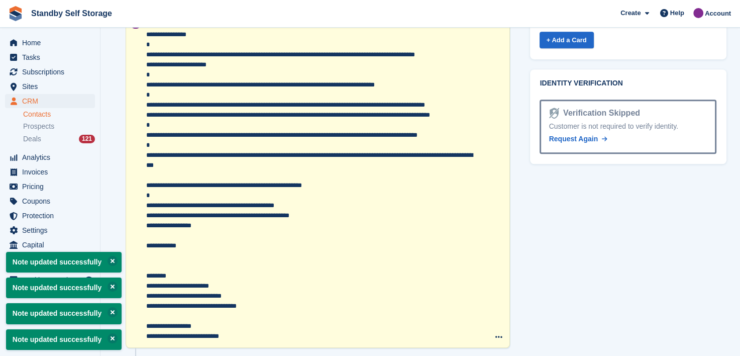
click at [147, 214] on textarea at bounding box center [312, 185] width 332 height 311
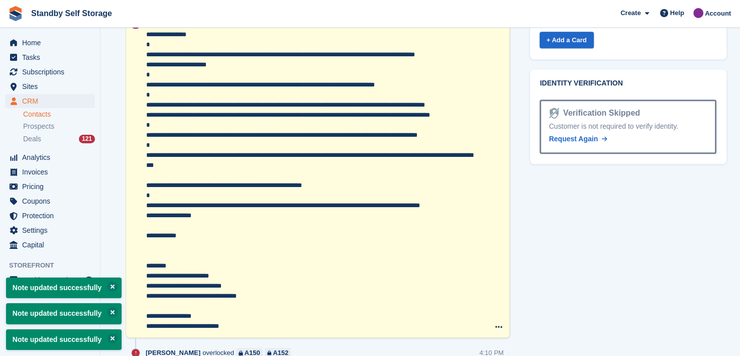
click at [227, 267] on textarea at bounding box center [312, 180] width 332 height 301
click at [223, 273] on textarea at bounding box center [312, 180] width 332 height 301
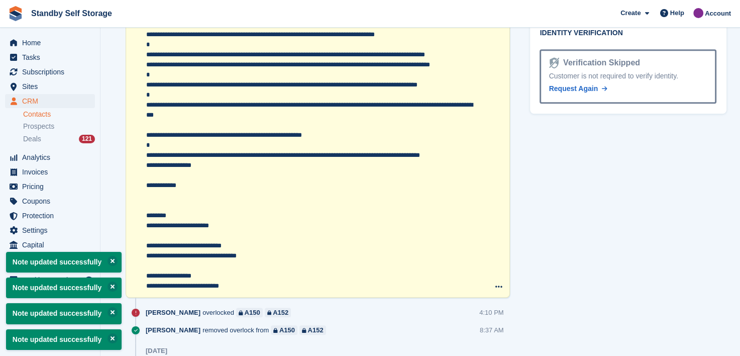
scroll to position [552, 0]
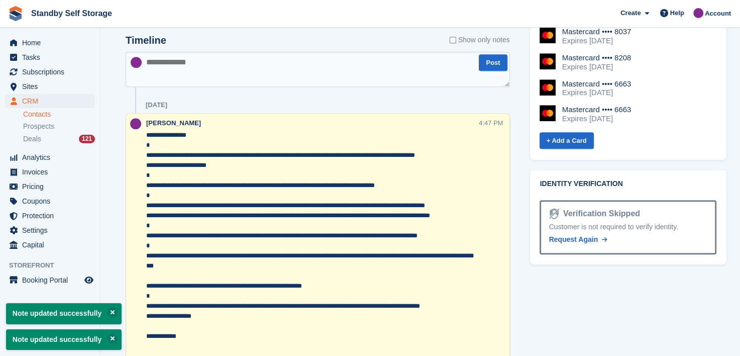
type textarea "**********"
click at [171, 78] on textarea at bounding box center [318, 69] width 384 height 35
